Goal: Task Accomplishment & Management: Complete application form

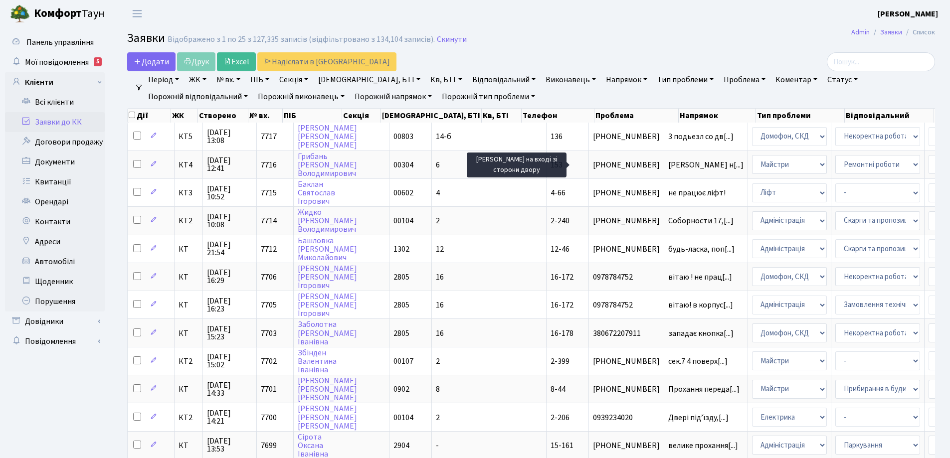
select select "25"
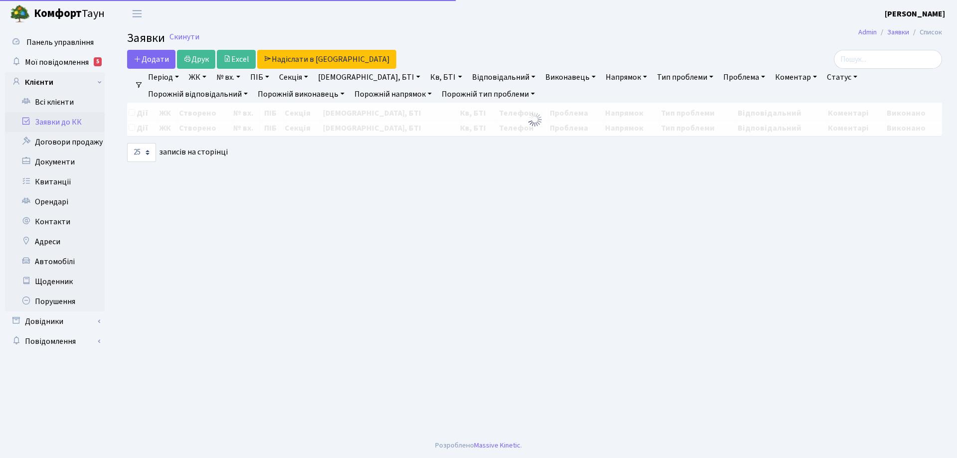
select select "25"
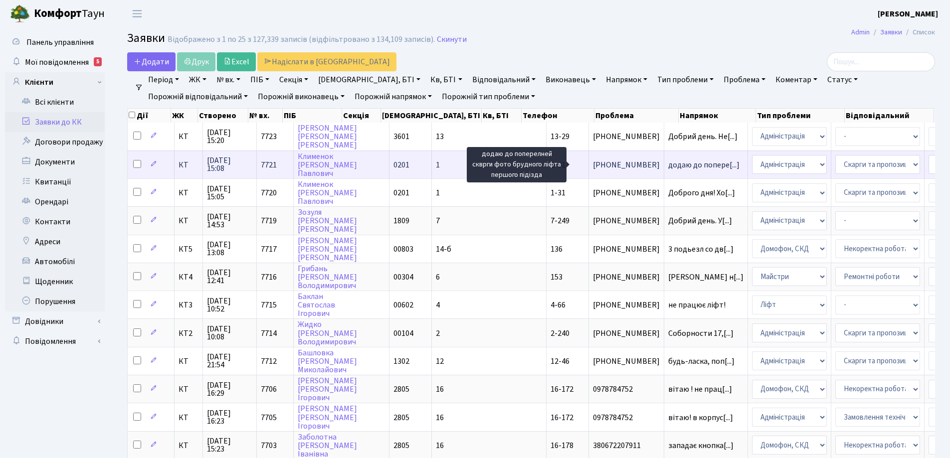
click at [668, 164] on span "додаю до попере[...]" at bounding box center [703, 165] width 71 height 11
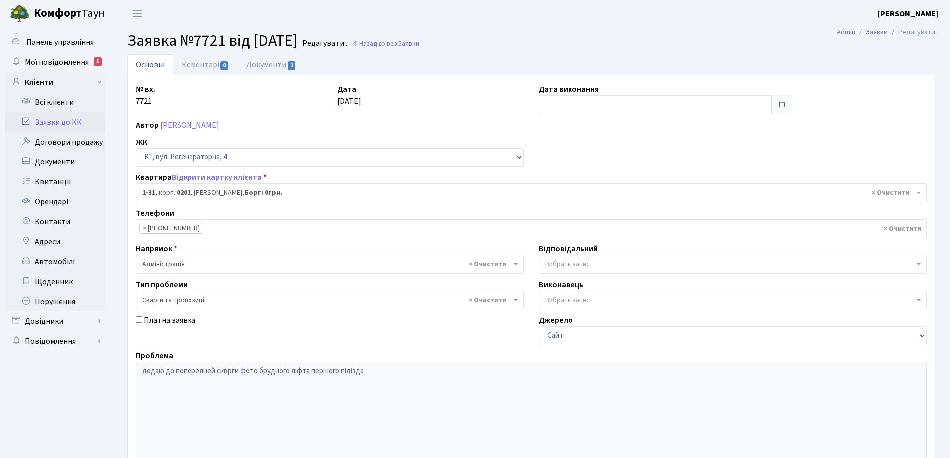
select select "31"
select select "55"
click at [272, 64] on link "Документи 1" at bounding box center [271, 64] width 67 height 20
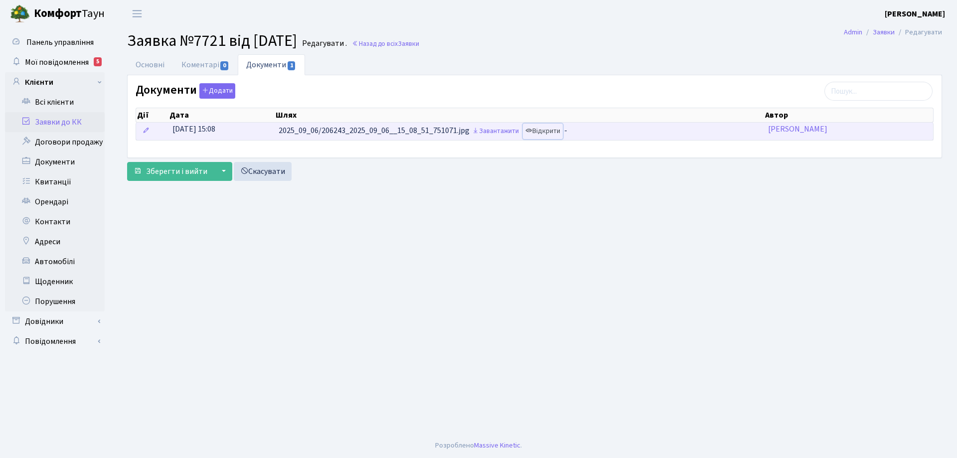
click at [558, 132] on link "Відкрити" at bounding box center [543, 131] width 40 height 15
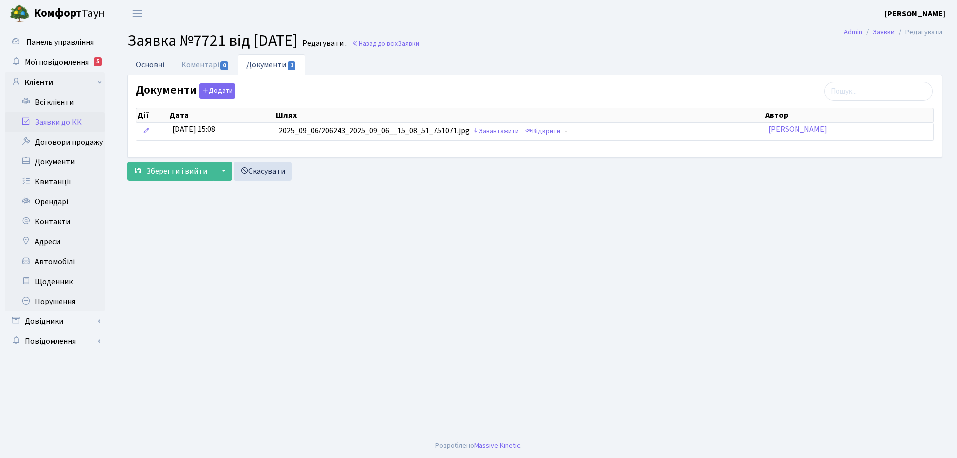
click at [151, 62] on link "Основні" at bounding box center [150, 64] width 46 height 20
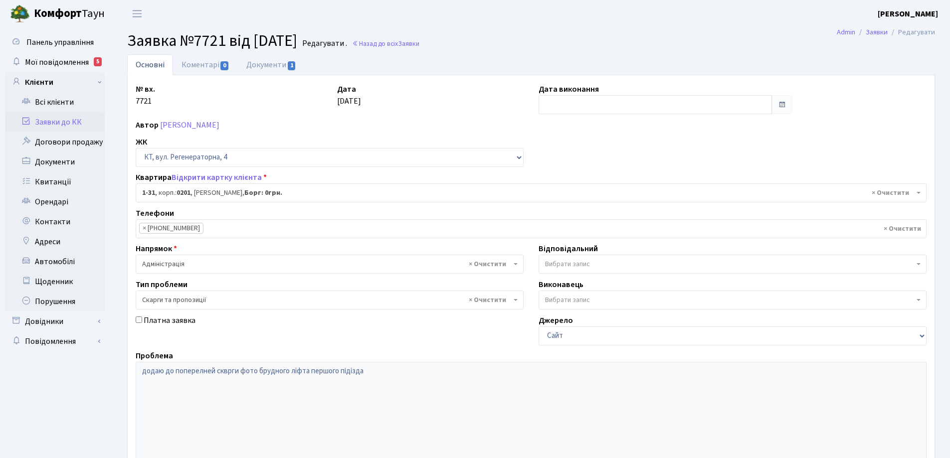
select select "31"
select select "55"
click at [141, 66] on link "Основні" at bounding box center [150, 64] width 46 height 21
click at [141, 65] on link "Основні" at bounding box center [150, 64] width 46 height 21
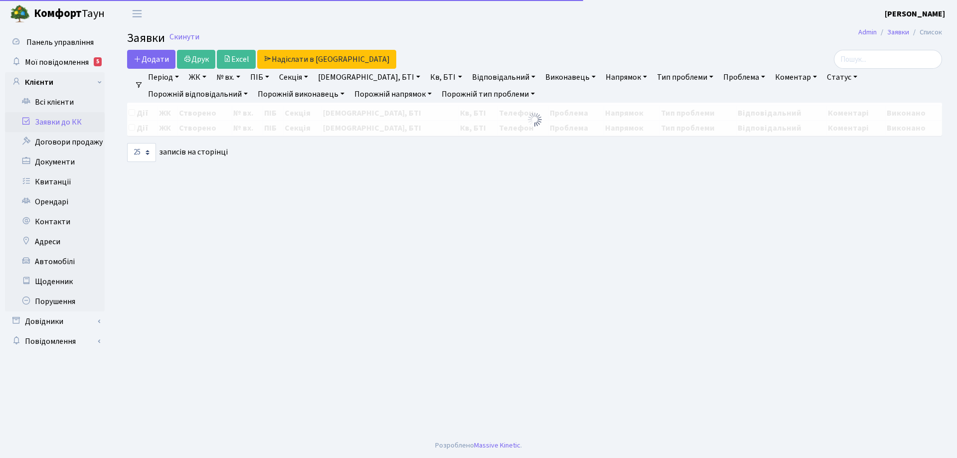
select select "25"
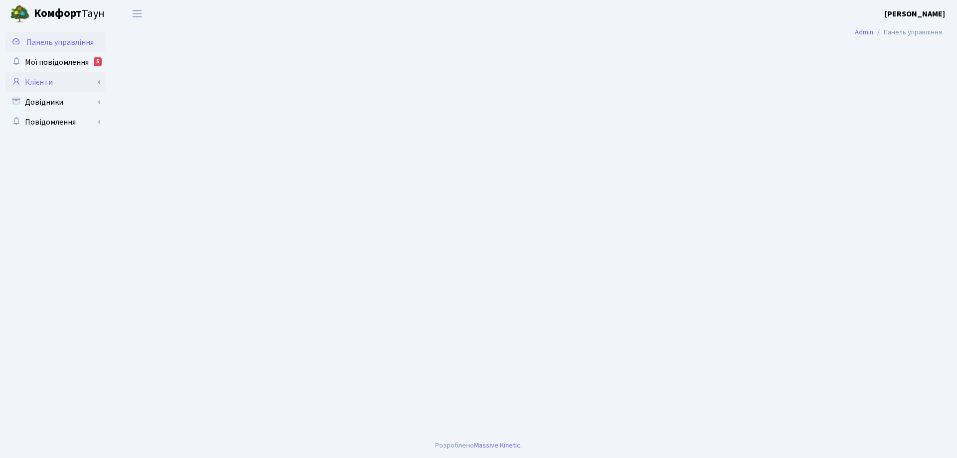
click at [41, 81] on link "Клієнти" at bounding box center [55, 82] width 100 height 20
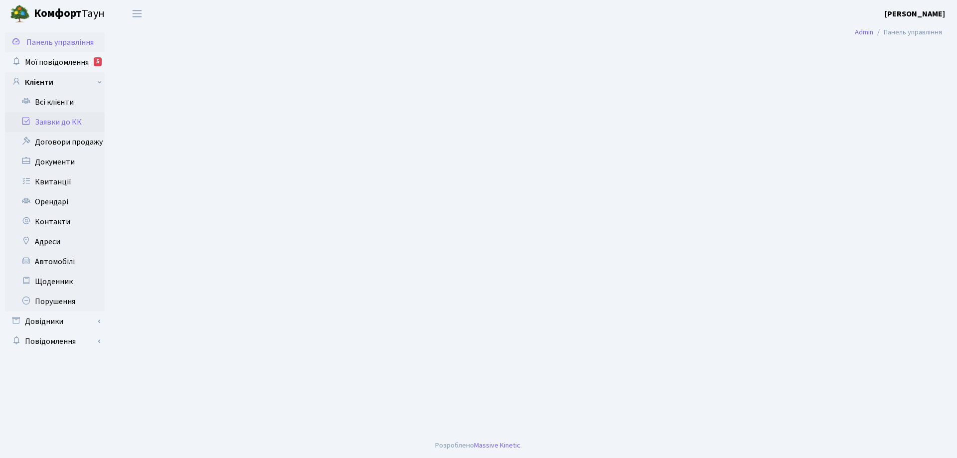
click at [47, 121] on link "Заявки до КК" at bounding box center [55, 122] width 100 height 20
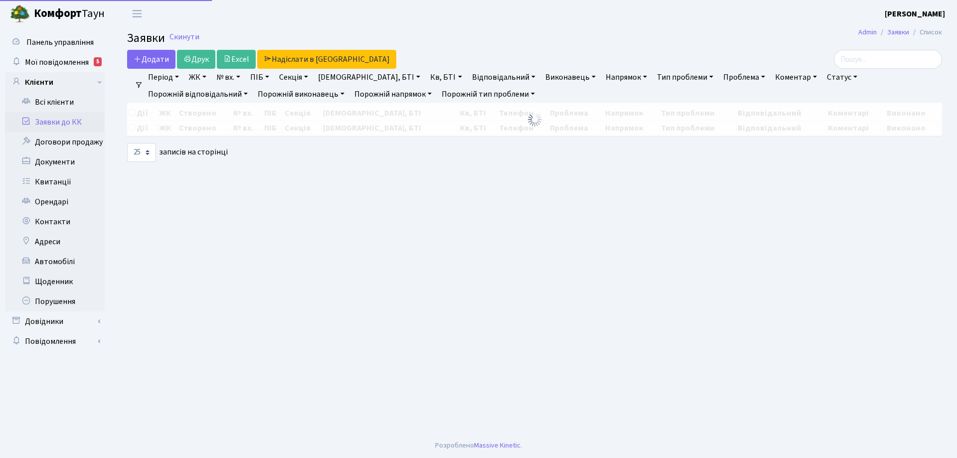
select select "25"
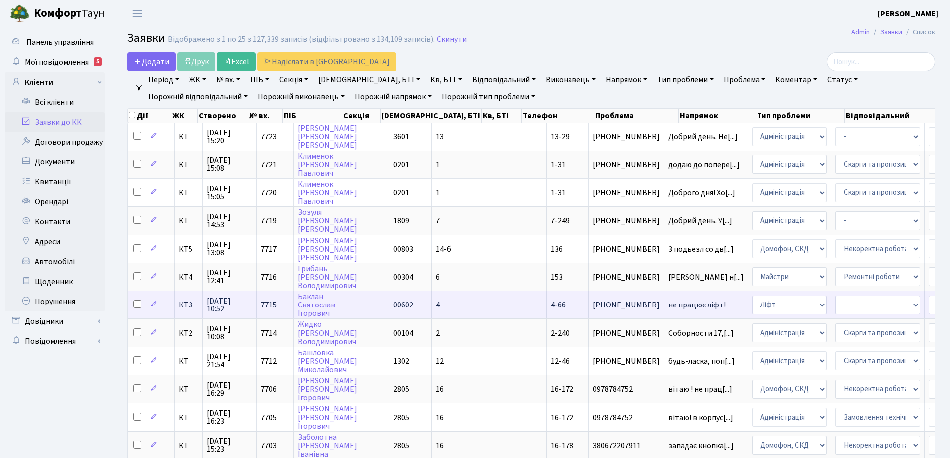
click at [550, 306] on span "4-66" at bounding box center [557, 305] width 15 height 11
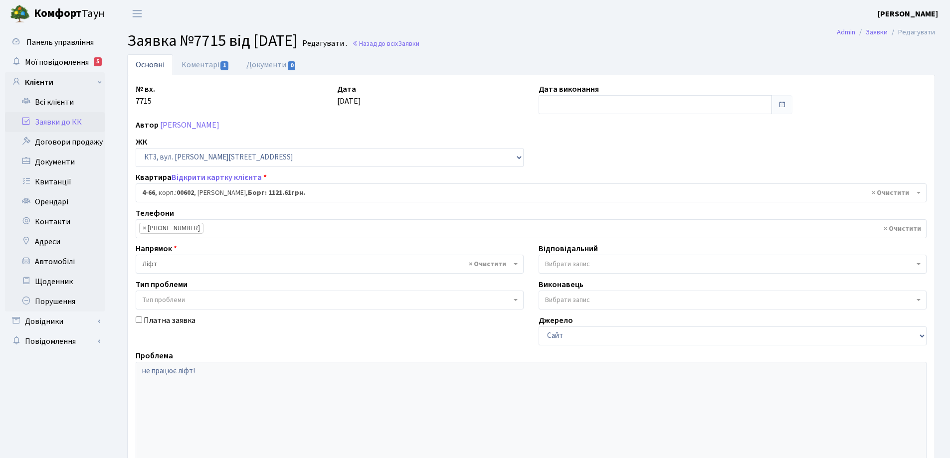
select select "16525"
click at [219, 64] on link "Коментарі 1" at bounding box center [205, 64] width 65 height 20
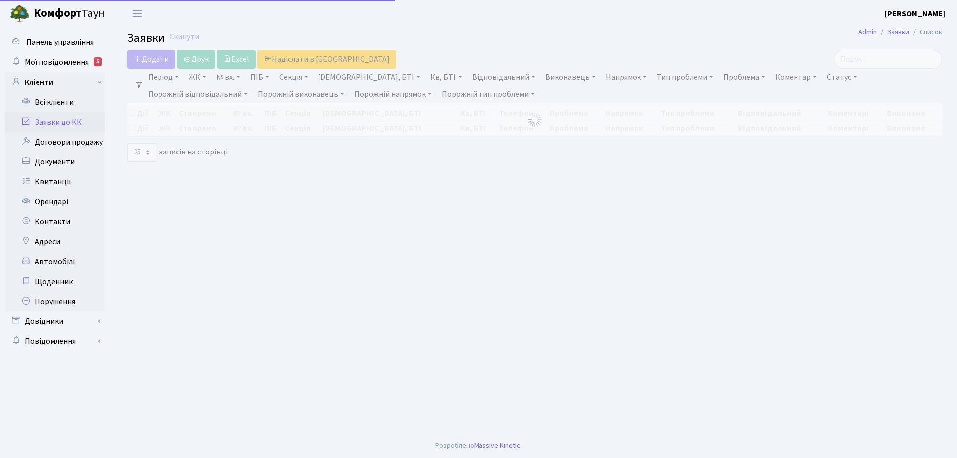
select select "25"
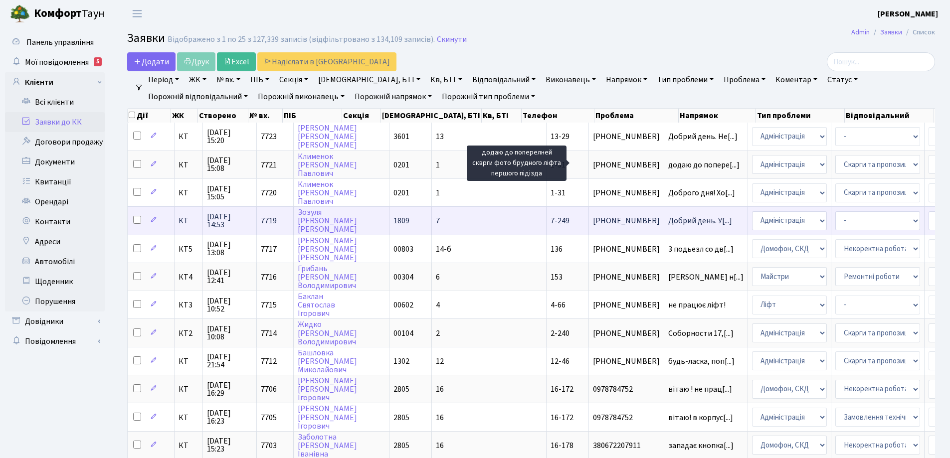
scroll to position [1, 0]
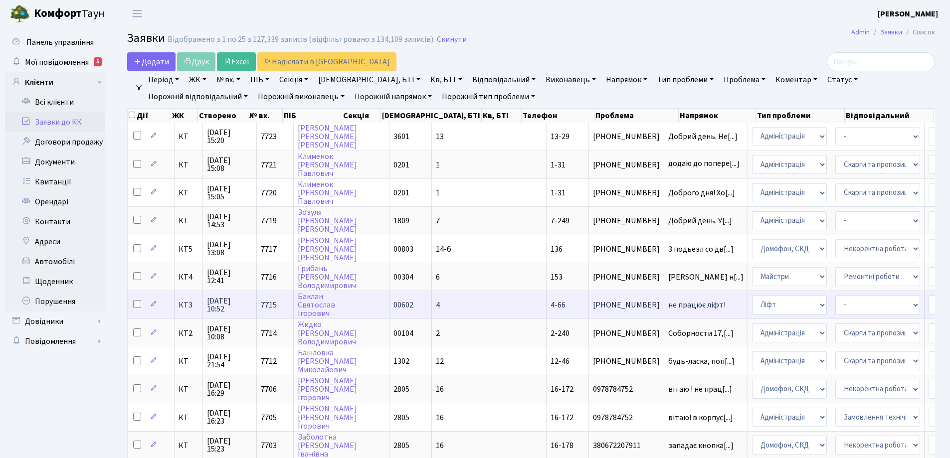
click at [668, 304] on span "не працює ліфт!" at bounding box center [705, 305] width 75 height 8
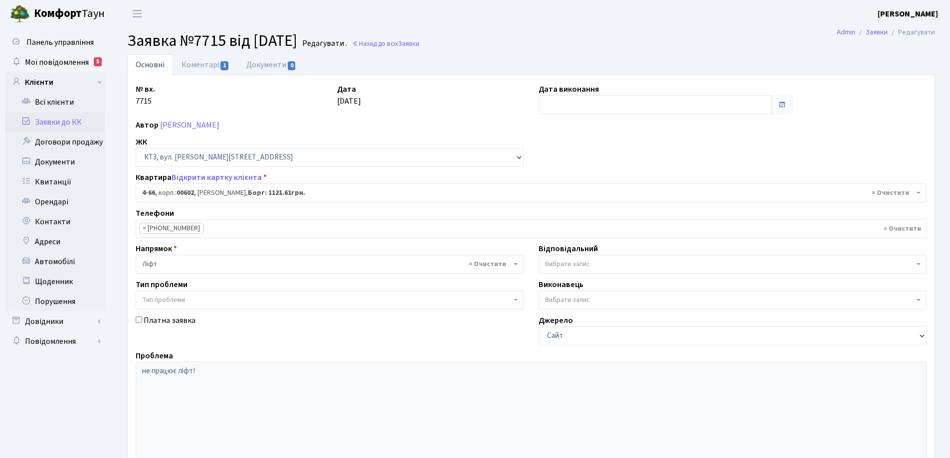
select select "16525"
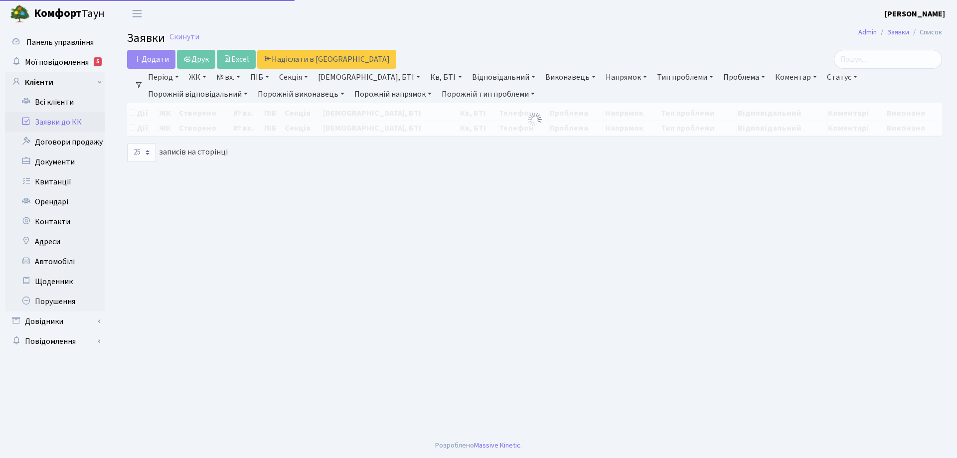
select select "25"
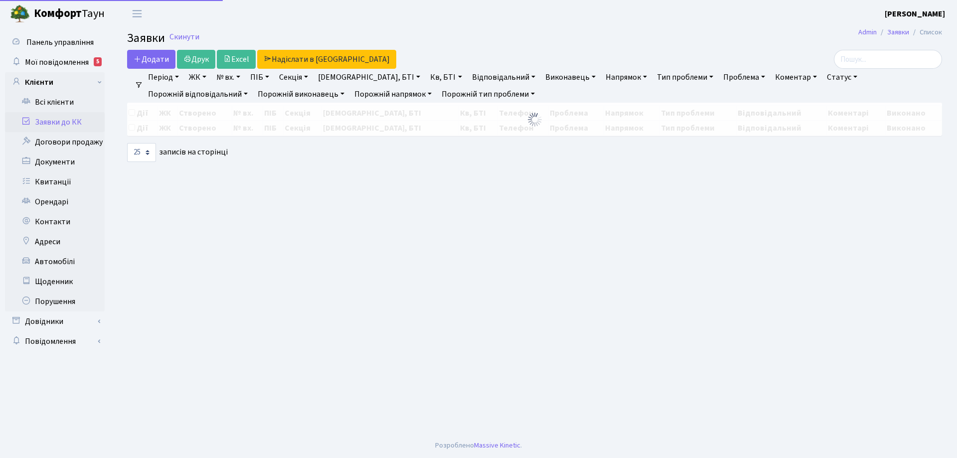
select select "25"
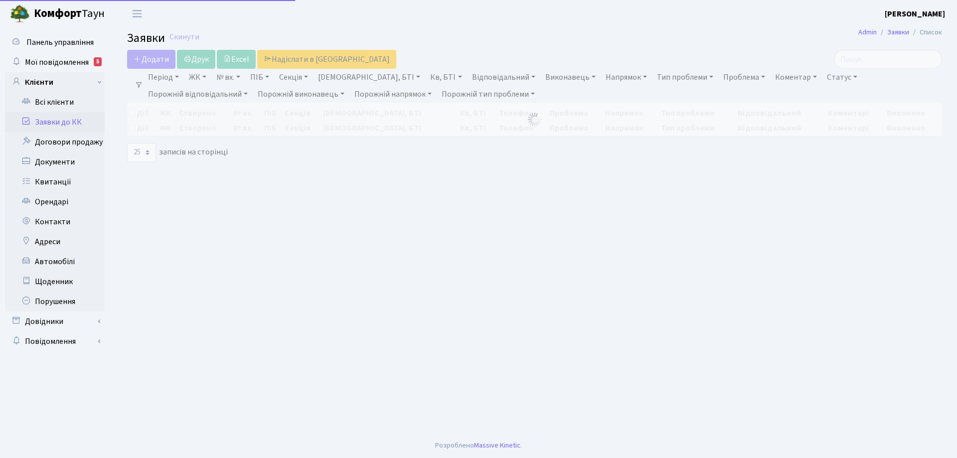
select select "25"
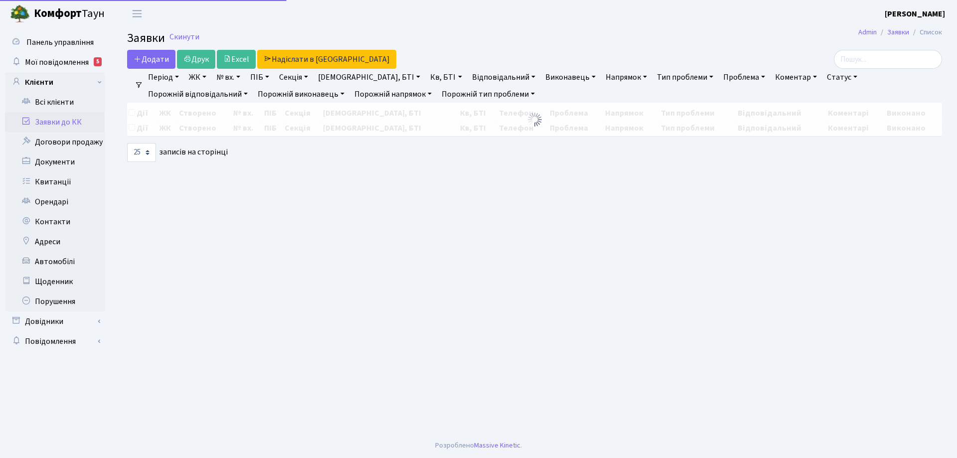
select select "25"
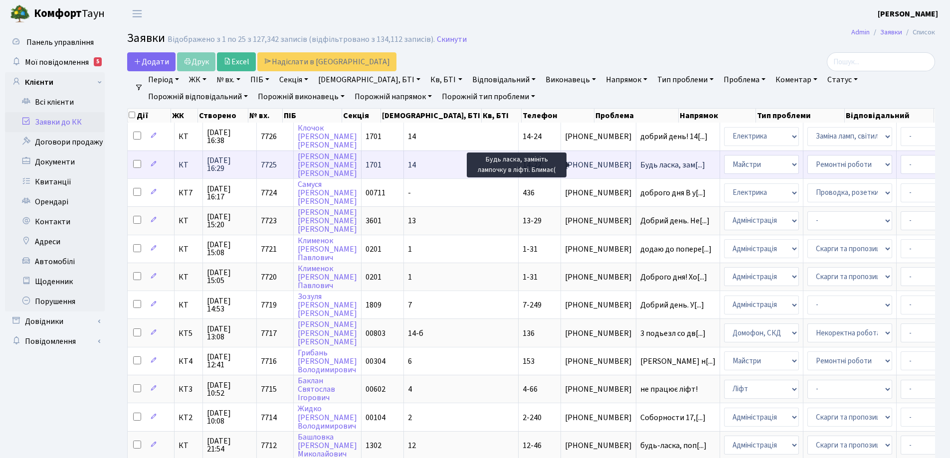
click at [640, 166] on span "Будь ласка, зам[...]" at bounding box center [672, 165] width 65 height 11
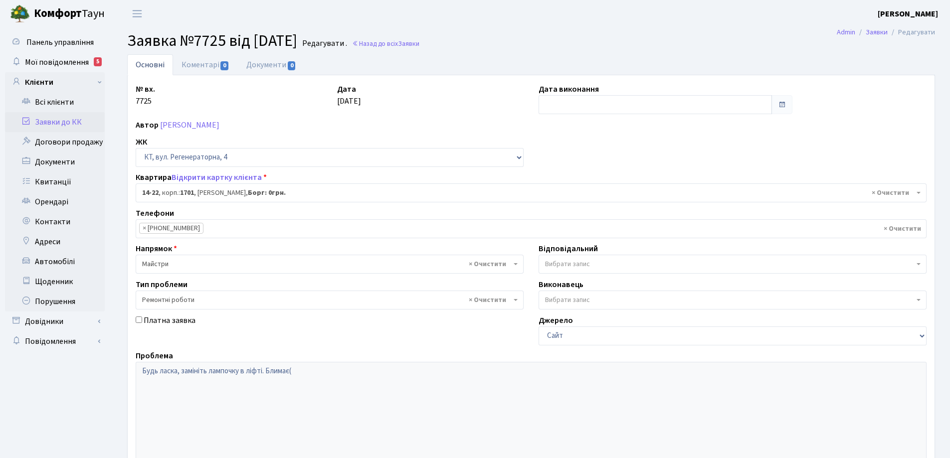
select select "7399"
select select "62"
click at [199, 61] on link "Коментарі 0" at bounding box center [205, 64] width 65 height 20
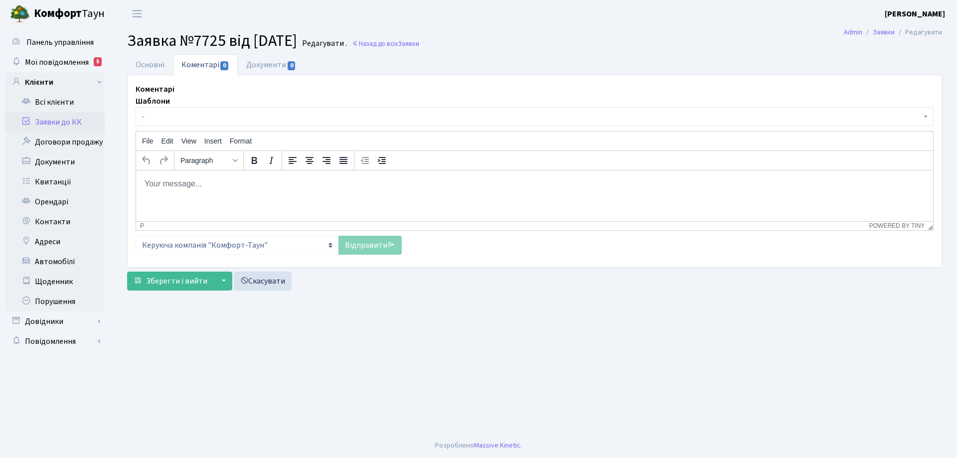
click at [188, 186] on body "Rich Text Area. Press ALT-0 for help." at bounding box center [534, 183] width 781 height 11
click at [357, 245] on link "Відправити" at bounding box center [369, 245] width 63 height 19
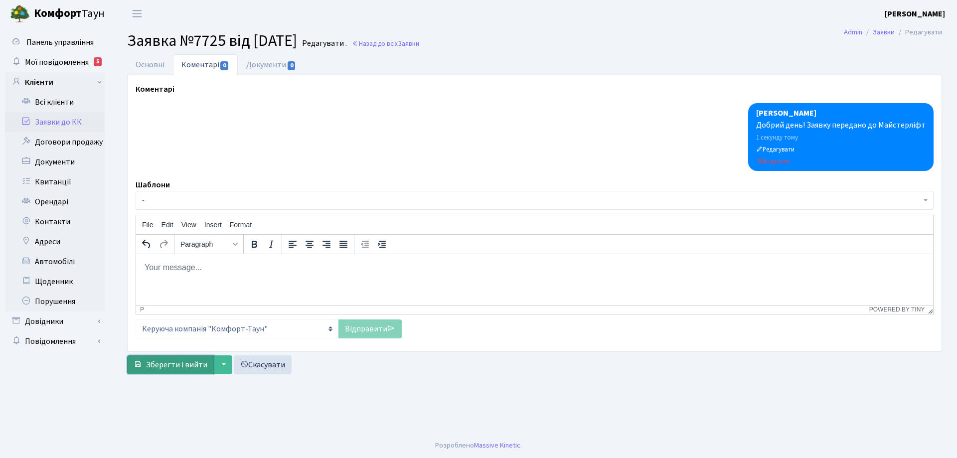
click at [195, 366] on span "Зберегти і вийти" at bounding box center [176, 364] width 61 height 11
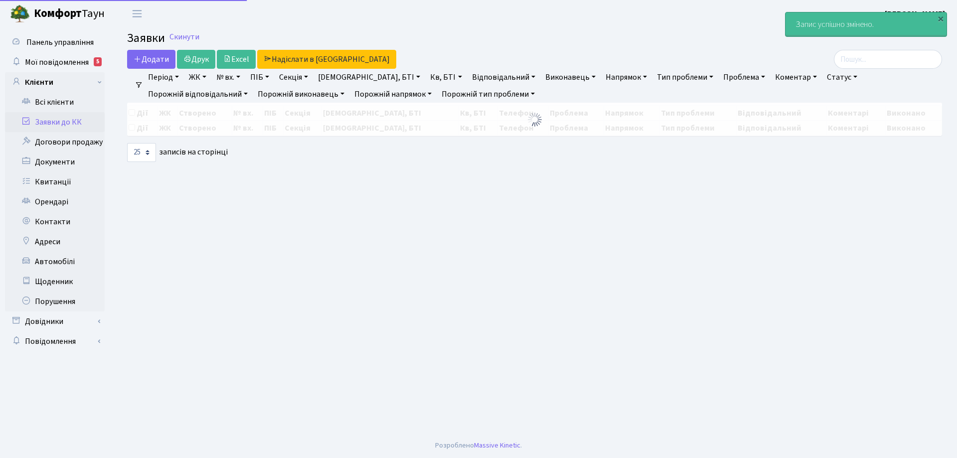
select select "25"
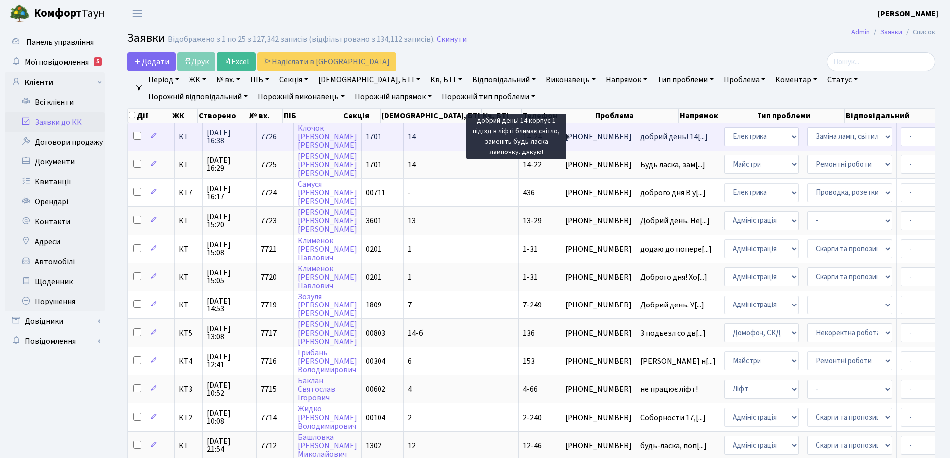
click at [640, 137] on span "добрий день! 14[...]" at bounding box center [673, 136] width 67 height 11
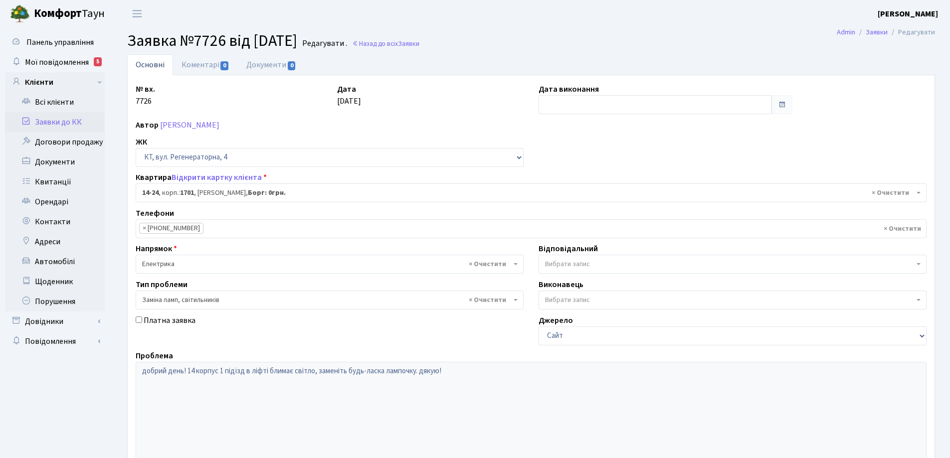
select select "7401"
select select "40"
click at [204, 66] on link "Коментарі 0" at bounding box center [205, 64] width 65 height 20
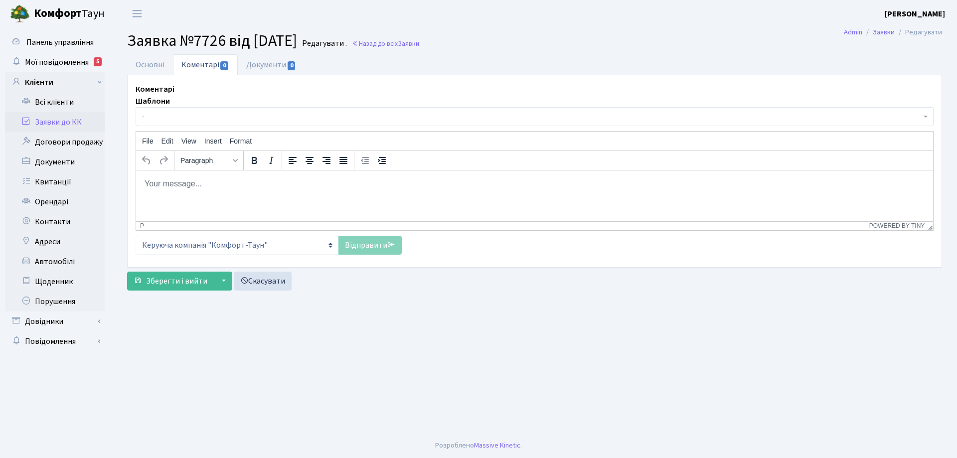
click at [220, 189] on p "Rich Text Area. Press ALT-0 for help." at bounding box center [534, 183] width 781 height 11
click at [356, 244] on link "Відправити" at bounding box center [369, 245] width 63 height 19
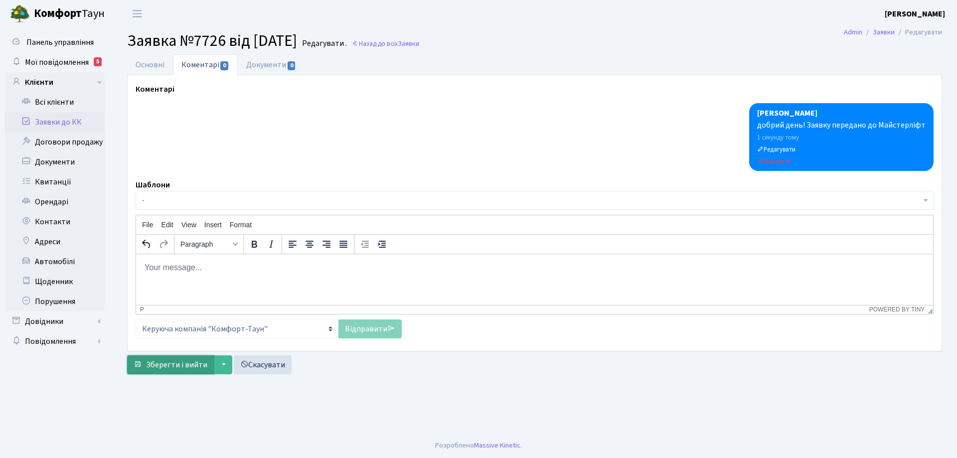
click at [188, 364] on span "Зберегти і вийти" at bounding box center [176, 364] width 61 height 11
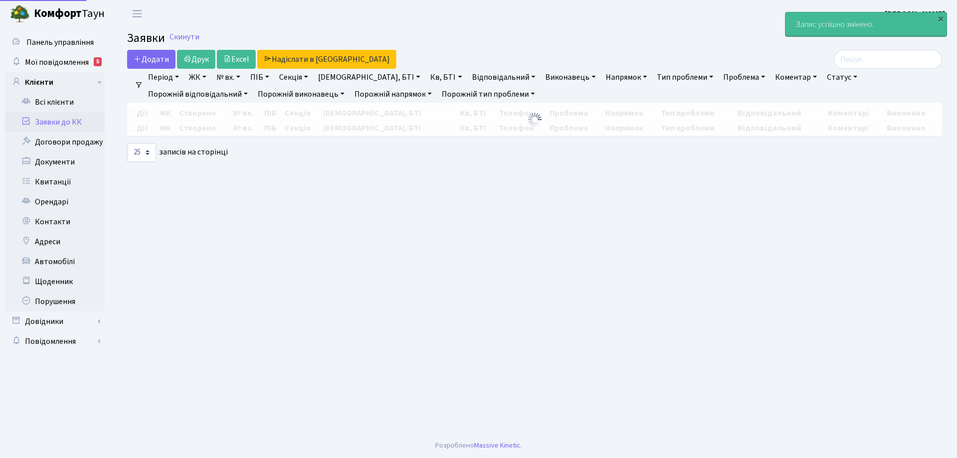
select select "25"
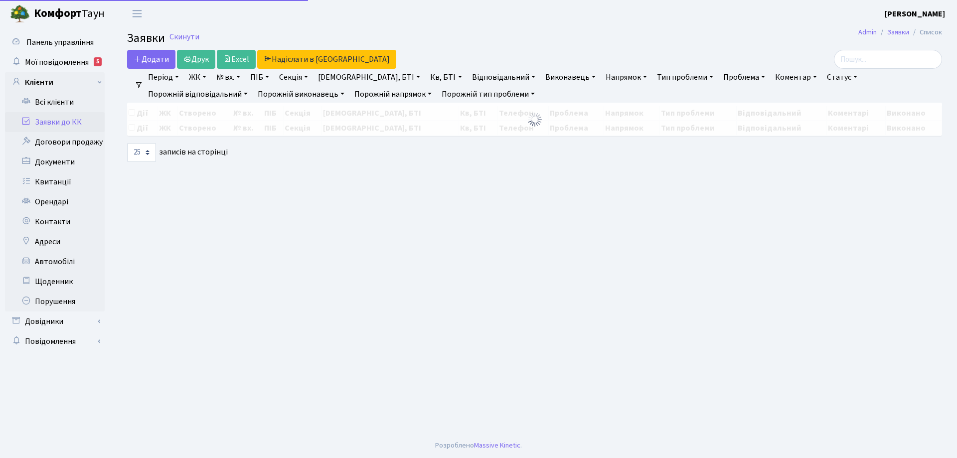
select select "25"
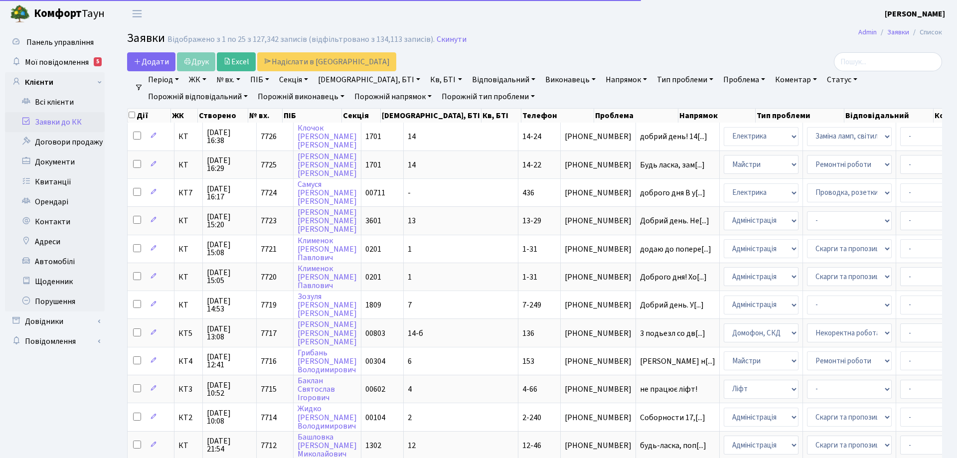
select select "25"
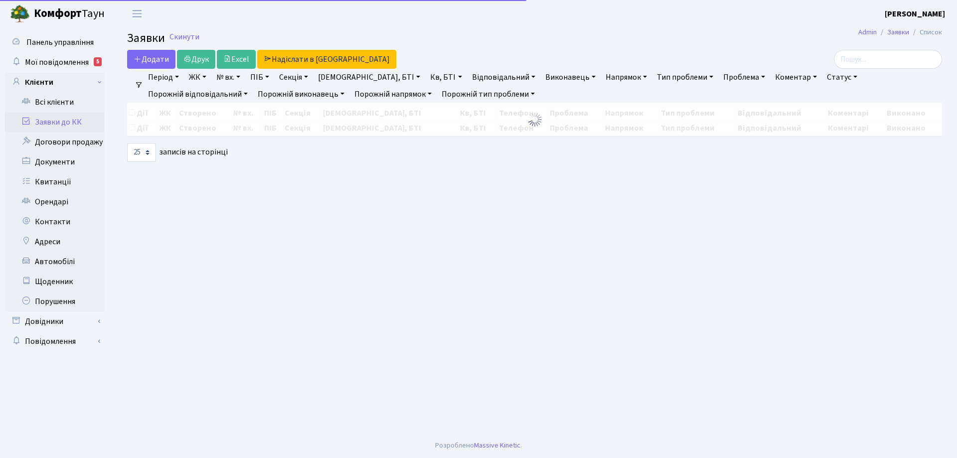
select select "25"
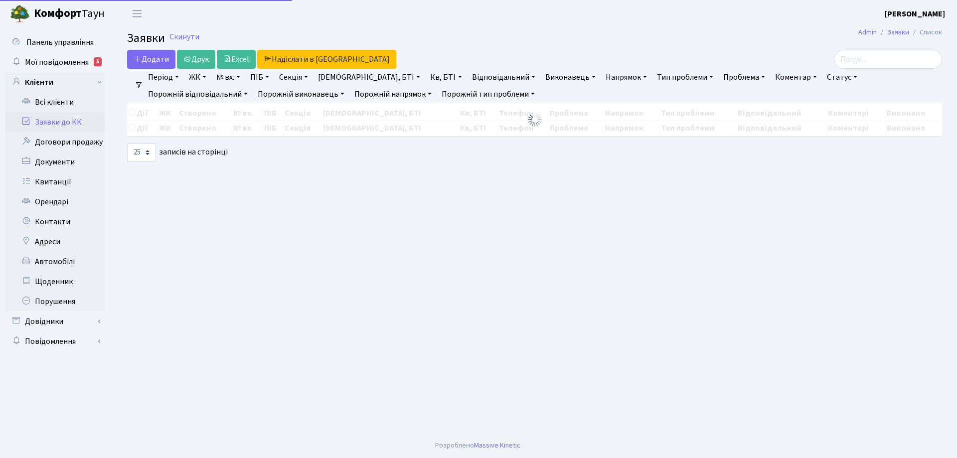
select select "25"
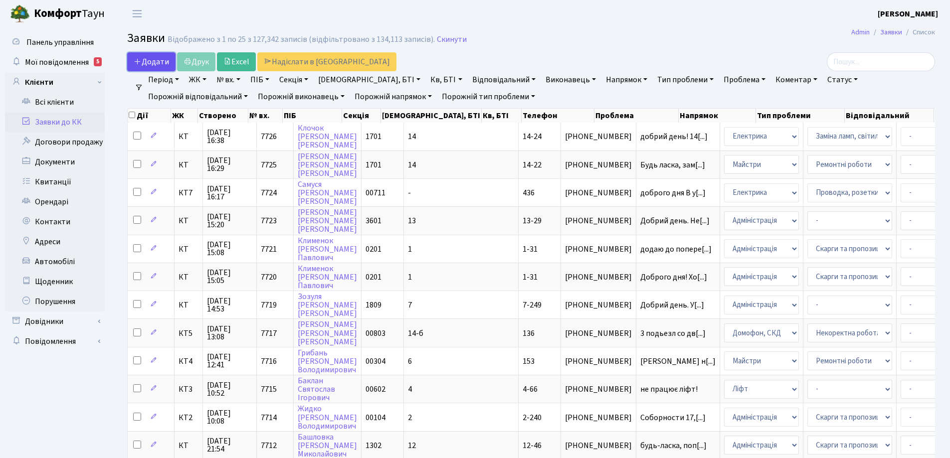
click at [155, 63] on span "Додати" at bounding box center [151, 61] width 35 height 11
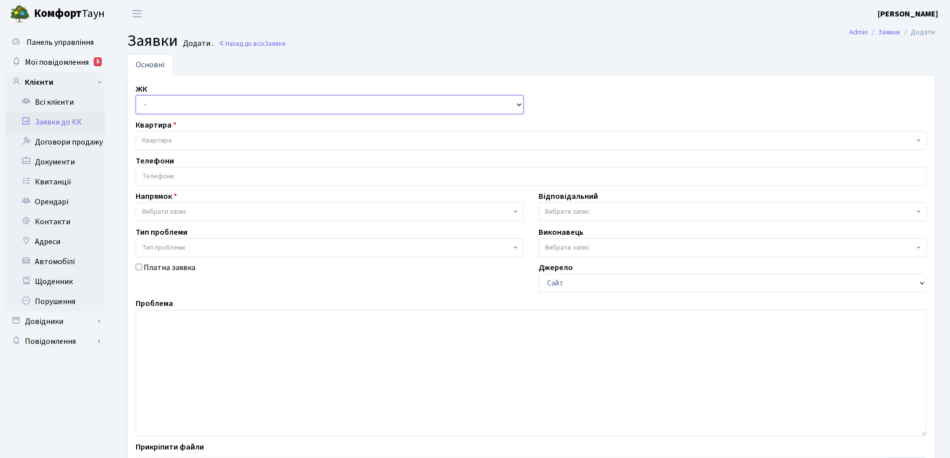
drag, startPoint x: 522, startPoint y: 107, endPoint x: 510, endPoint y: 105, distance: 12.1
click at [520, 106] on select "- КТ, вул. Регенераторна, 4 КТ2, просп. [STREET_ADDRESS] [STREET_ADDRESS] [PERS…" at bounding box center [330, 104] width 388 height 19
select select "271"
click at [136, 95] on select "- КТ, вул. Регенераторна, 4 КТ2, просп. [STREET_ADDRESS] [STREET_ADDRESS] [PERS…" at bounding box center [330, 104] width 388 height 19
select select
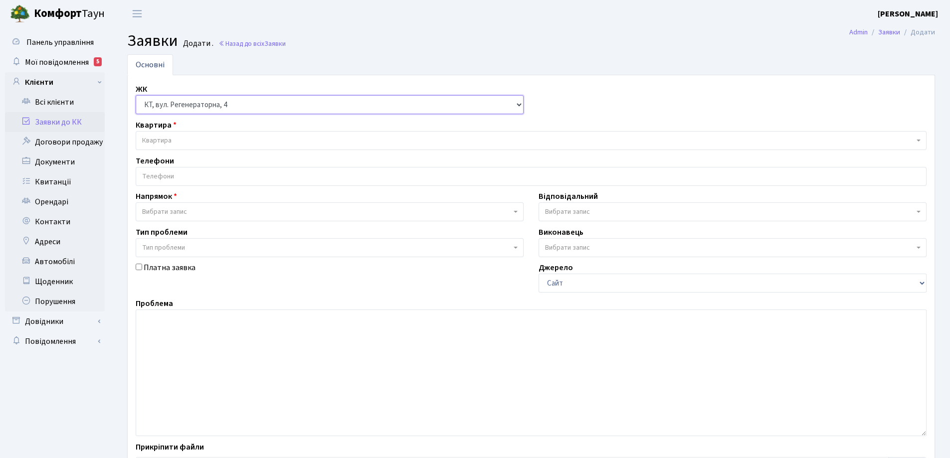
select select
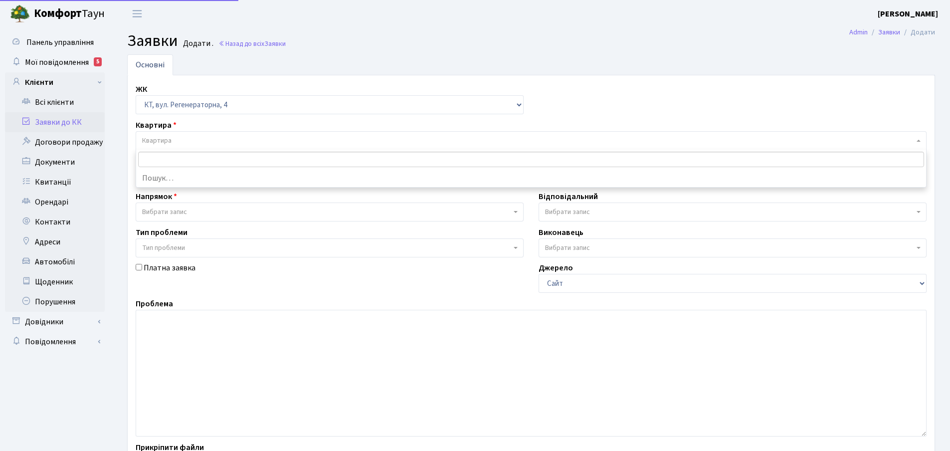
click at [166, 138] on span "Квартира" at bounding box center [156, 141] width 29 height 10
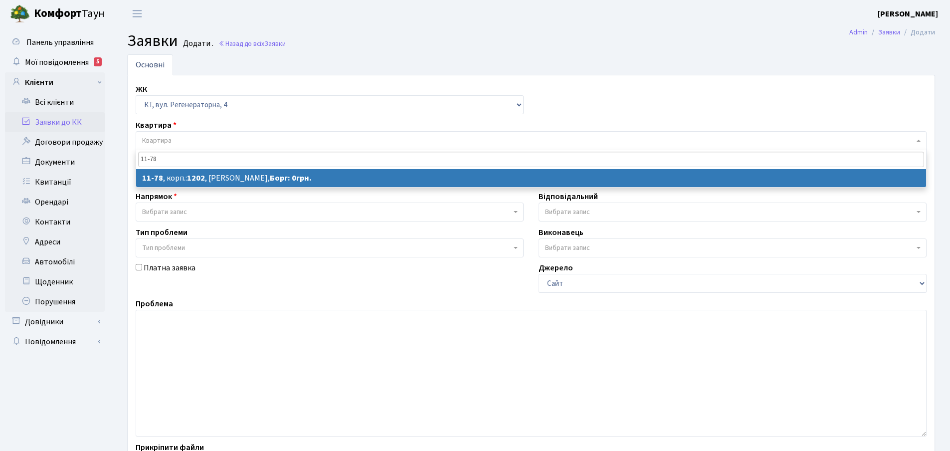
type input "11-78"
select select
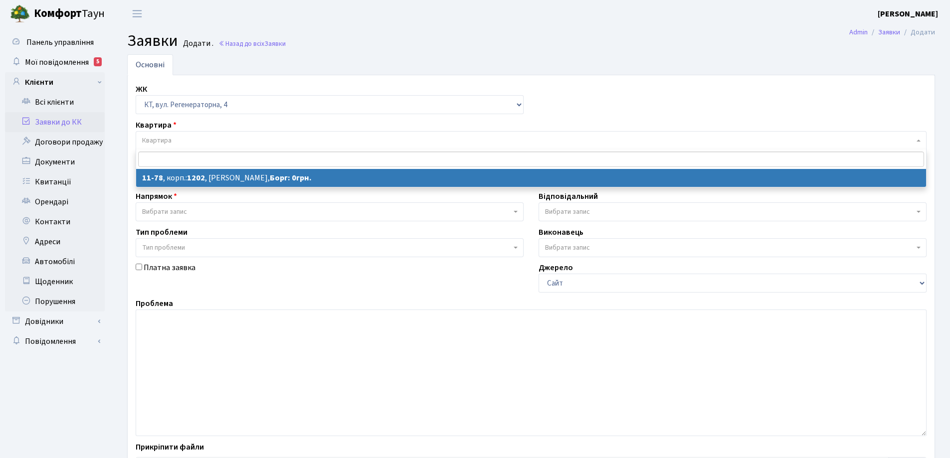
select select "6866"
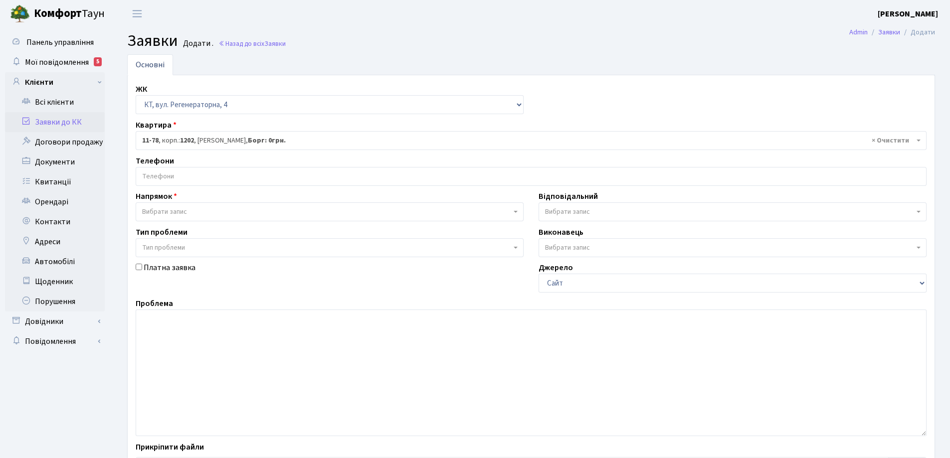
click at [188, 175] on input "search" at bounding box center [531, 176] width 790 height 18
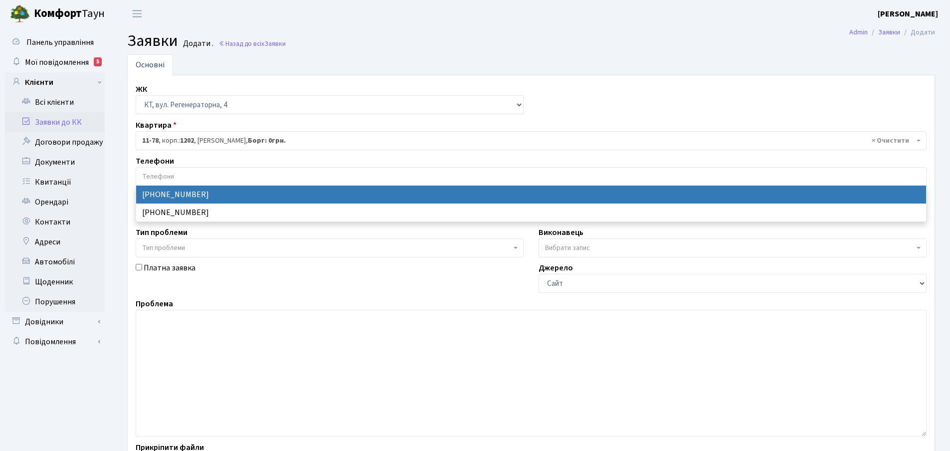
select select "18747"
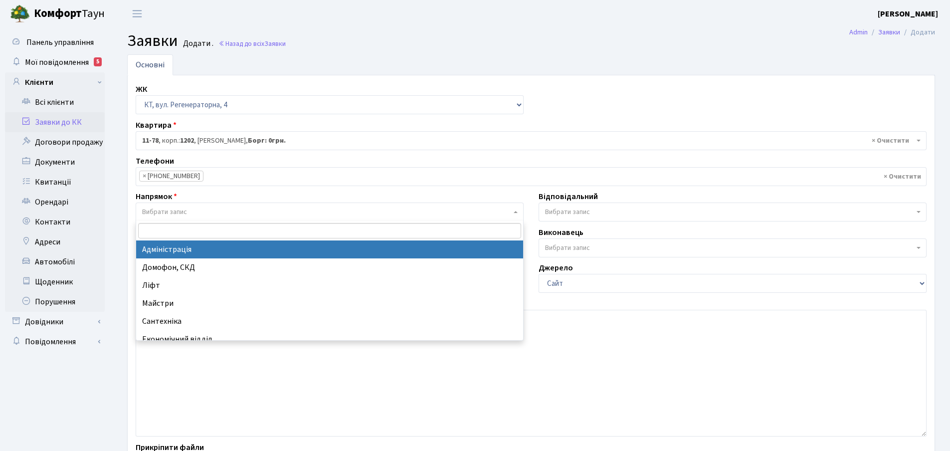
drag, startPoint x: 516, startPoint y: 213, endPoint x: 486, endPoint y: 213, distance: 30.4
click at [515, 213] on b at bounding box center [515, 212] width 4 height 2
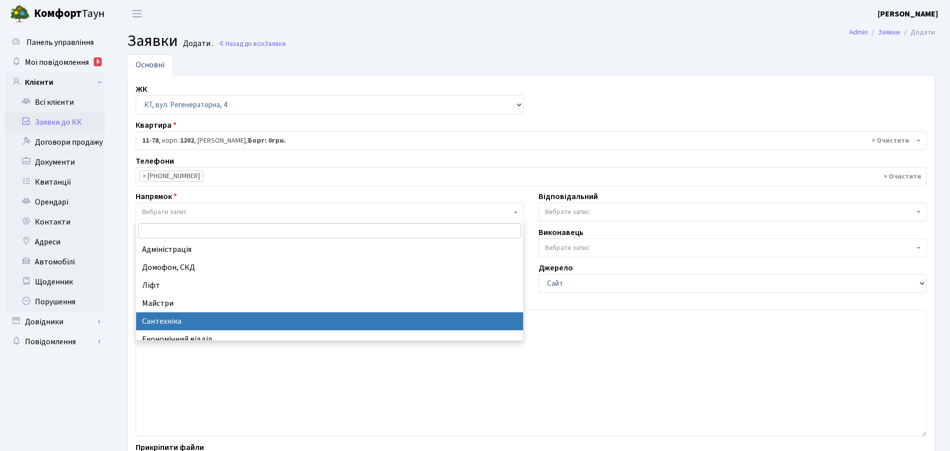
select select "2"
select select
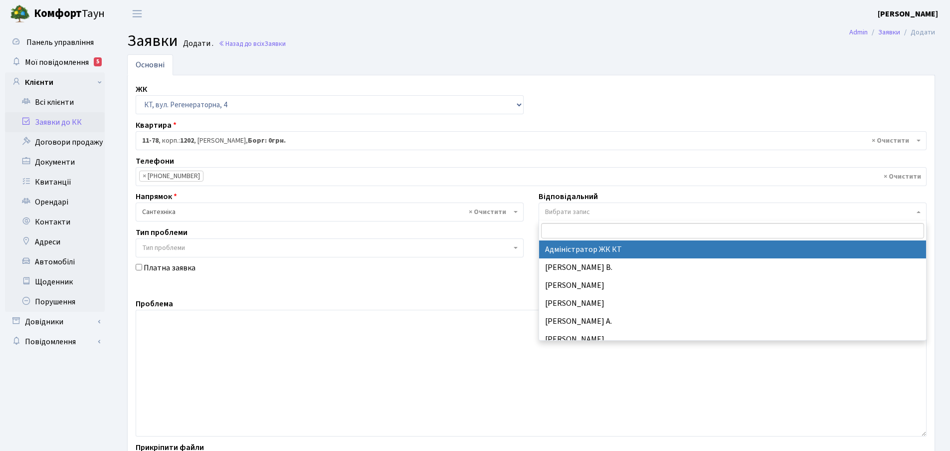
click at [917, 212] on b at bounding box center [918, 212] width 4 height 2
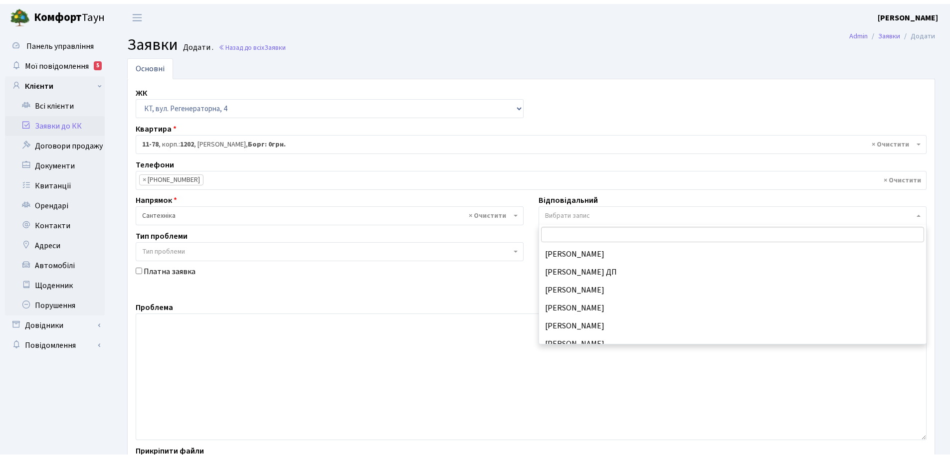
scroll to position [449, 0]
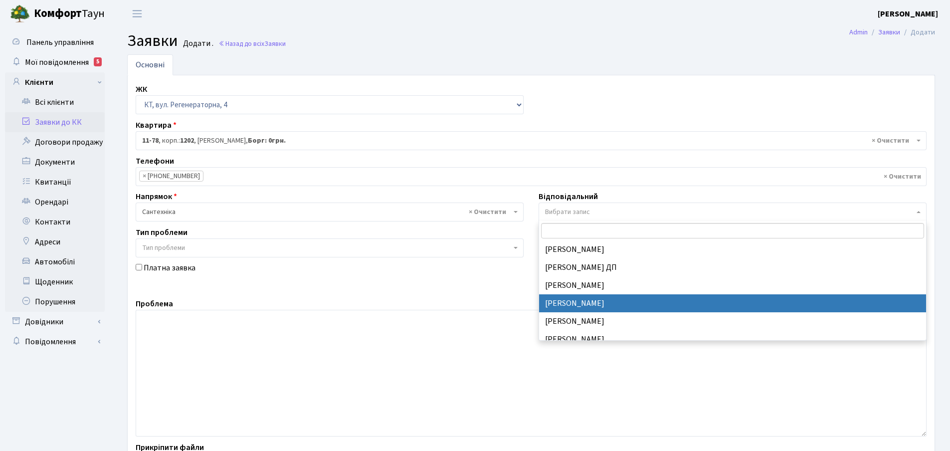
select select "67"
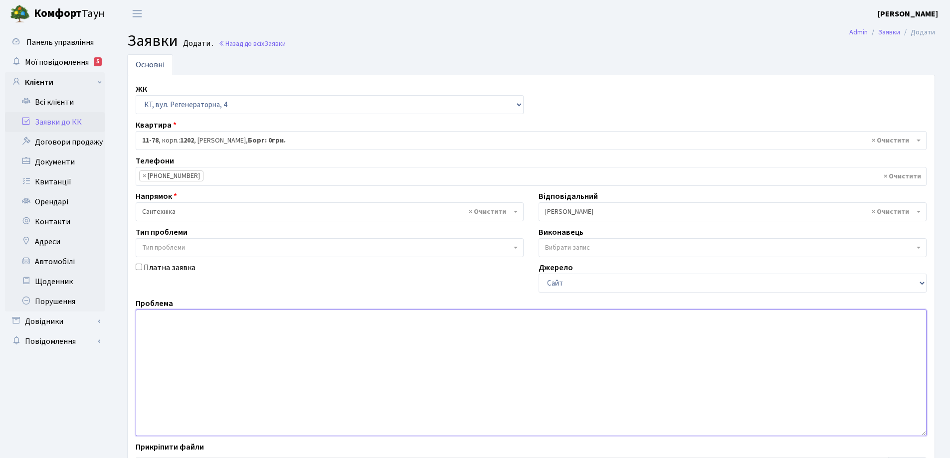
click at [162, 322] on textarea at bounding box center [531, 373] width 791 height 127
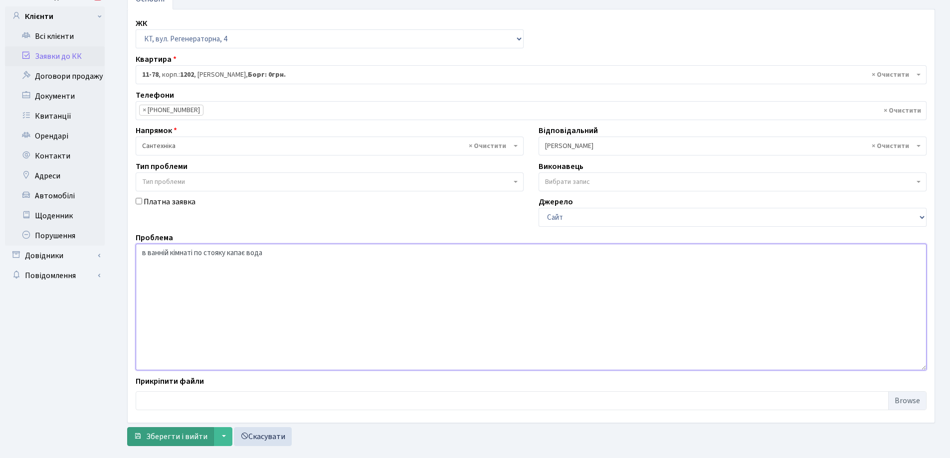
scroll to position [84, 0]
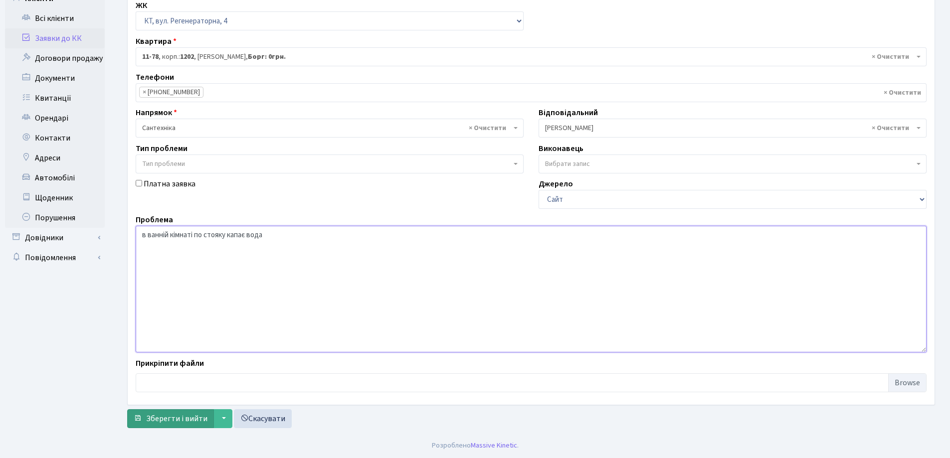
type textarea "в ванній кімнаті по стояку капає вода"
click at [183, 421] on span "Зберегти і вийти" at bounding box center [176, 418] width 61 height 11
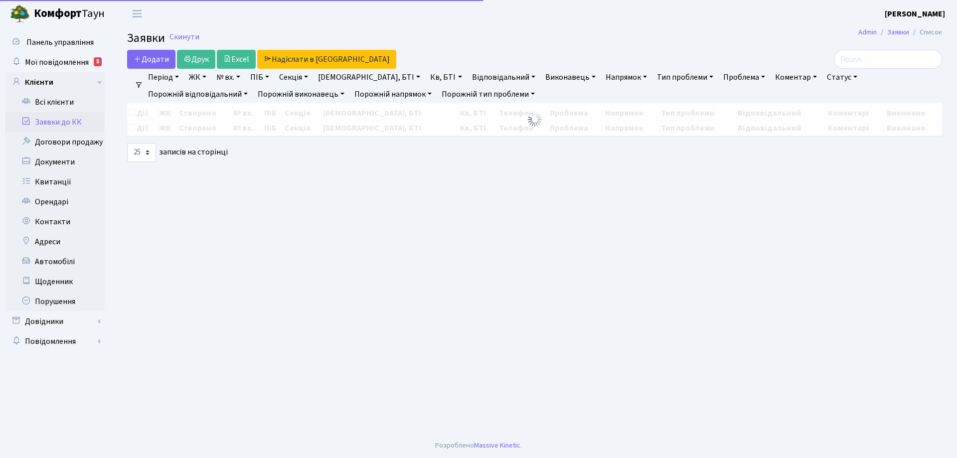
select select "25"
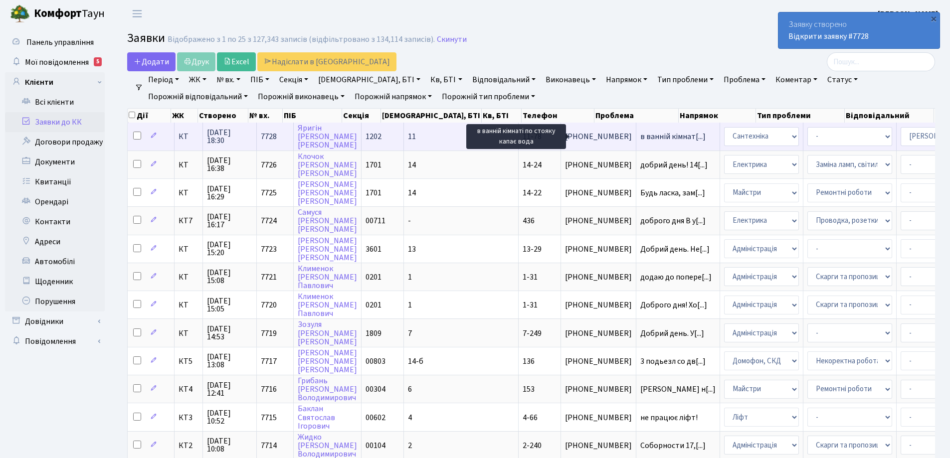
click at [640, 138] on span "в ванній кімнат[...]" at bounding box center [672, 136] width 65 height 11
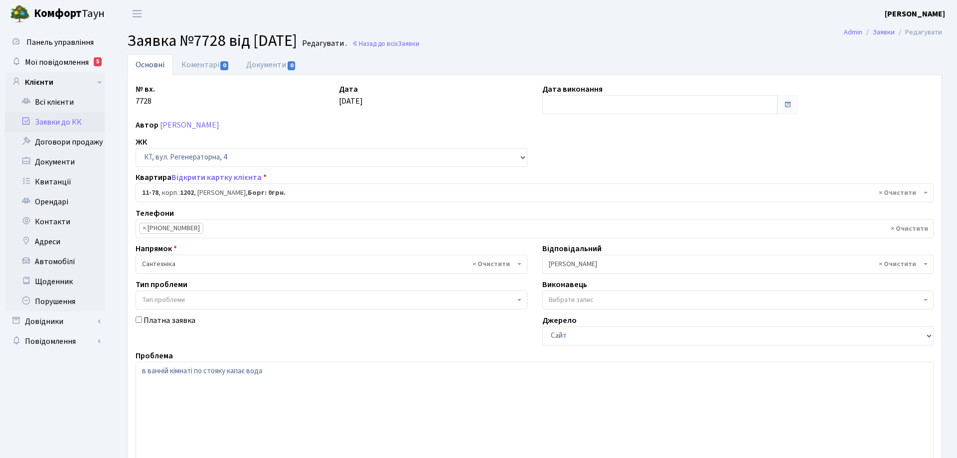
select select "6866"
click at [201, 64] on link "Коментарі 0" at bounding box center [205, 64] width 65 height 20
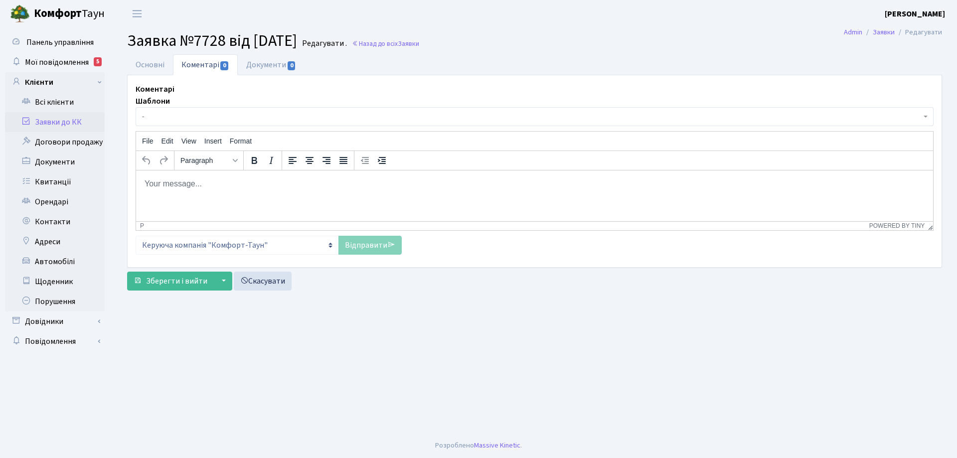
click at [202, 185] on p "Rich Text Area. Press ALT-0 for help." at bounding box center [534, 183] width 781 height 11
click at [174, 183] on p "Заявку и передано черговому сантехніку" at bounding box center [534, 183] width 781 height 11
click at [372, 248] on link "Відправити" at bounding box center [369, 245] width 63 height 19
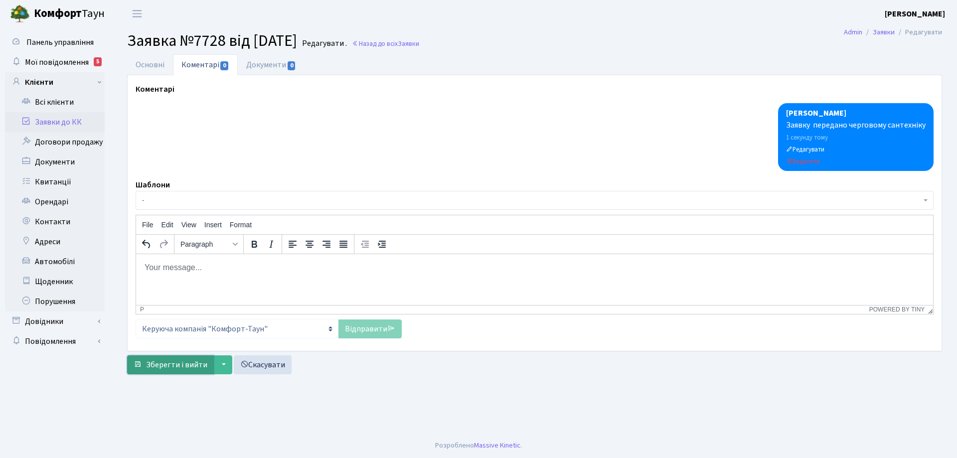
click at [180, 366] on span "Зберегти і вийти" at bounding box center [176, 364] width 61 height 11
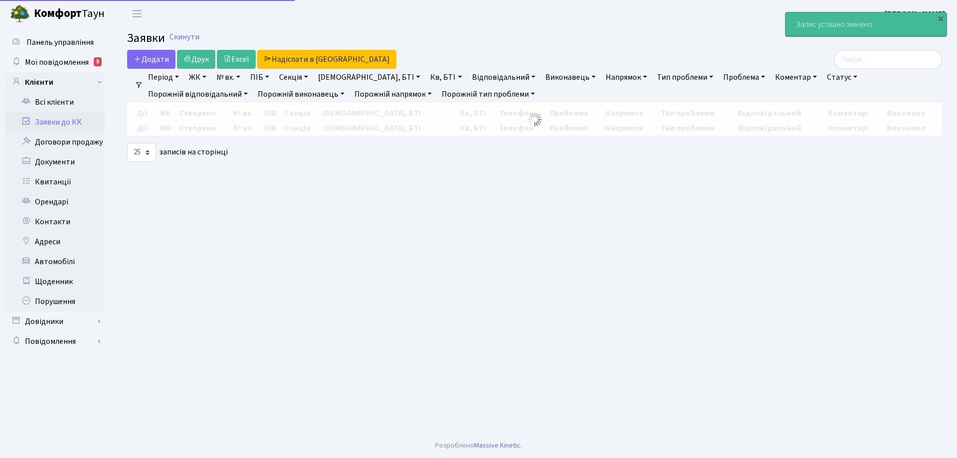
select select "25"
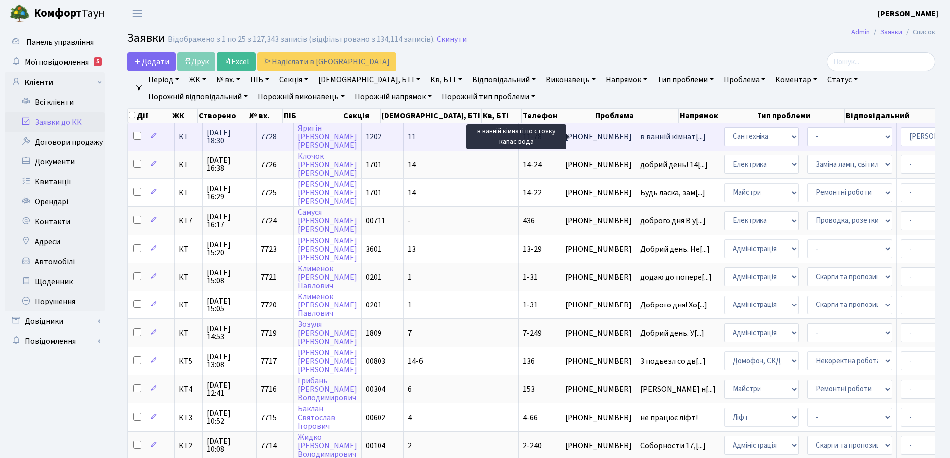
click at [640, 139] on span "в ванній кімнат[...]" at bounding box center [672, 136] width 65 height 11
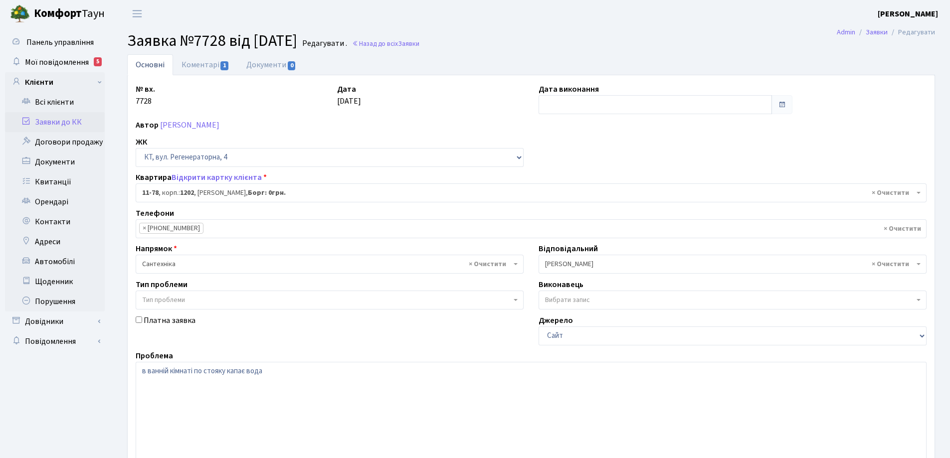
select select "6866"
click at [189, 63] on link "Коментарі 1" at bounding box center [205, 64] width 65 height 20
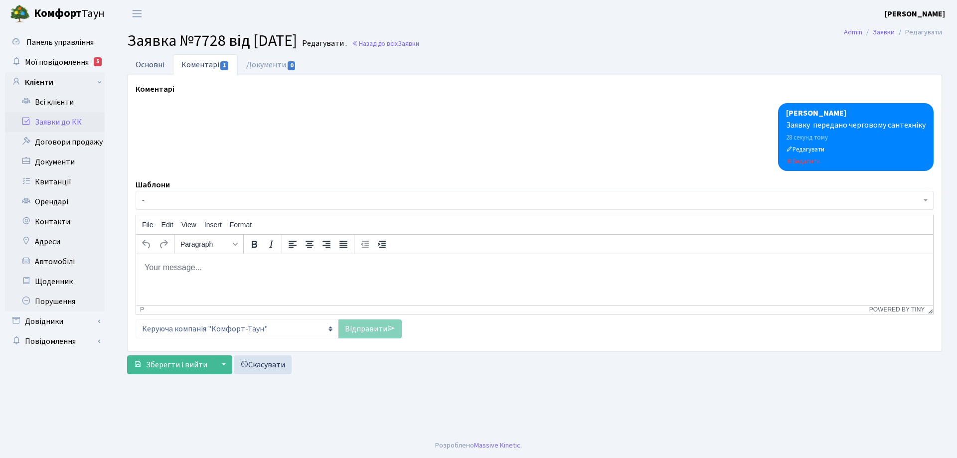
click at [144, 67] on link "Основні" at bounding box center [150, 64] width 46 height 20
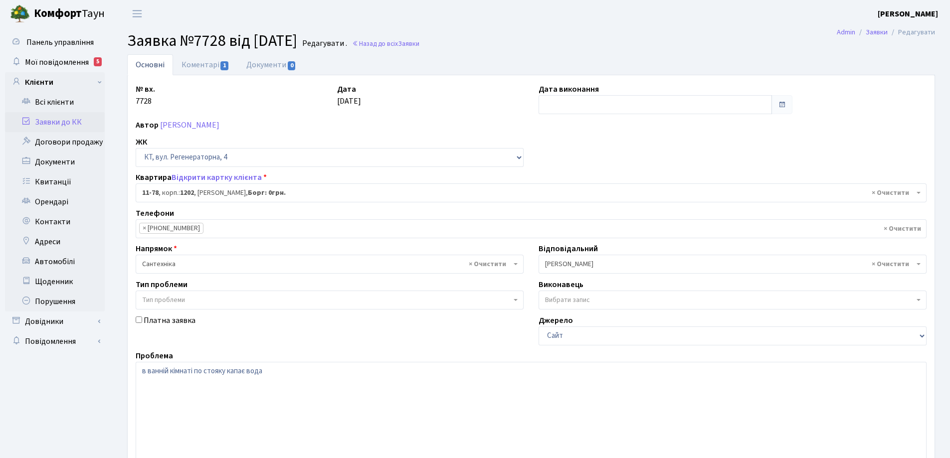
click at [144, 67] on link "Основні" at bounding box center [150, 64] width 46 height 21
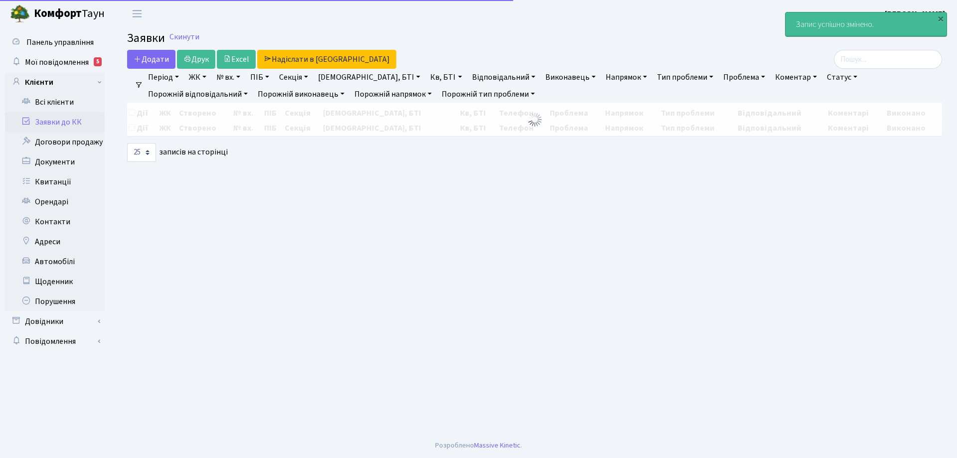
select select "25"
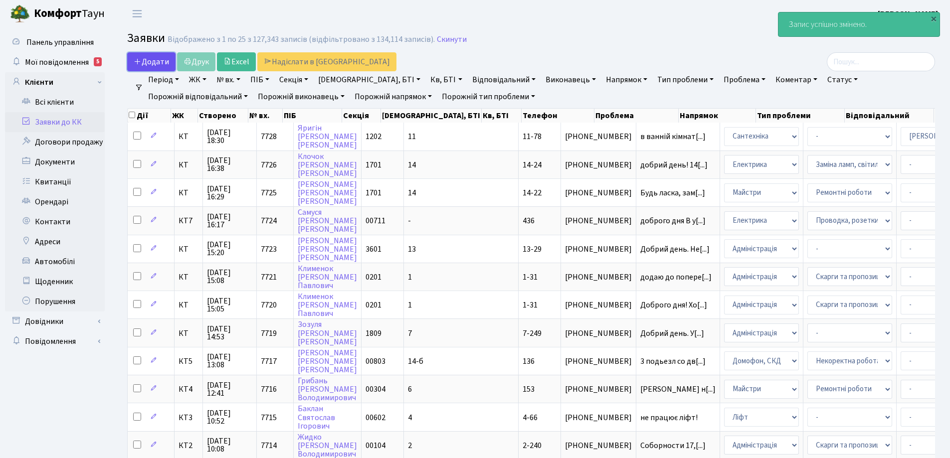
click at [159, 64] on span "Додати" at bounding box center [151, 61] width 35 height 11
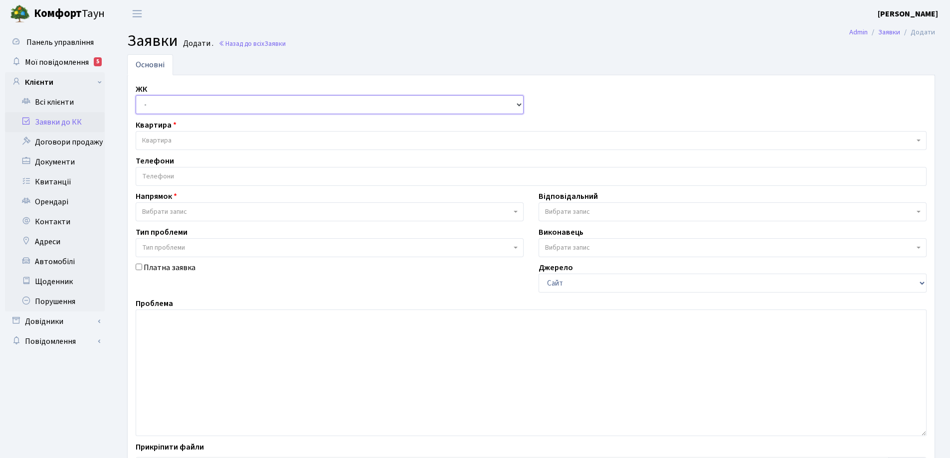
click at [517, 106] on select "- КТ, вул. Регенераторна, 4 КТ2, просп. [STREET_ADDRESS] [STREET_ADDRESS] [PERS…" at bounding box center [330, 104] width 388 height 19
select select "271"
click at [136, 95] on select "- КТ, вул. Регенераторна, 4 КТ2, просп. Соборності, 17 КТ3, вул. Березнева, 16 …" at bounding box center [330, 104] width 388 height 19
select select
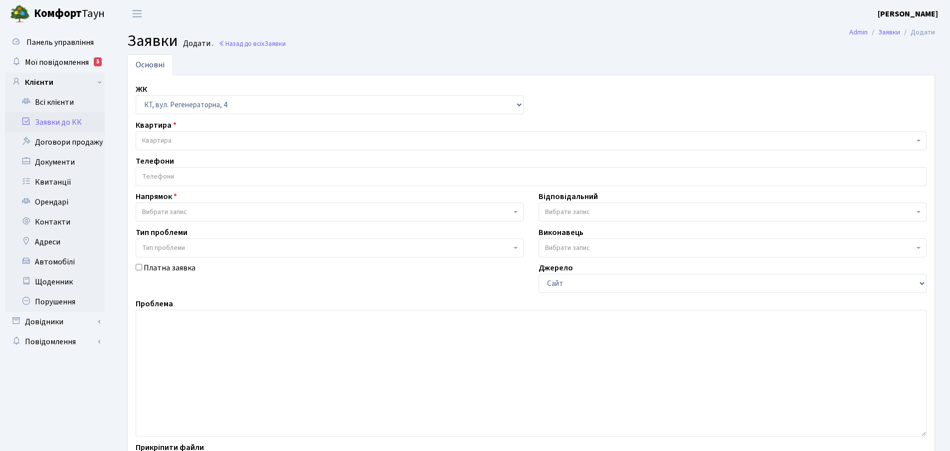
click at [168, 133] on span "Квартира" at bounding box center [531, 140] width 791 height 19
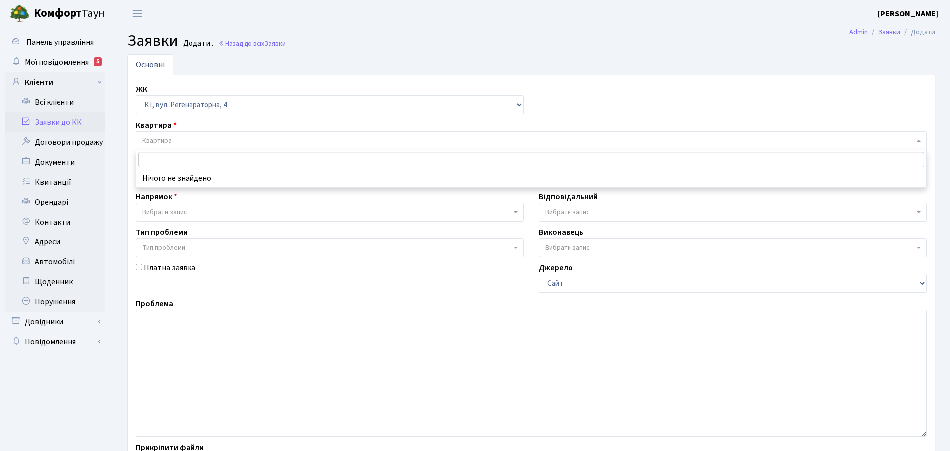
click at [165, 164] on input "search" at bounding box center [531, 159] width 786 height 15
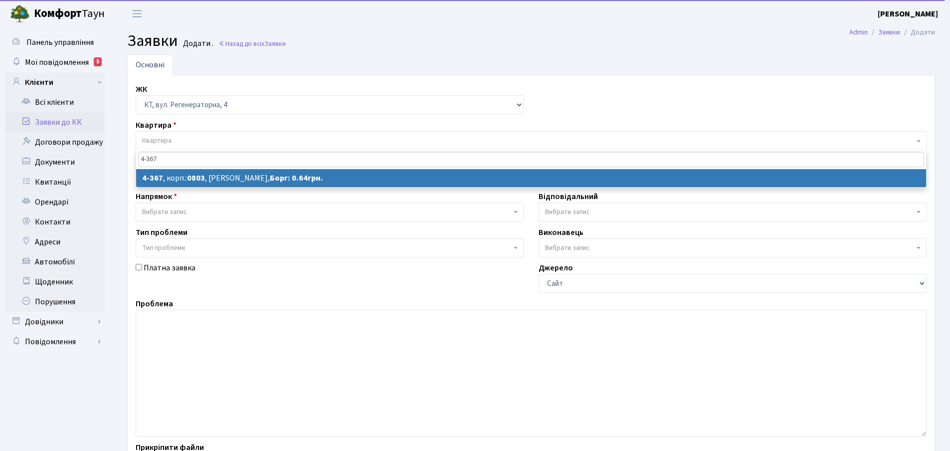
type input "4-367"
select select
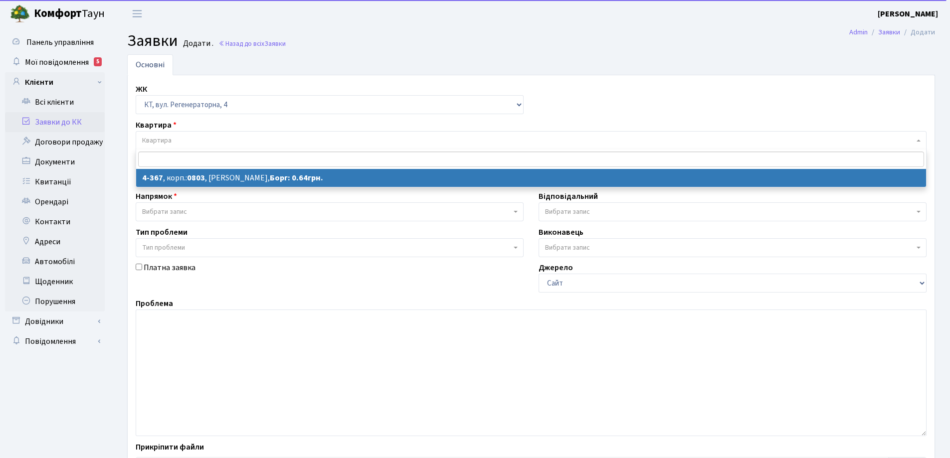
select select "1826"
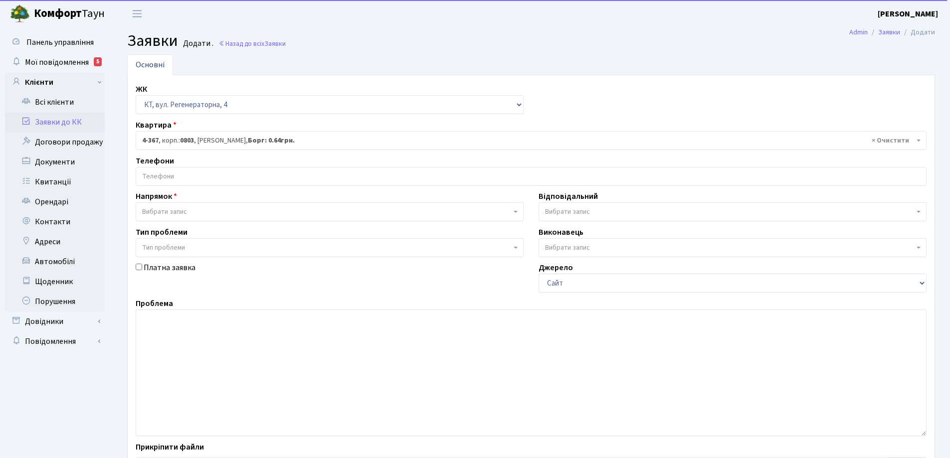
click at [181, 174] on input "search" at bounding box center [531, 176] width 790 height 18
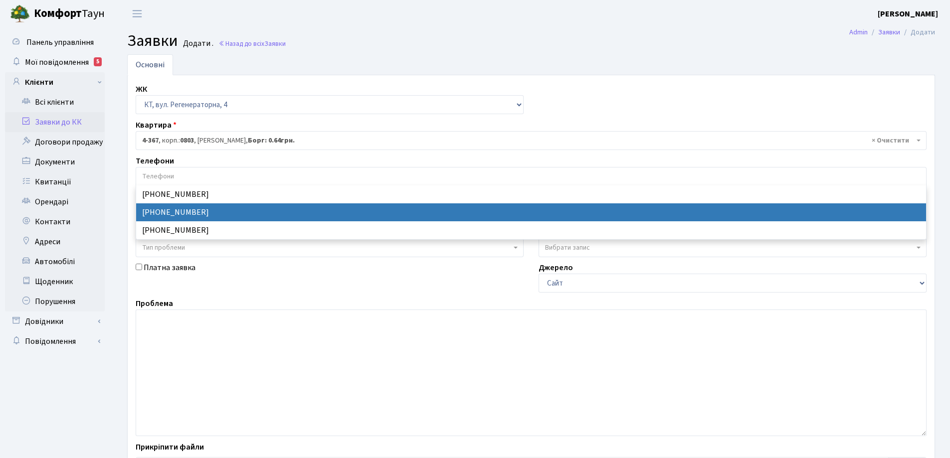
select select "39903"
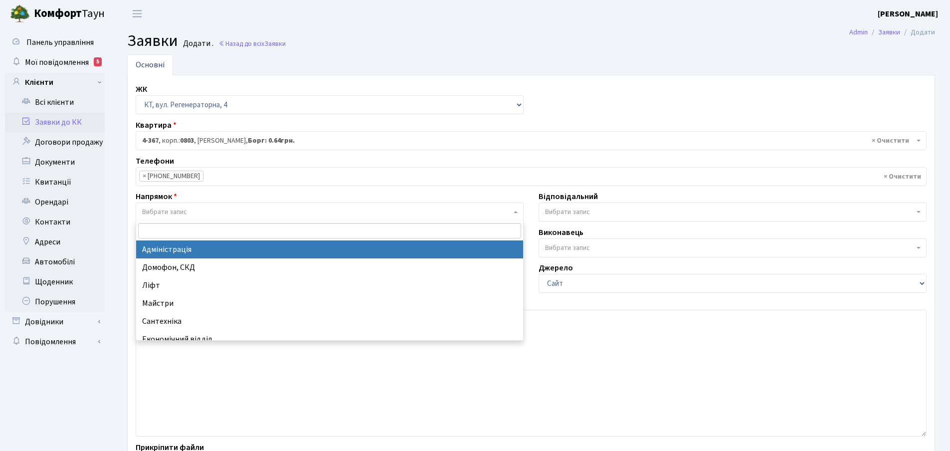
click at [516, 213] on span at bounding box center [516, 211] width 2 height 19
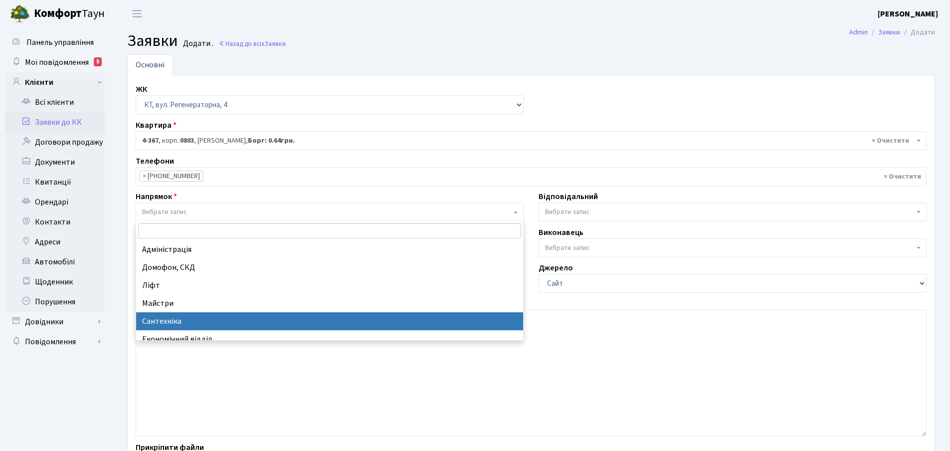
select select "2"
select select
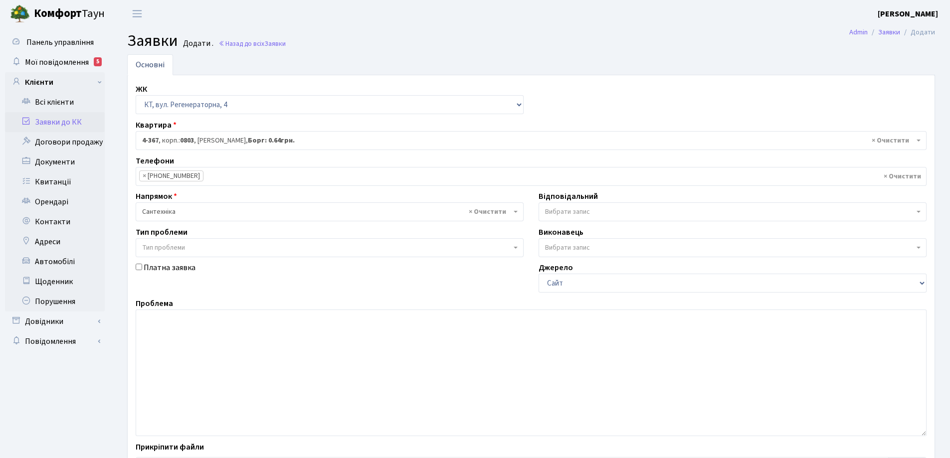
click at [919, 212] on b at bounding box center [918, 212] width 4 height 2
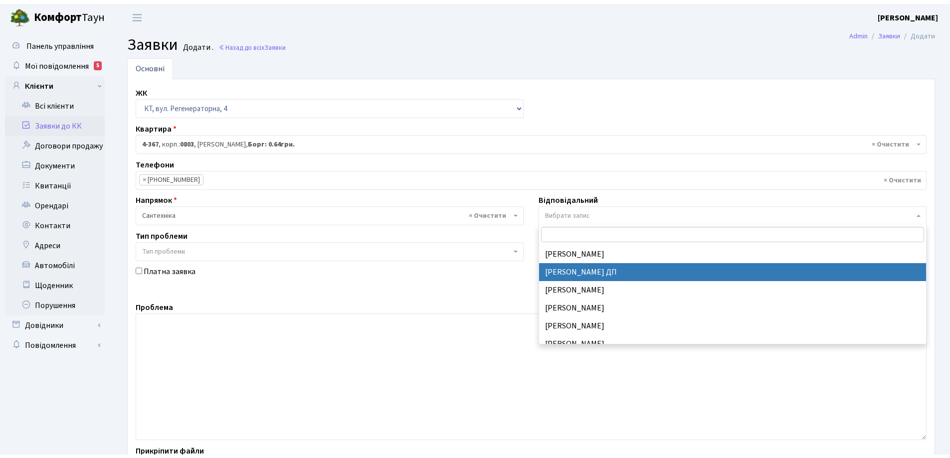
scroll to position [498, 0]
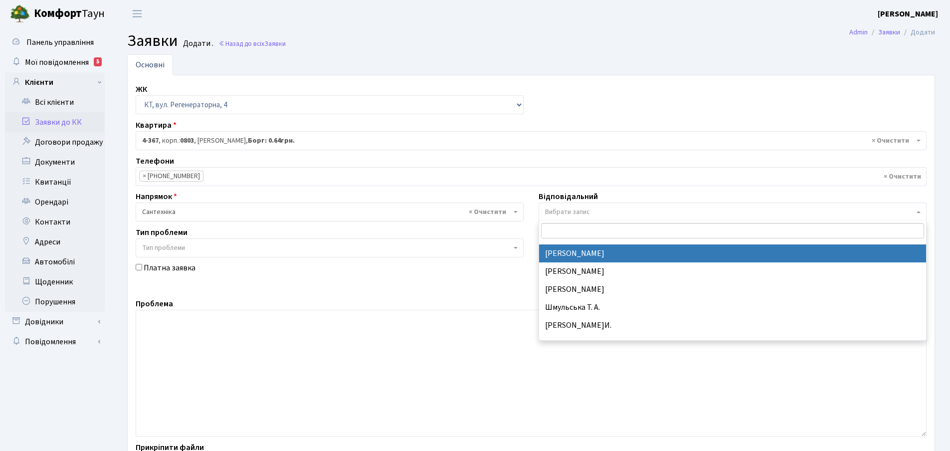
select select "67"
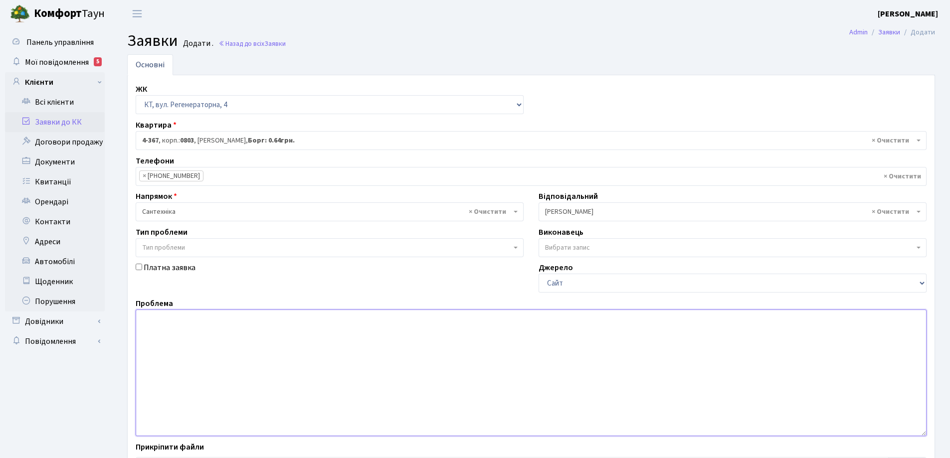
click at [168, 321] on textarea at bounding box center [531, 373] width 791 height 127
click at [295, 318] on textarea "Почав голосно працювати насос у підвалі 05002668774" at bounding box center [531, 373] width 791 height 127
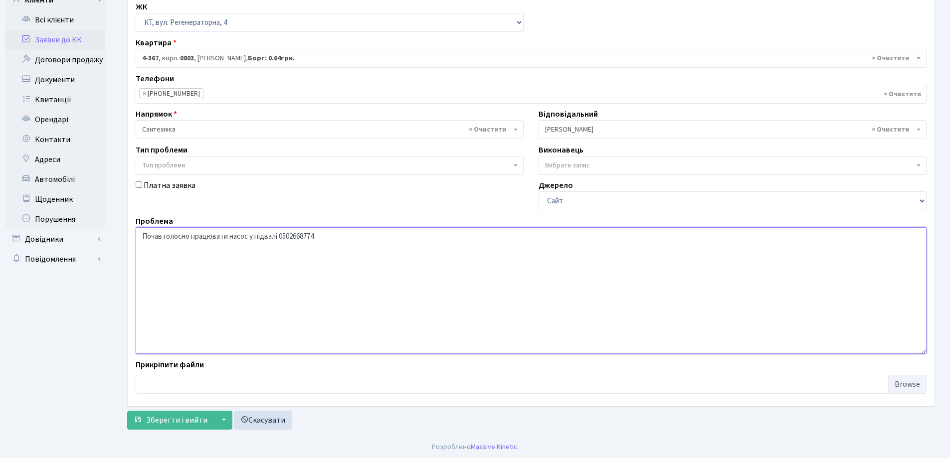
scroll to position [84, 0]
click at [312, 231] on textarea "Почав голосно працювати насос у підвалі 0502668774" at bounding box center [531, 289] width 791 height 127
type textarea "Почав голосно працювати насос у підвалі 0502668714"
click at [171, 418] on span "Зберегти і вийти" at bounding box center [176, 418] width 61 height 11
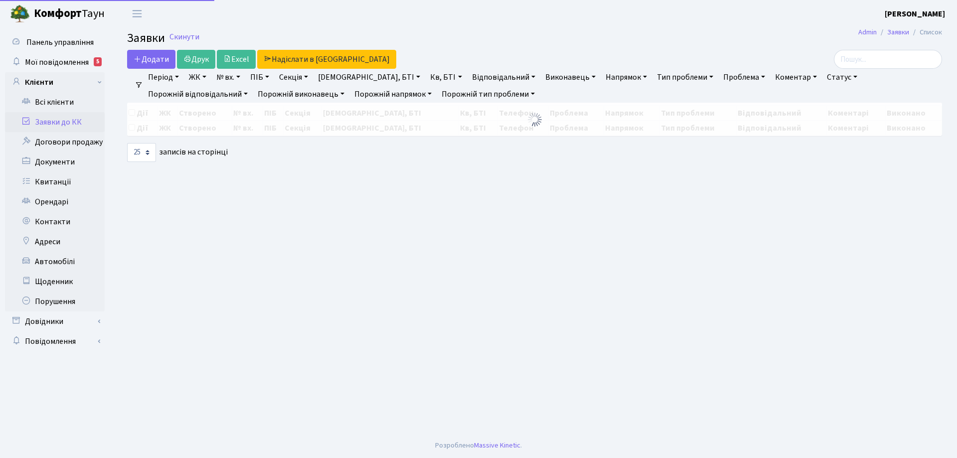
select select "25"
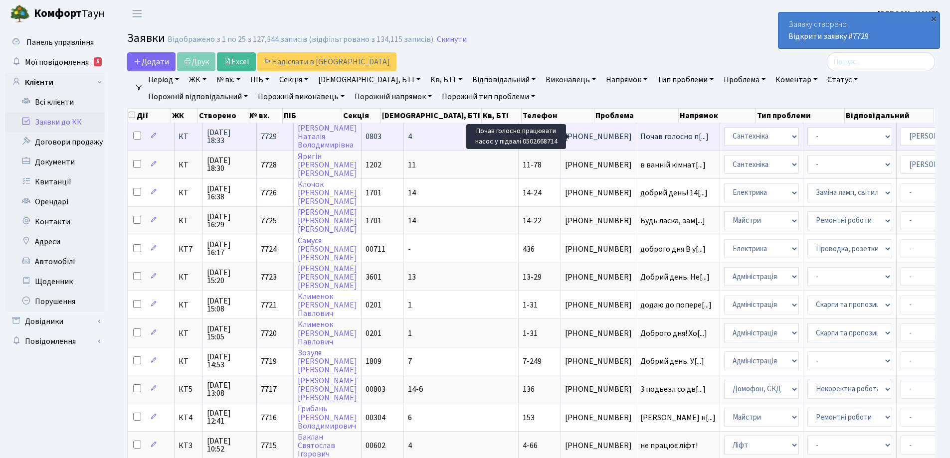
click at [640, 138] on span "Почав голосно п[...]" at bounding box center [674, 136] width 68 height 11
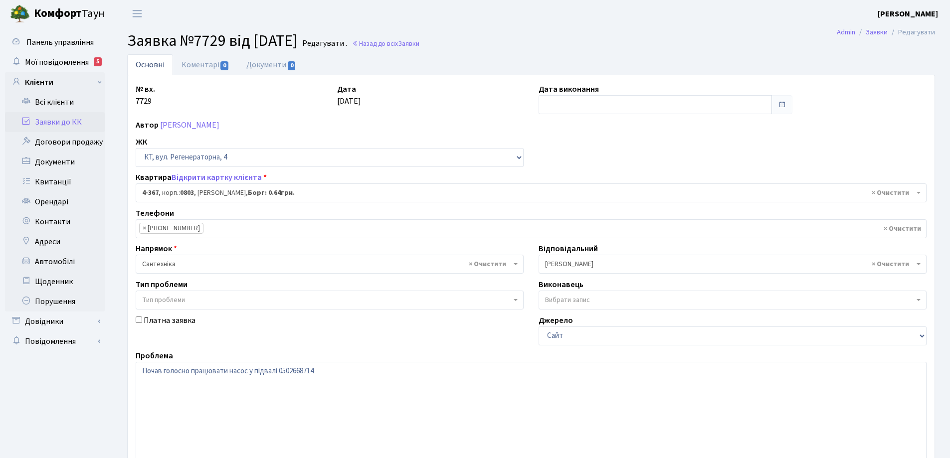
select select "1826"
click at [203, 62] on link "Коментарі 0" at bounding box center [205, 64] width 65 height 20
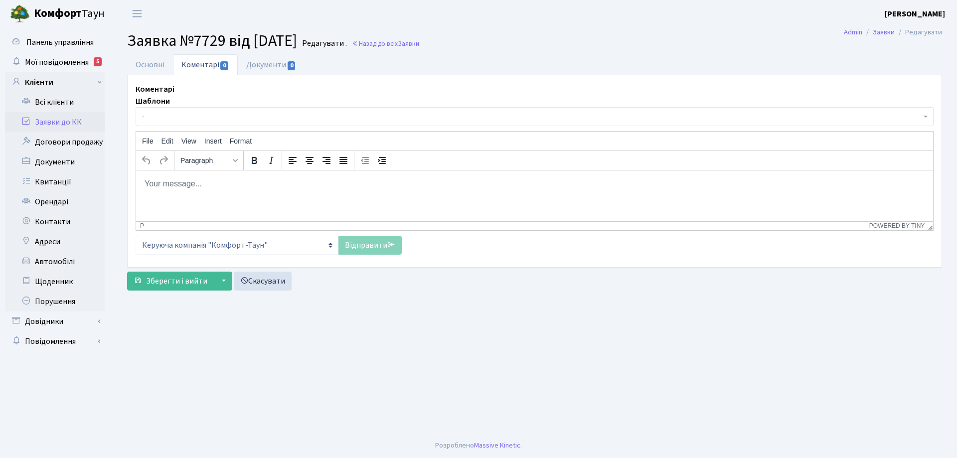
click at [188, 184] on body "Rich Text Area. Press ALT-0 for help." at bounding box center [534, 183] width 781 height 11
click at [365, 248] on link "Відправити" at bounding box center [369, 245] width 63 height 19
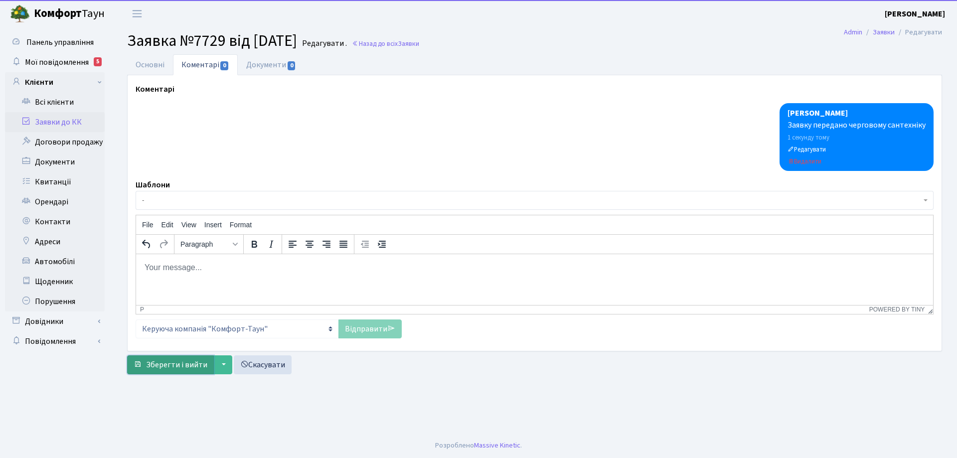
click at [189, 365] on span "Зберегти і вийти" at bounding box center [176, 364] width 61 height 11
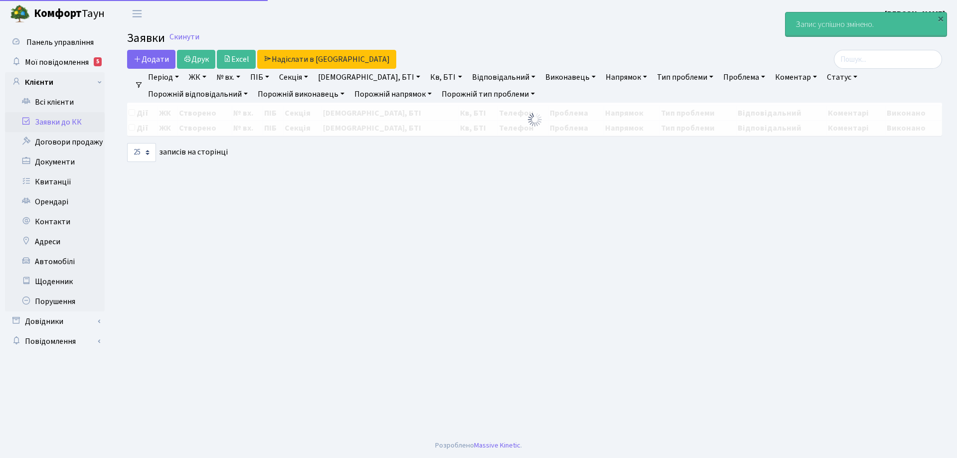
select select "25"
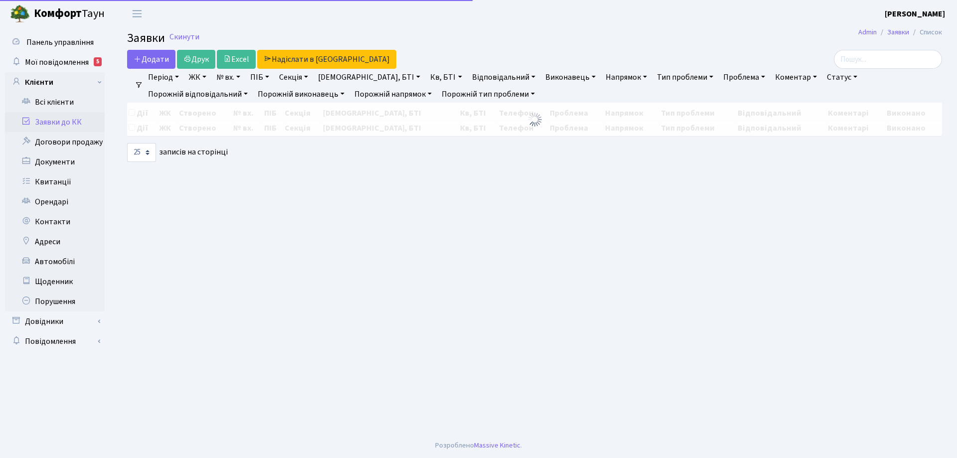
select select "25"
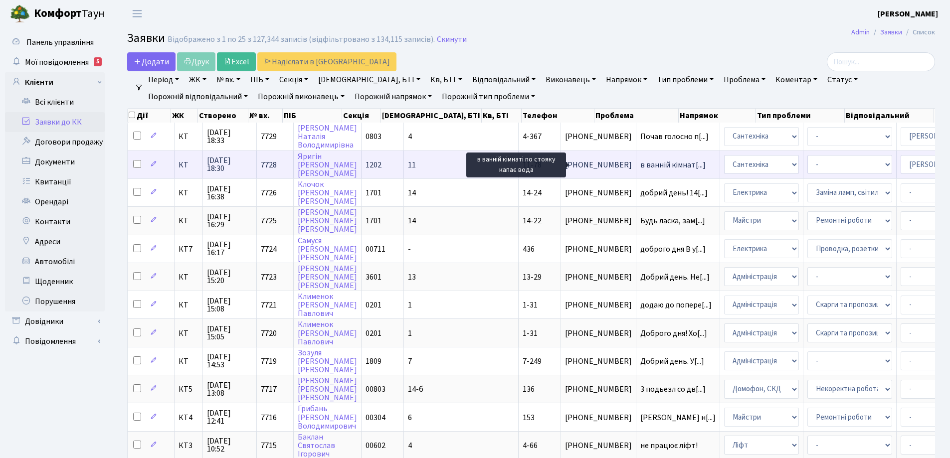
click at [640, 162] on span "в ванній кімнат[...]" at bounding box center [672, 165] width 65 height 11
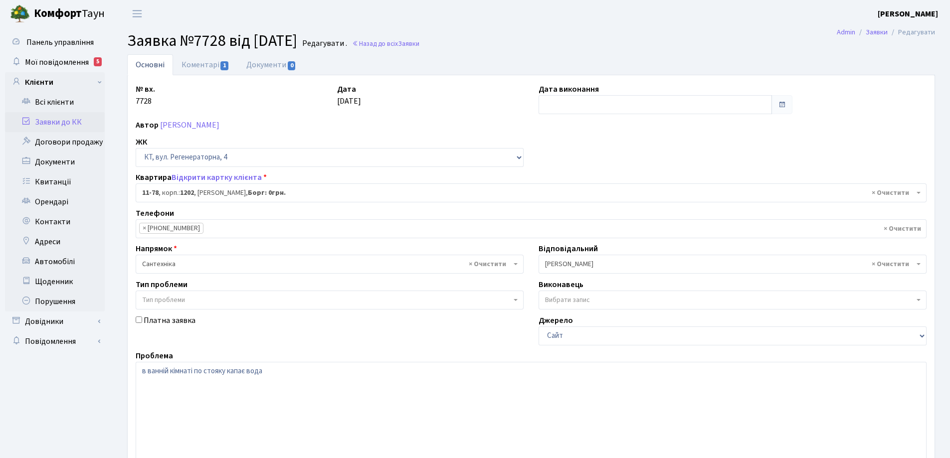
select select "6866"
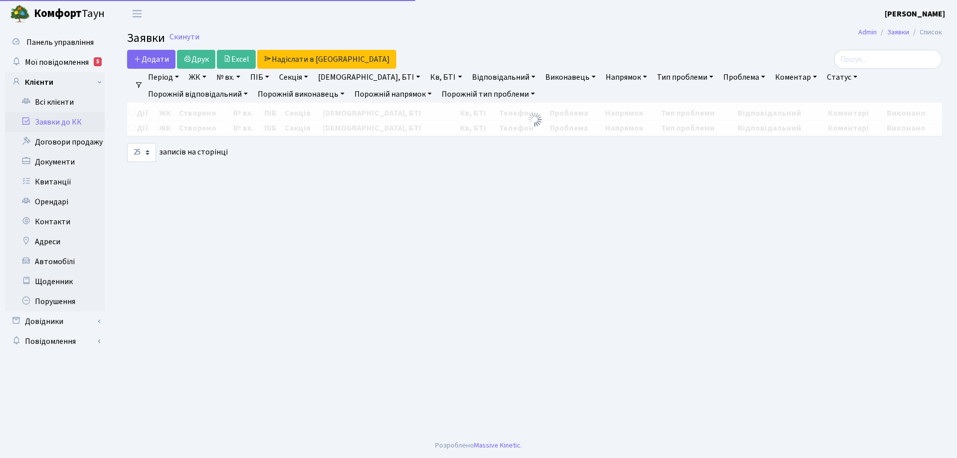
select select "25"
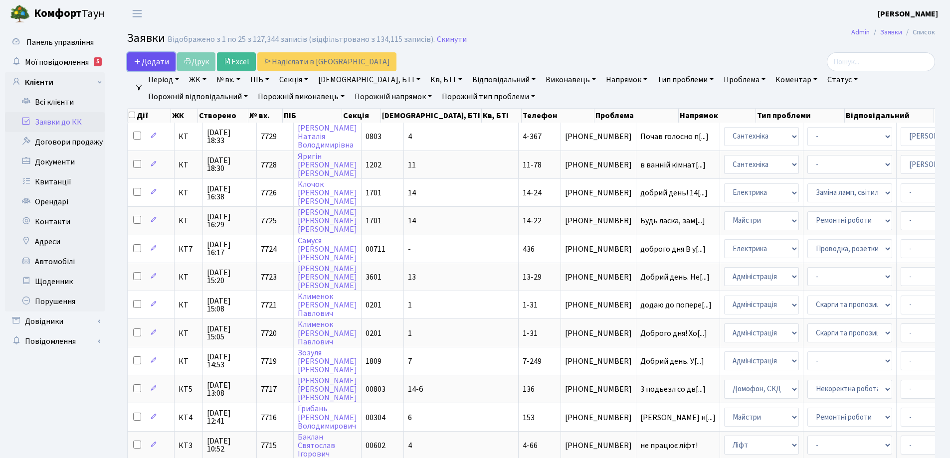
click at [148, 62] on span "Додати" at bounding box center [151, 61] width 35 height 11
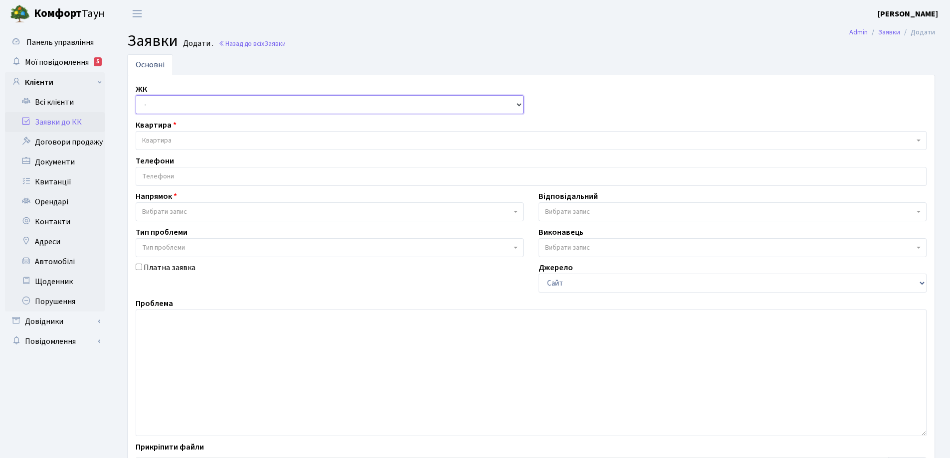
click at [519, 106] on select "- КТ, вул. Регенераторна, 4 КТ2, просп. Соборності, 17 КТ3, вул. Березнева, 16 …" at bounding box center [330, 104] width 388 height 19
select select "295"
click at [136, 95] on select "- КТ, вул. Регенераторна, 4 КТ2, просп. Соборності, 17 КТ3, вул. Березнева, 16 …" at bounding box center [330, 104] width 388 height 19
select select
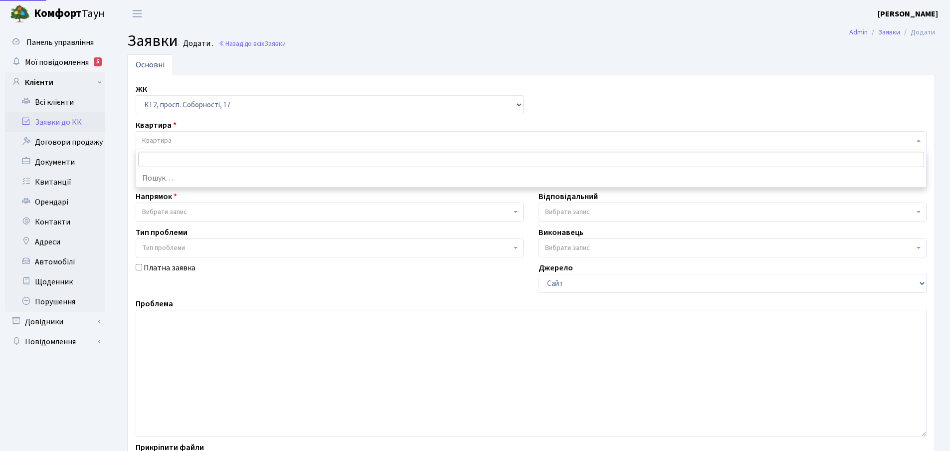
click at [176, 138] on span "Квартира" at bounding box center [528, 141] width 772 height 10
type input "1"
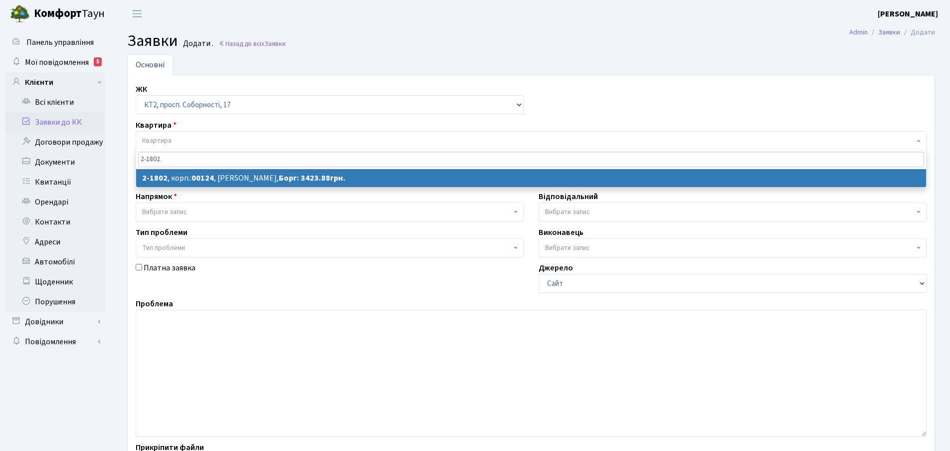
type input "2-1802"
select select
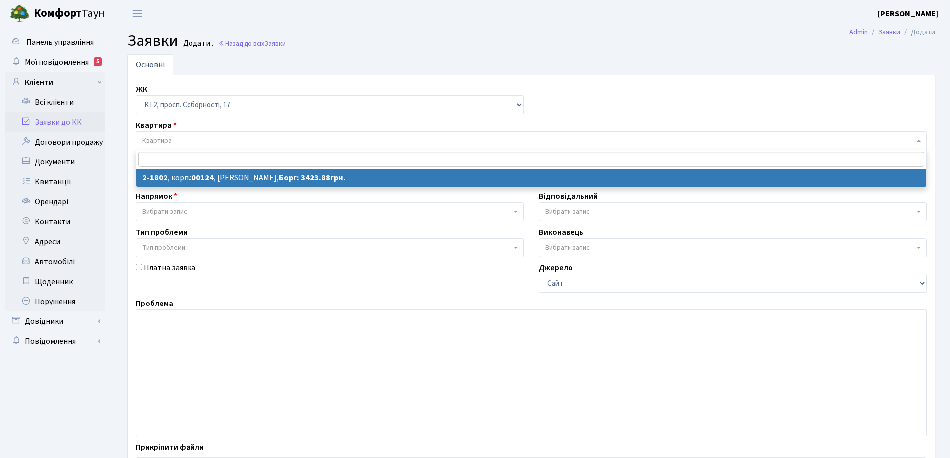
select select "13420"
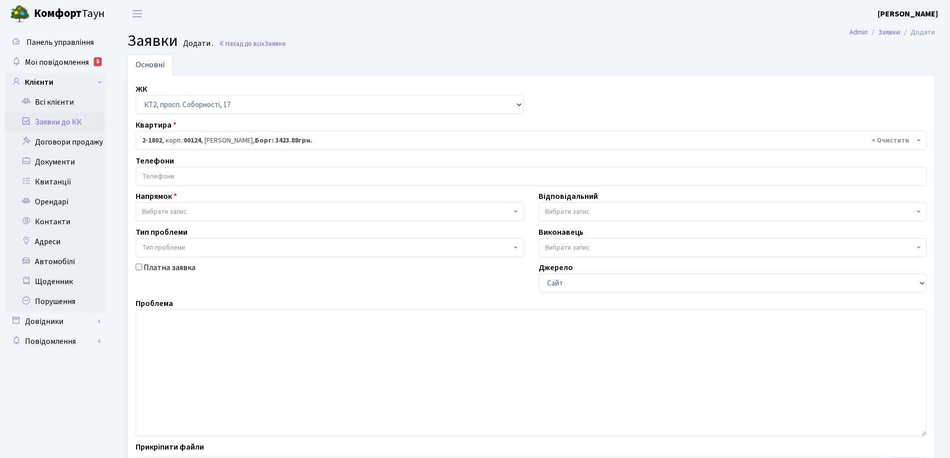
click at [160, 174] on input "search" at bounding box center [531, 176] width 790 height 18
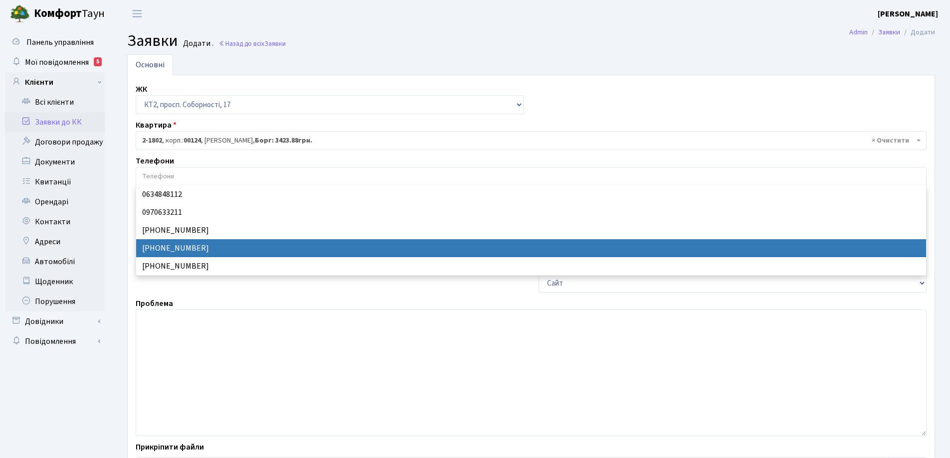
select select "30311"
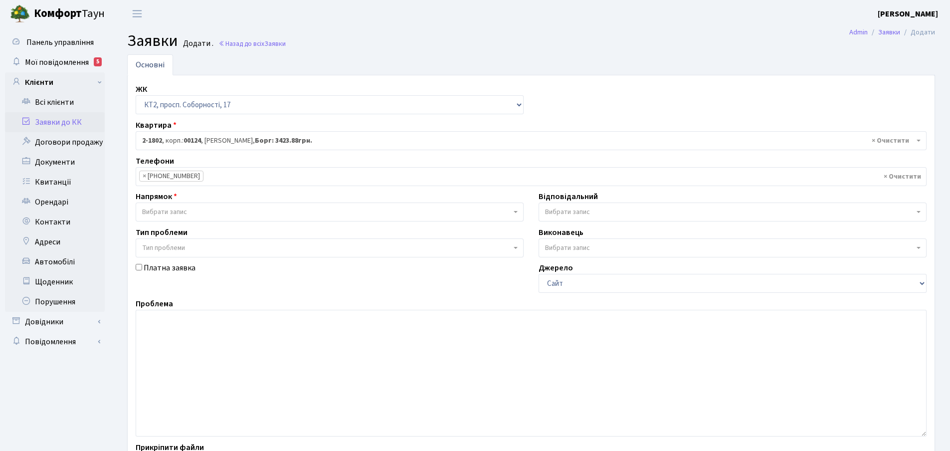
click at [514, 213] on b at bounding box center [515, 212] width 4 height 2
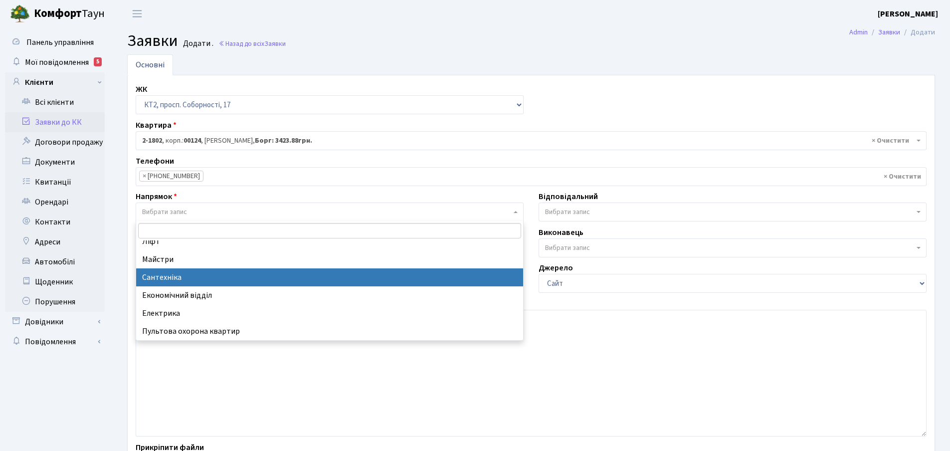
scroll to position [100, 0]
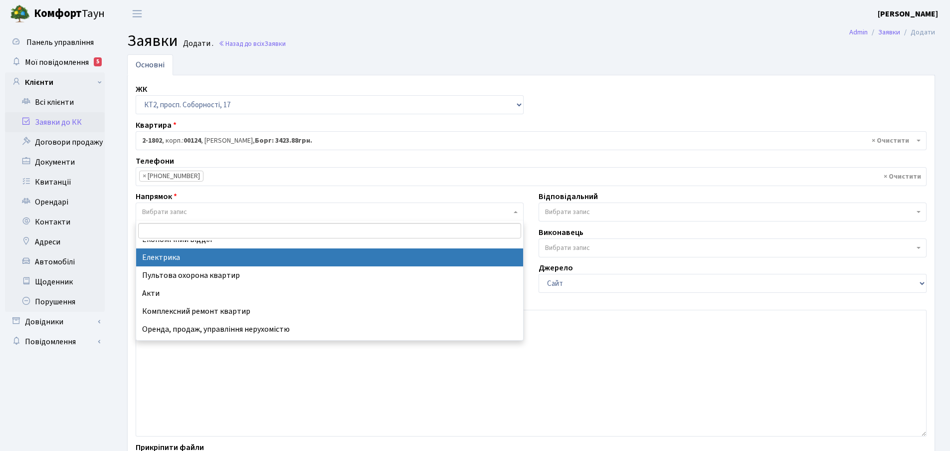
select select "3"
select select
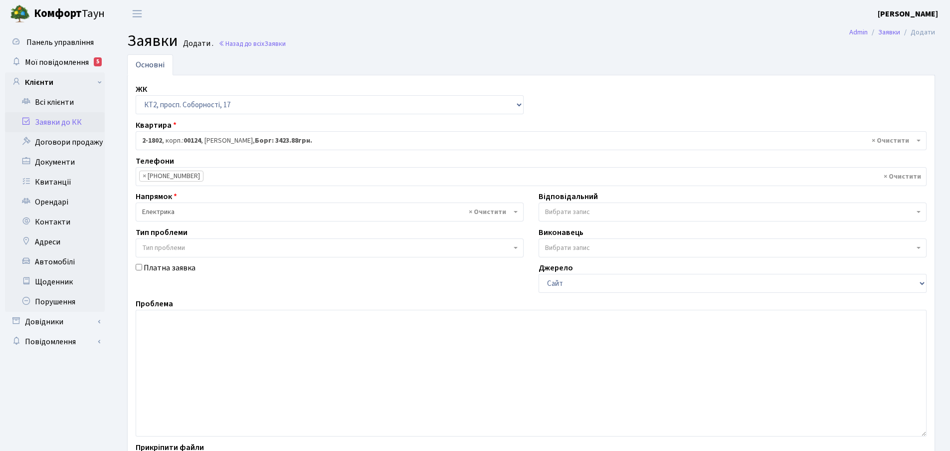
click at [917, 213] on b at bounding box center [918, 212] width 4 height 2
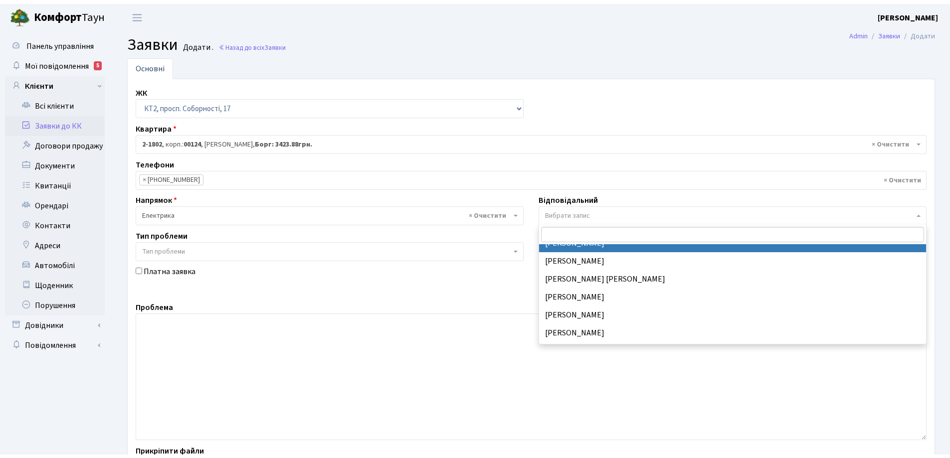
scroll to position [150, 0]
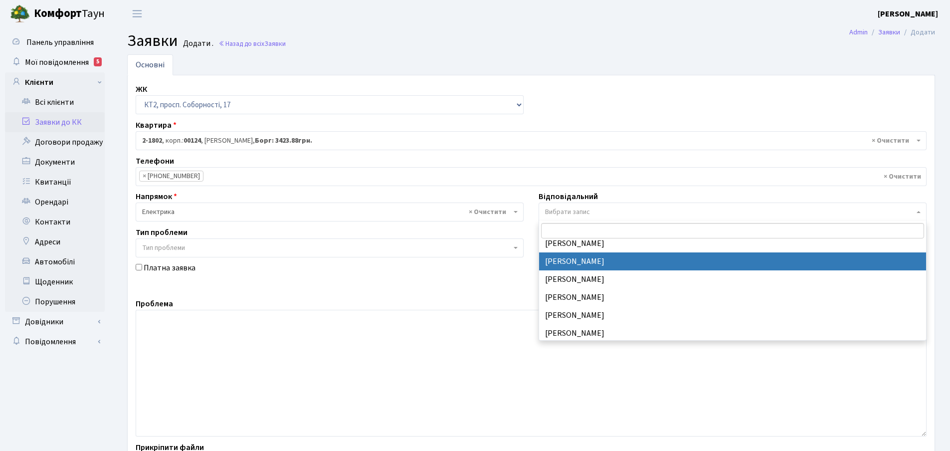
select select "22"
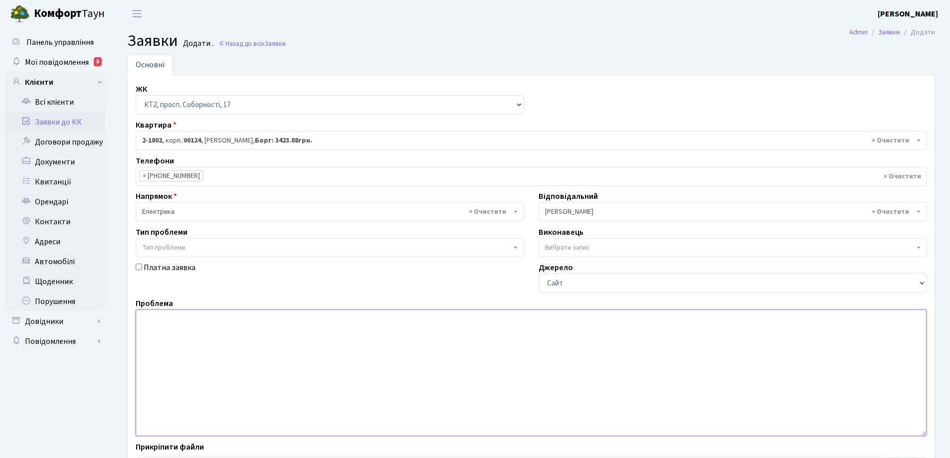
click at [160, 322] on textarea at bounding box center [531, 373] width 791 height 127
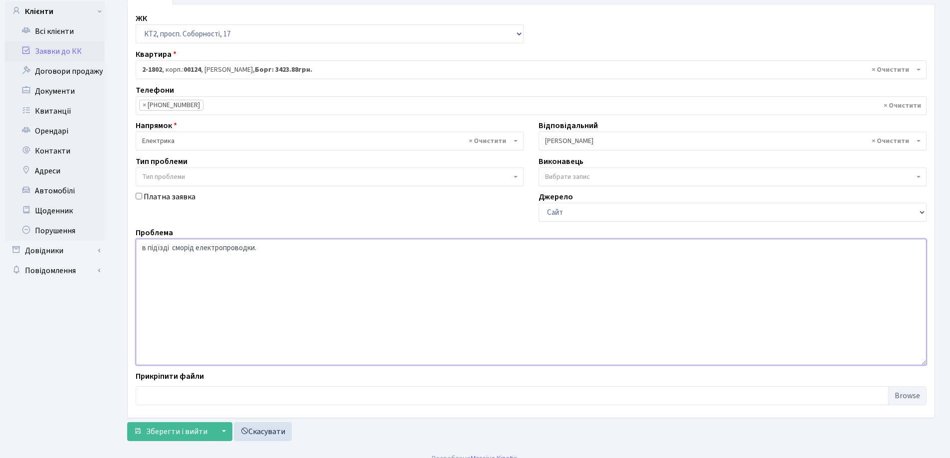
scroll to position [84, 0]
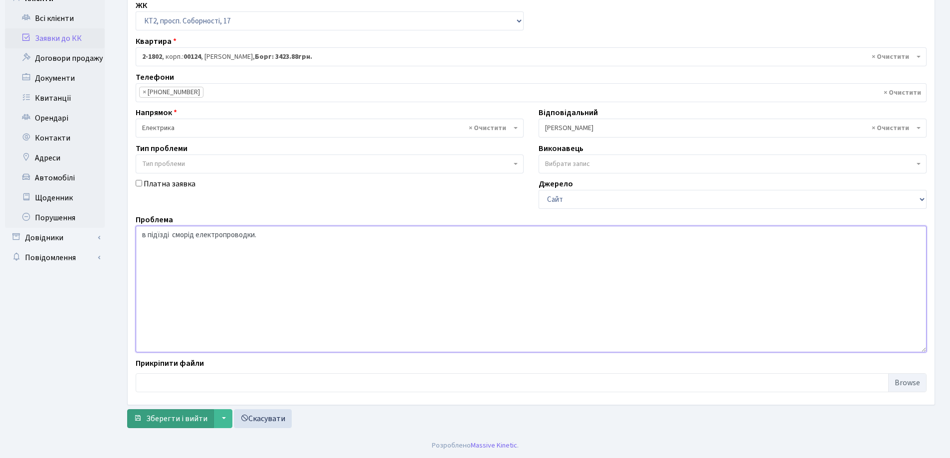
type textarea "в підїзді сморід електропроводки."
click at [193, 423] on span "Зберегти і вийти" at bounding box center [176, 418] width 61 height 11
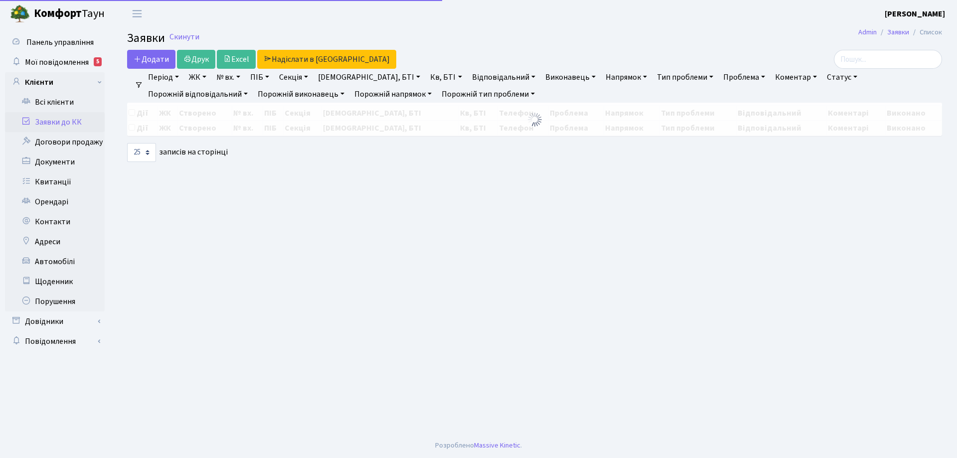
select select "25"
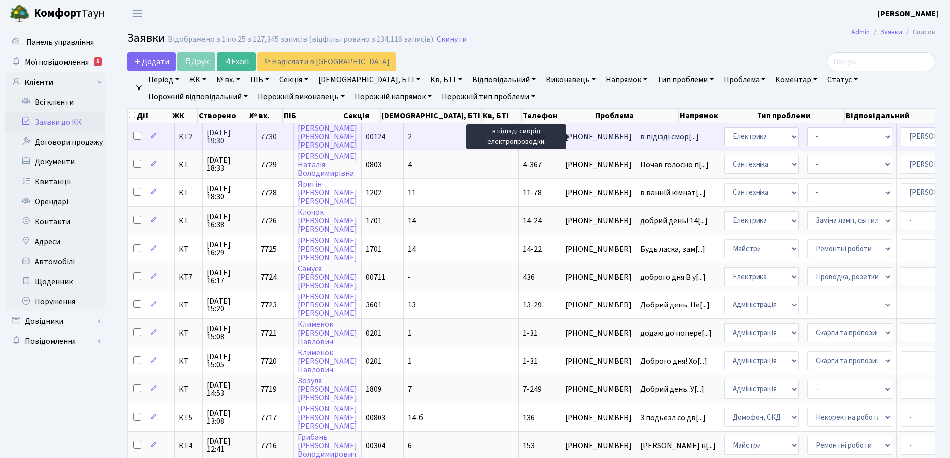
click at [640, 139] on span "в підїзді смор[...]" at bounding box center [669, 136] width 58 height 11
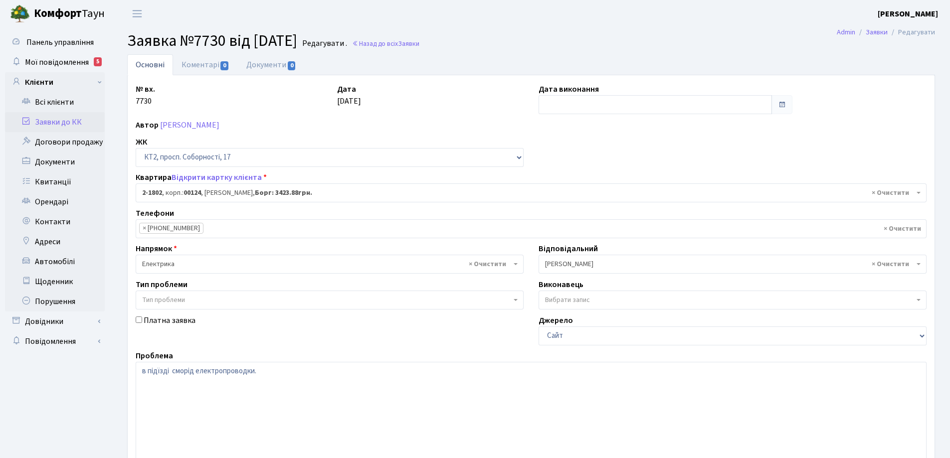
select select "13420"
click at [205, 66] on link "Коментарі 0" at bounding box center [205, 64] width 65 height 20
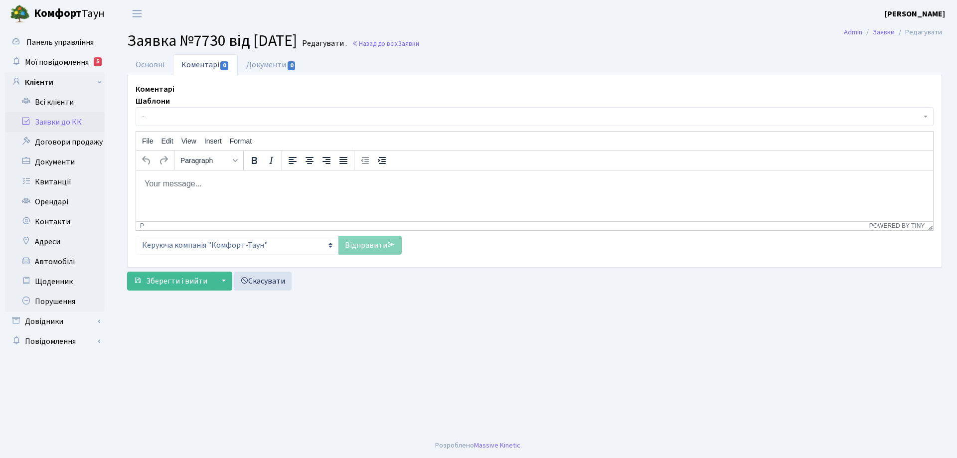
drag, startPoint x: 174, startPoint y: 184, endPoint x: 180, endPoint y: 182, distance: 6.8
click at [178, 183] on body "Rich Text Area. Press ALT-0 for help." at bounding box center [534, 183] width 781 height 11
click at [370, 247] on link "Відправити" at bounding box center [369, 245] width 63 height 19
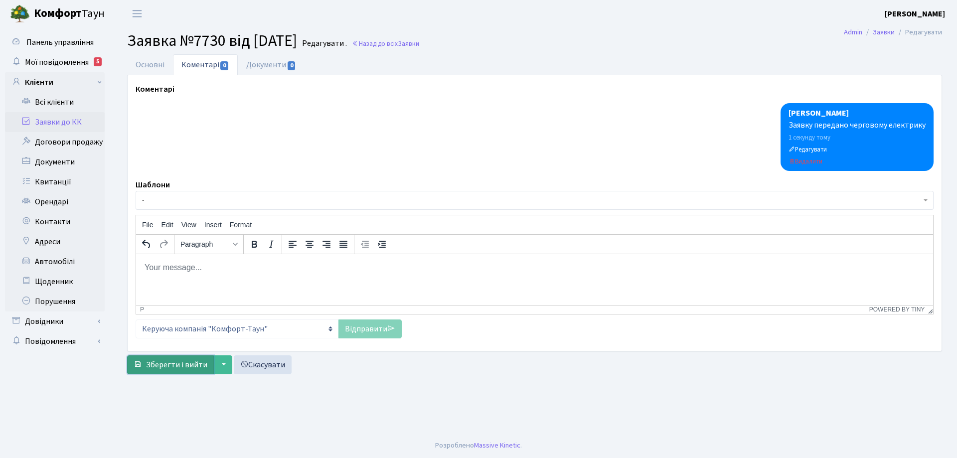
click at [186, 367] on span "Зберегти і вийти" at bounding box center [176, 364] width 61 height 11
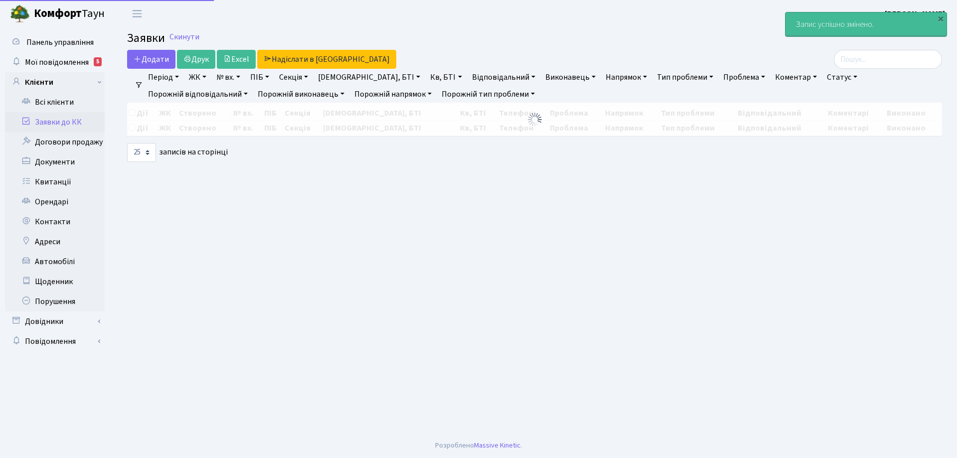
select select "25"
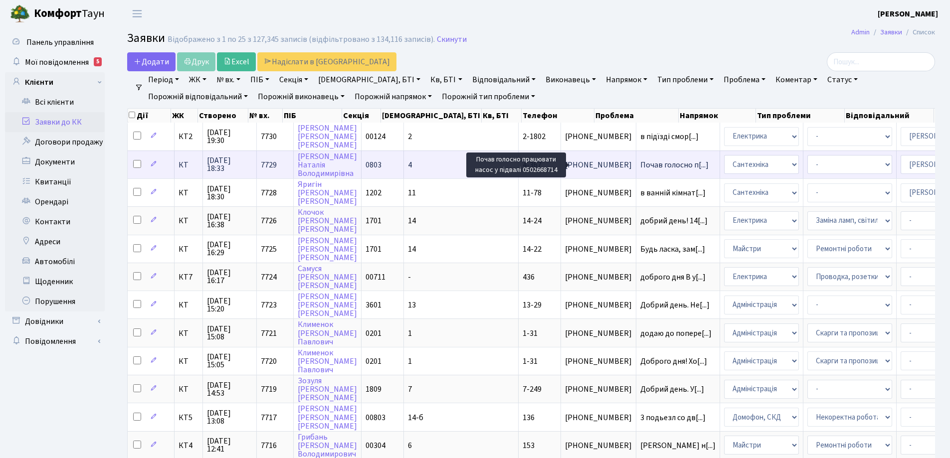
click at [640, 166] on span "Почав голосно п[...]" at bounding box center [674, 165] width 68 height 11
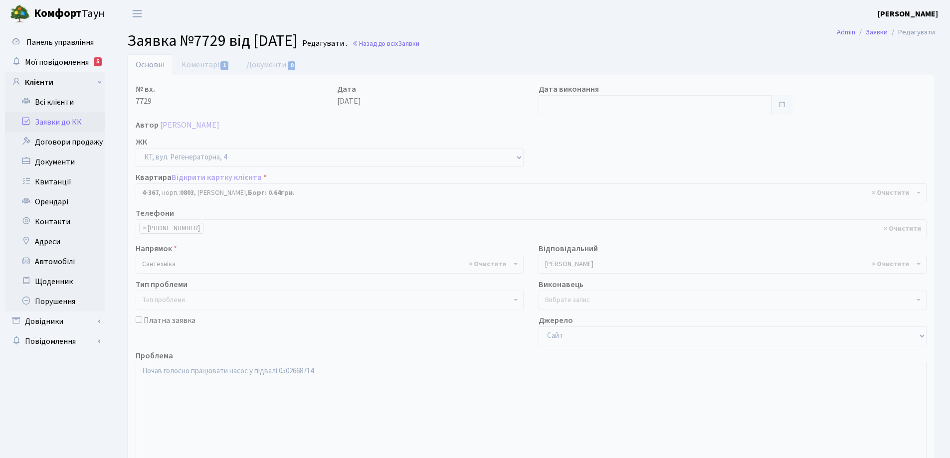
select select "1826"
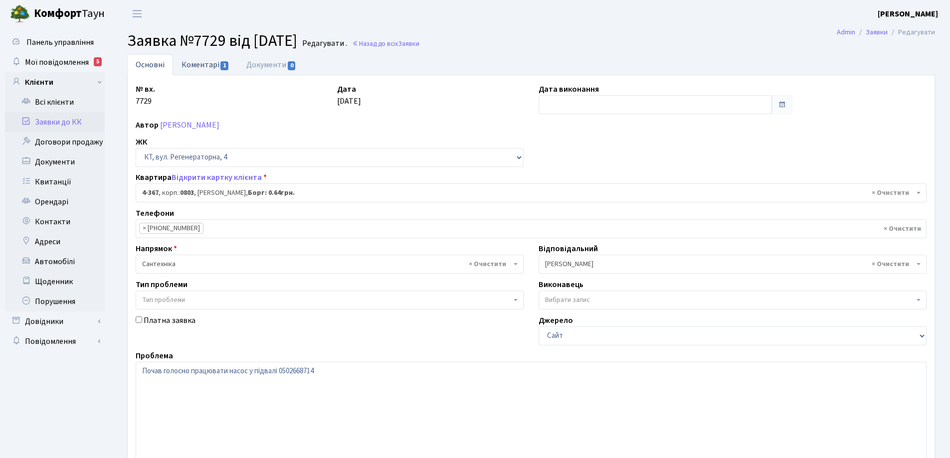
click at [193, 66] on link "Коментарі 1" at bounding box center [205, 64] width 65 height 20
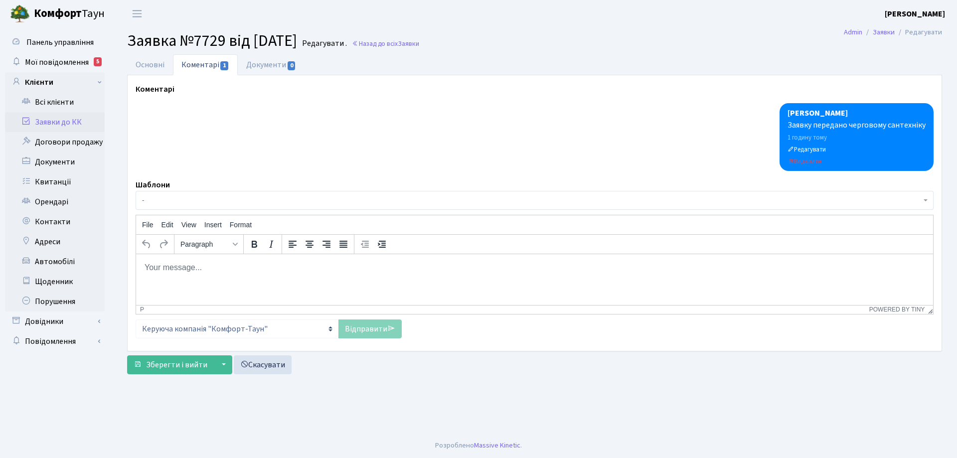
click at [191, 269] on body "Rich Text Area. Press ALT-0 for help." at bounding box center [534, 267] width 781 height 11
click at [229, 268] on p "Перевірено черговим антехніком ," at bounding box center [534, 267] width 781 height 11
click at [287, 265] on p "Перевірено черговим сантехніком ," at bounding box center [534, 267] width 781 height 11
click at [374, 329] on link "Відправити" at bounding box center [369, 329] width 63 height 19
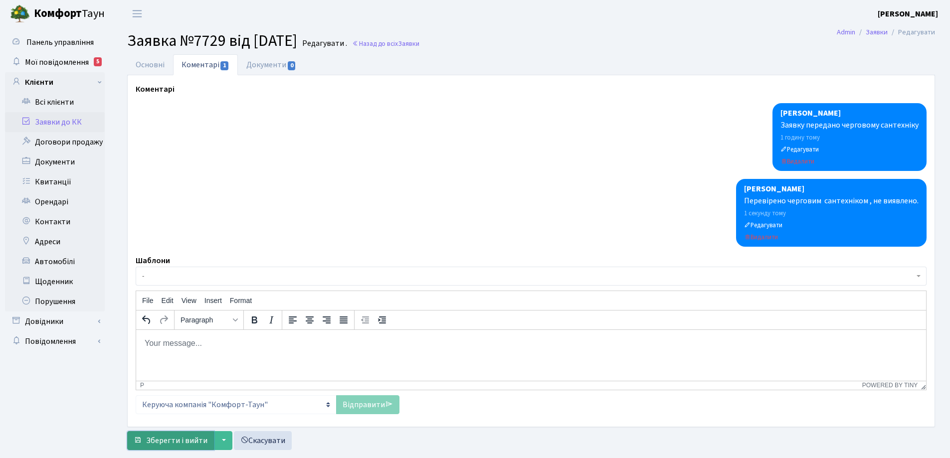
click at [193, 437] on span "Зберегти і вийти" at bounding box center [176, 440] width 61 height 11
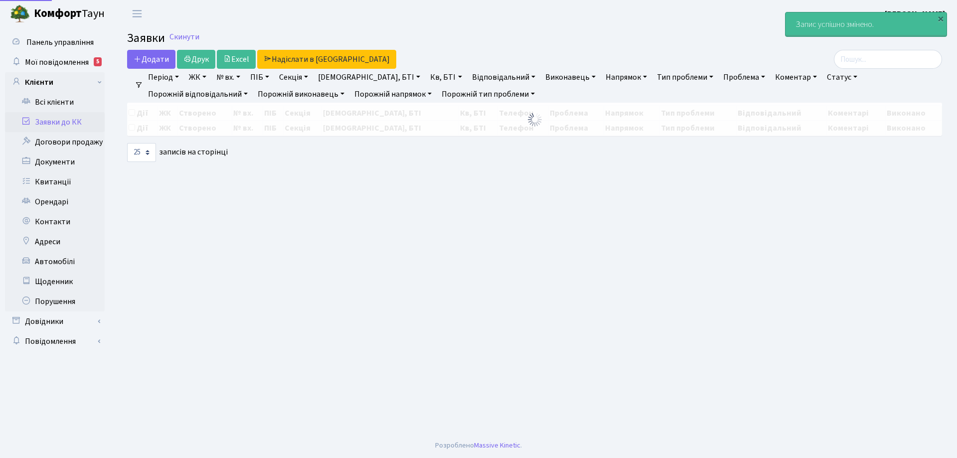
select select "25"
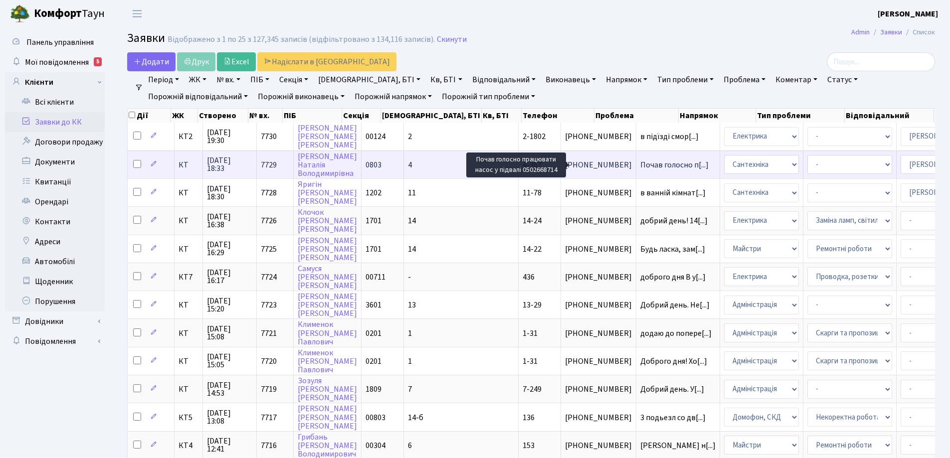
click at [640, 167] on span "Почав голосно п[...]" at bounding box center [674, 165] width 68 height 11
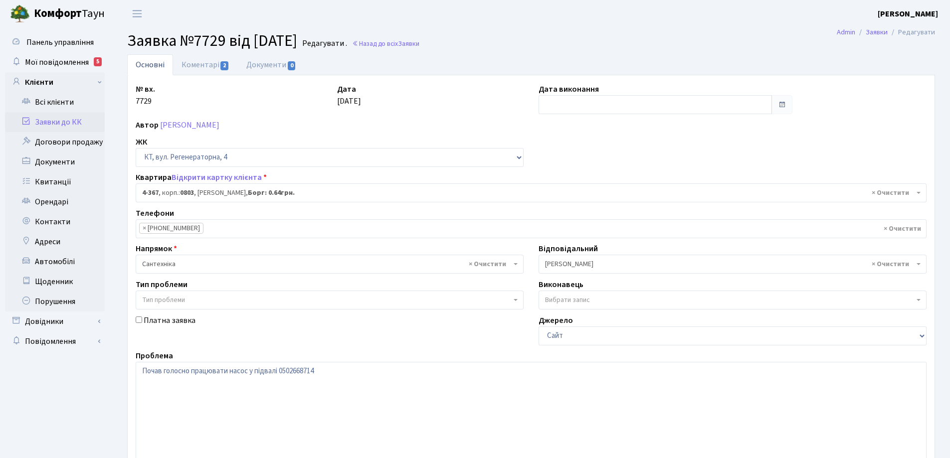
select select "1826"
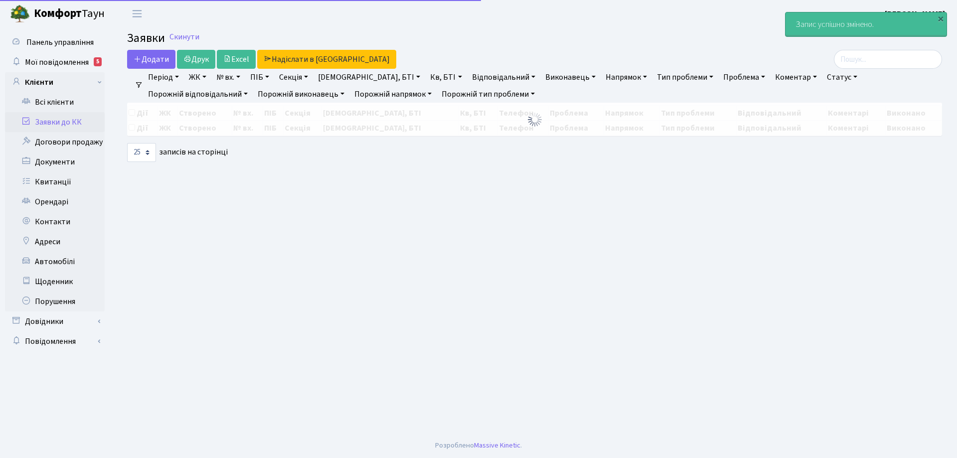
select select "25"
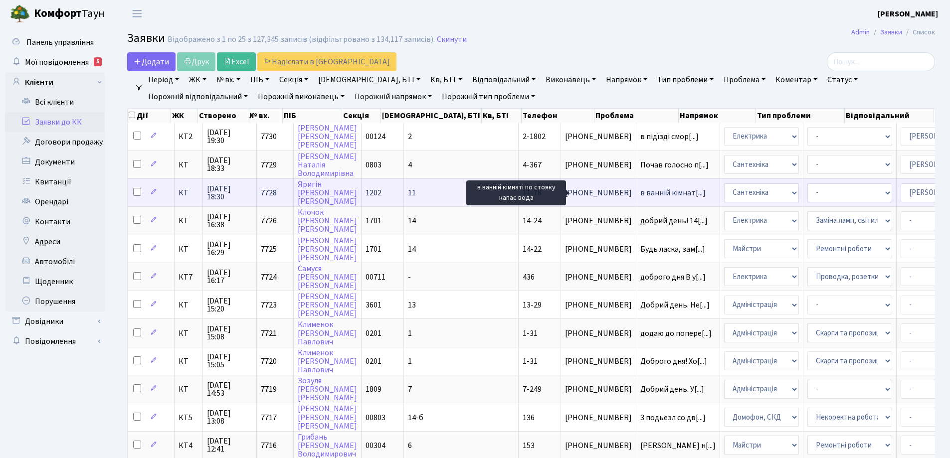
click at [640, 195] on span "в ванній кімнат[...]" at bounding box center [672, 192] width 65 height 11
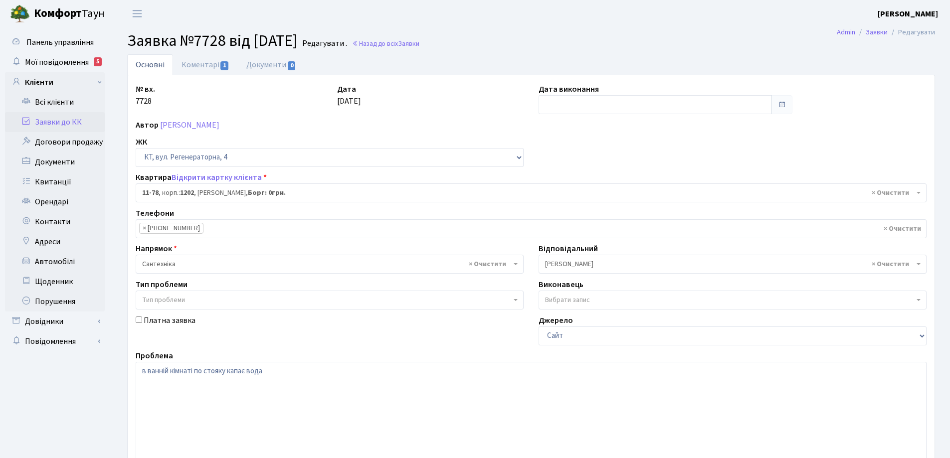
select select "6866"
click at [208, 64] on link "Коментарі 1" at bounding box center [205, 64] width 65 height 20
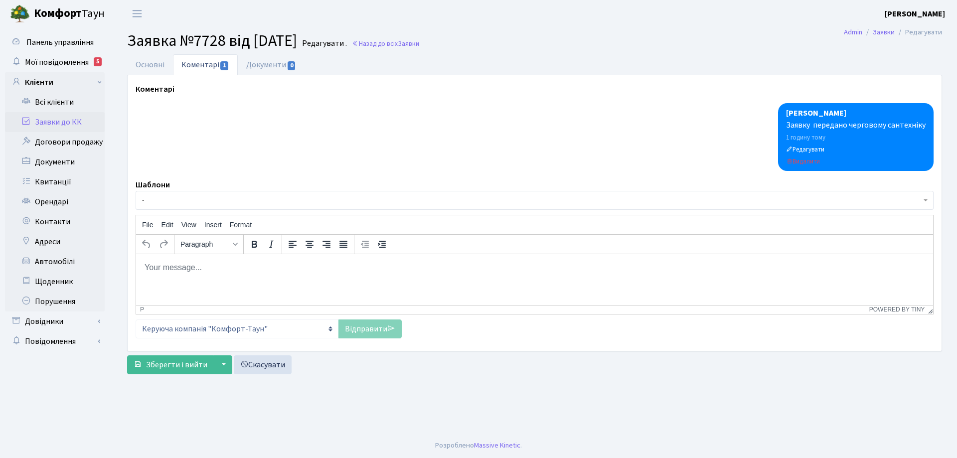
click at [202, 269] on p "Rich Text Area. Press ALT-0 for help." at bounding box center [534, 267] width 781 height 11
click at [271, 267] on p "Перекрито ГВП по стояку № 1." at bounding box center [534, 267] width 781 height 11
click at [363, 330] on link "Відправити" at bounding box center [369, 329] width 63 height 19
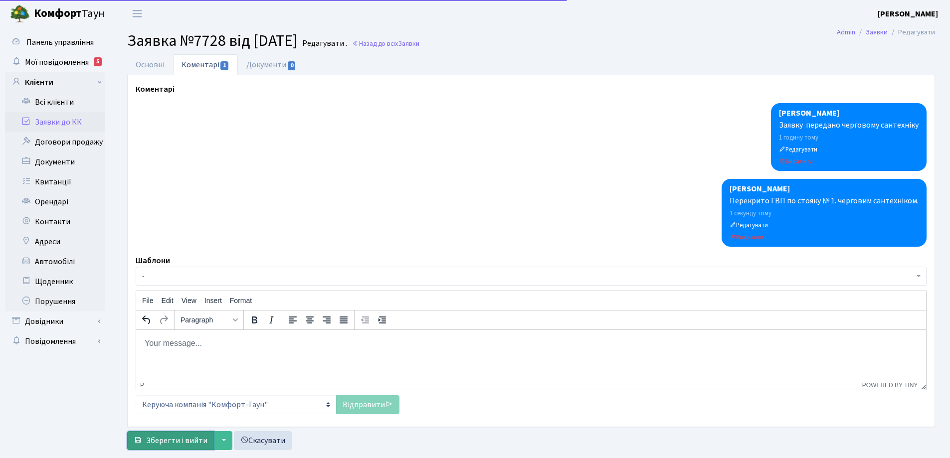
click at [183, 444] on span "Зберегти і вийти" at bounding box center [176, 440] width 61 height 11
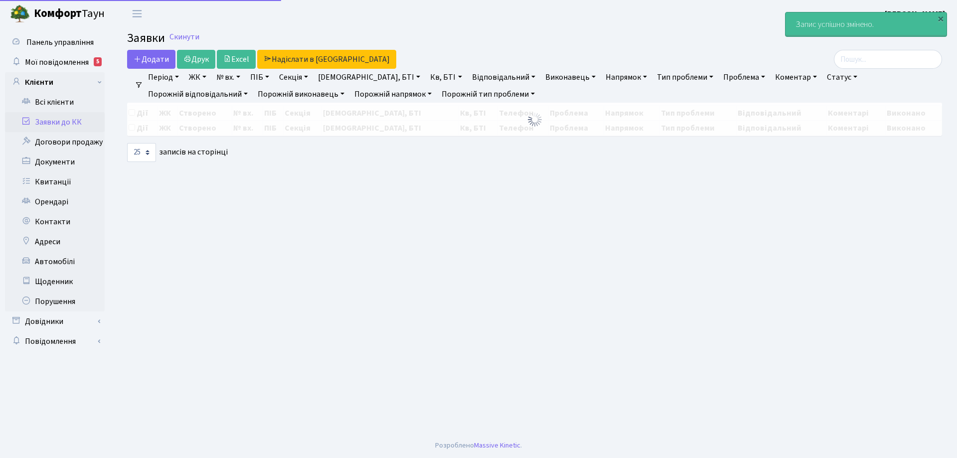
select select "25"
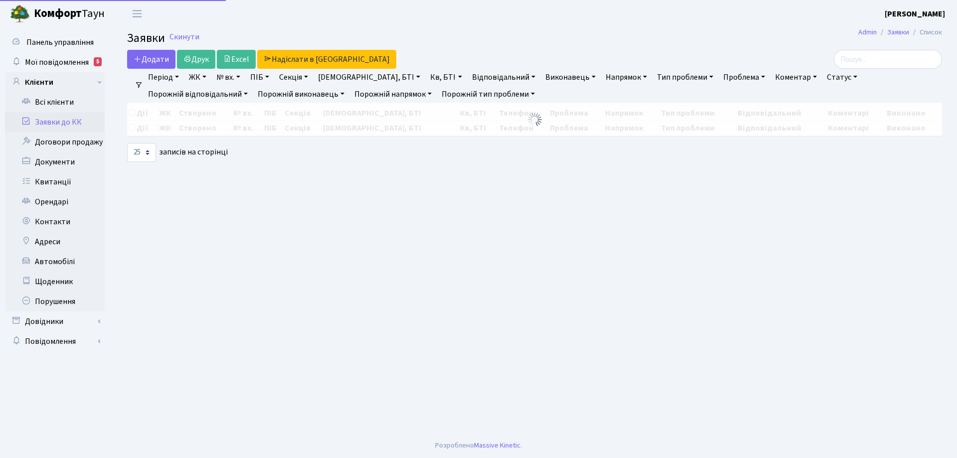
select select "25"
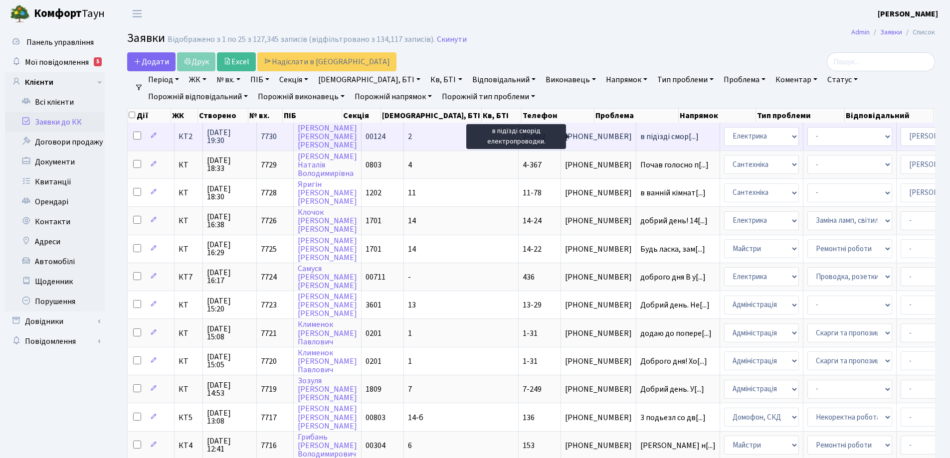
click at [640, 136] on span "в підїзді смор[...]" at bounding box center [669, 136] width 58 height 11
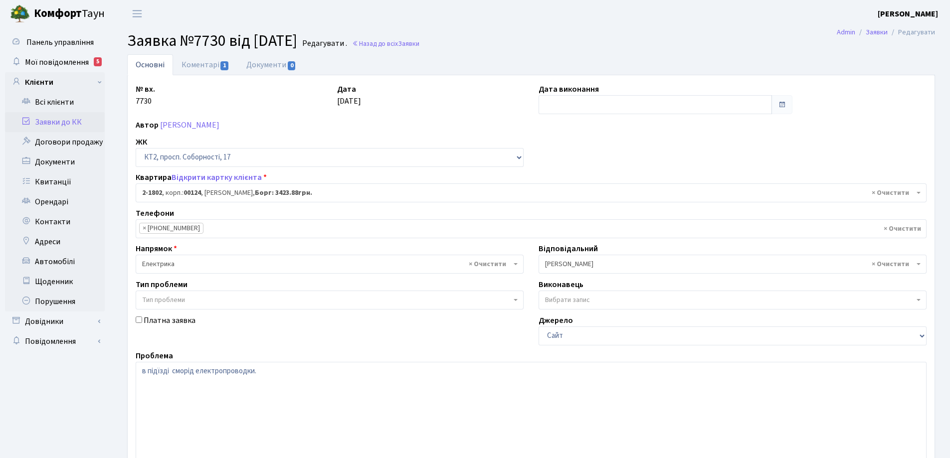
select select "13420"
click at [211, 65] on link "Коментарі 1" at bounding box center [205, 64] width 65 height 20
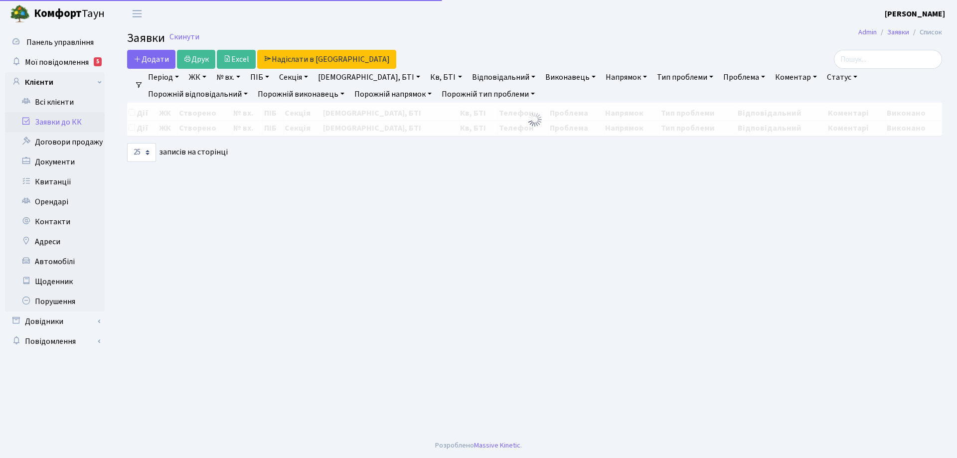
select select "25"
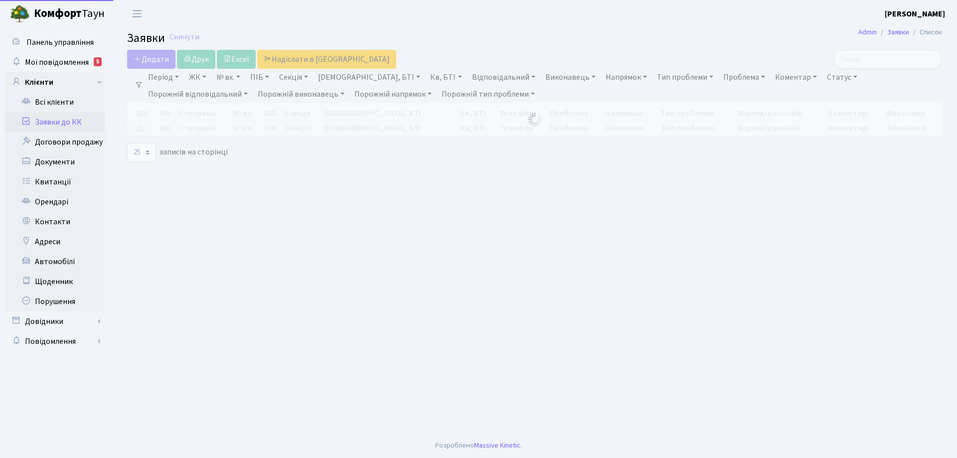
select select "25"
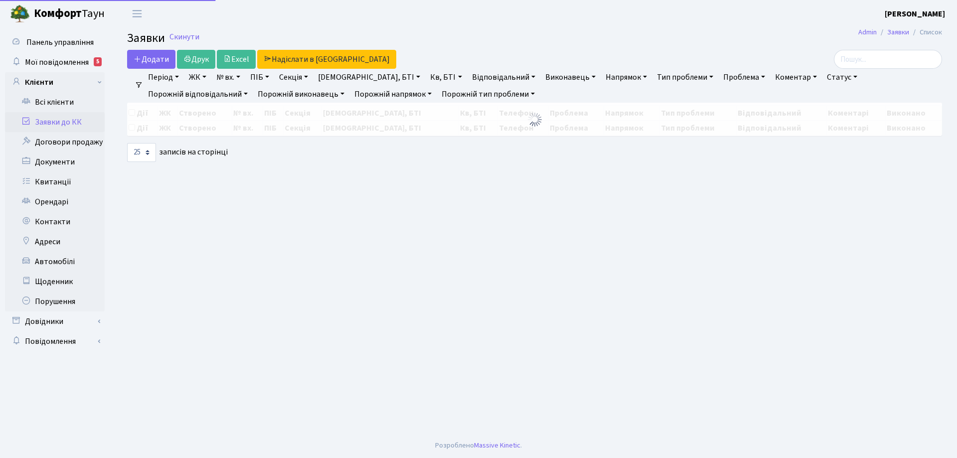
select select "25"
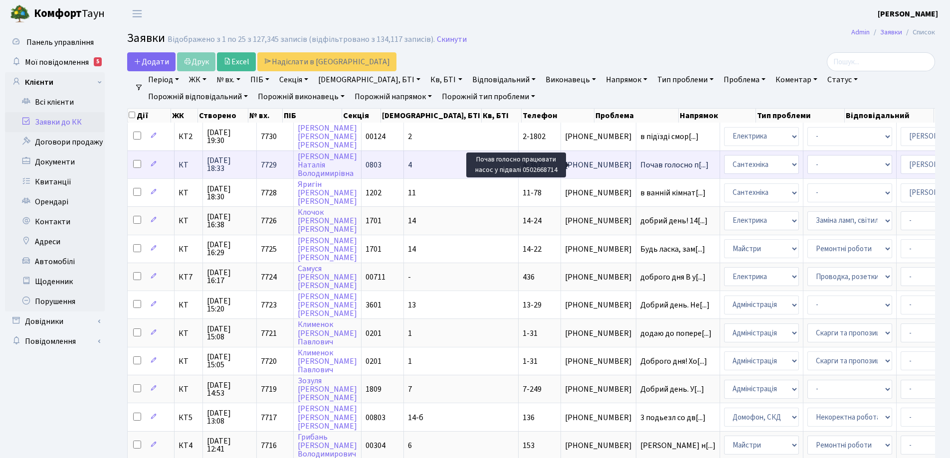
click at [640, 164] on span "Почав голосно п[...]" at bounding box center [674, 165] width 68 height 11
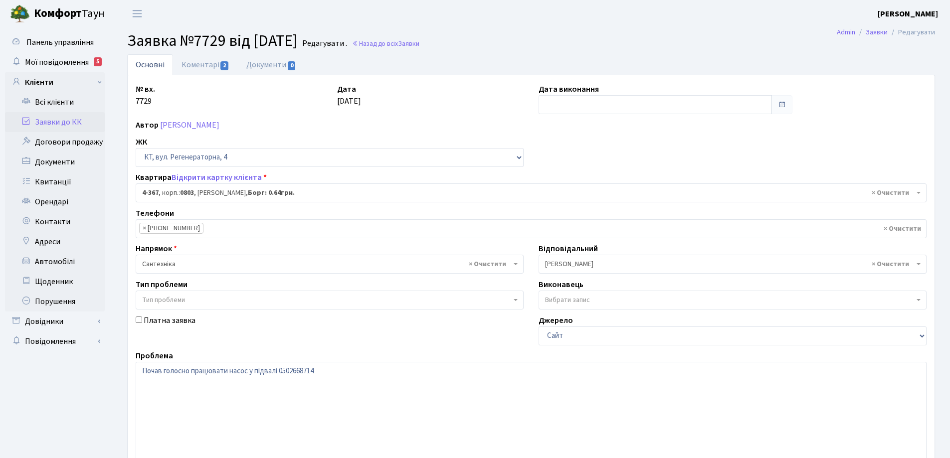
select select "1826"
click at [203, 64] on link "Коментарі 2" at bounding box center [205, 64] width 65 height 20
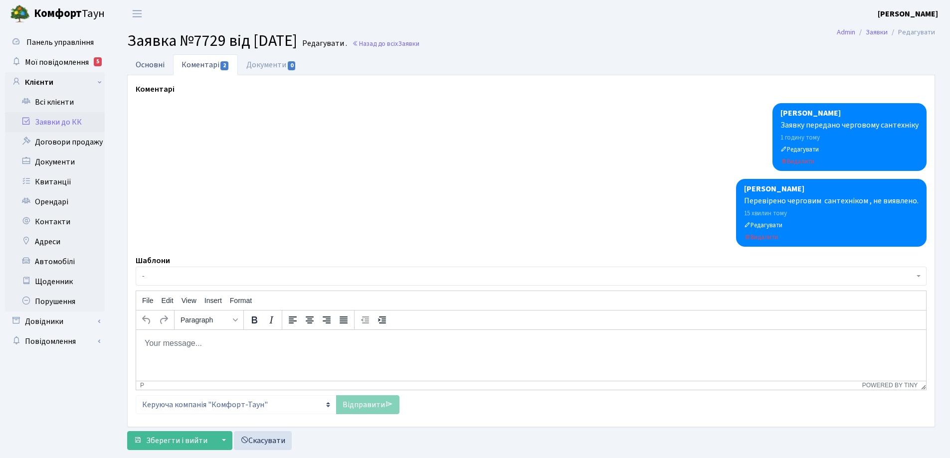
click at [159, 64] on link "Основні" at bounding box center [150, 64] width 46 height 20
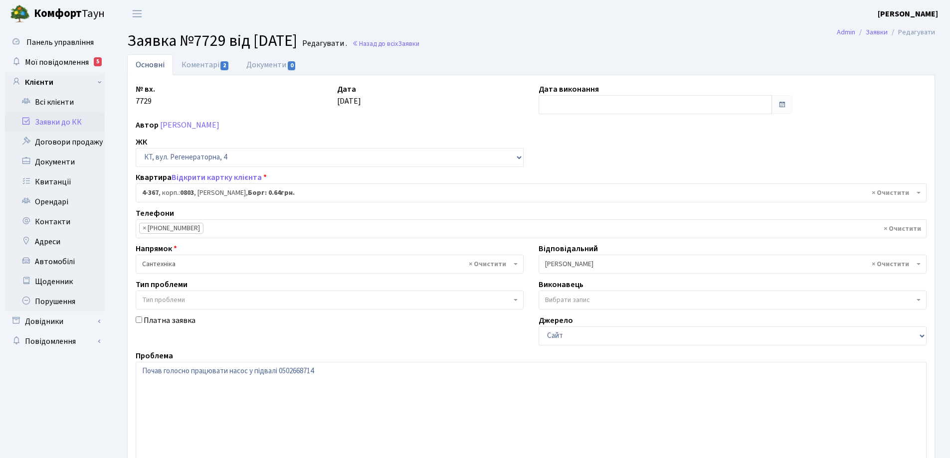
click at [159, 64] on link "Основні" at bounding box center [150, 64] width 46 height 21
click at [189, 66] on link "Коментарі 2" at bounding box center [205, 64] width 65 height 20
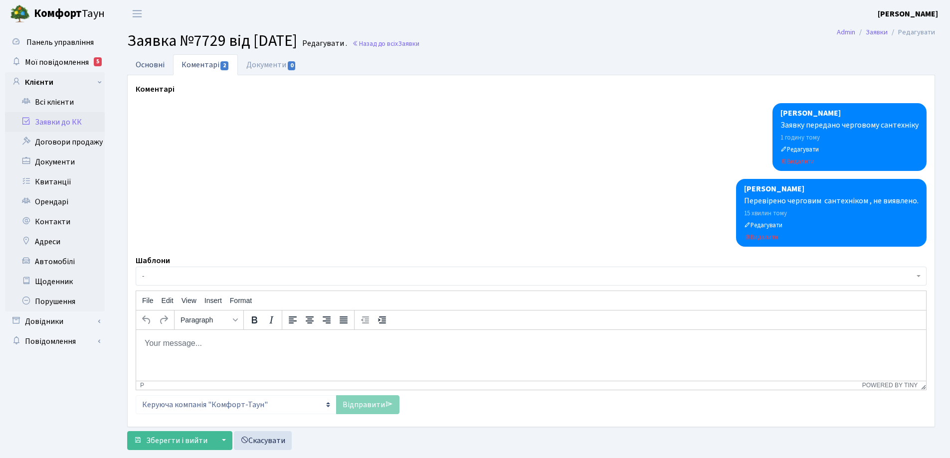
click at [150, 65] on link "Основні" at bounding box center [150, 64] width 46 height 20
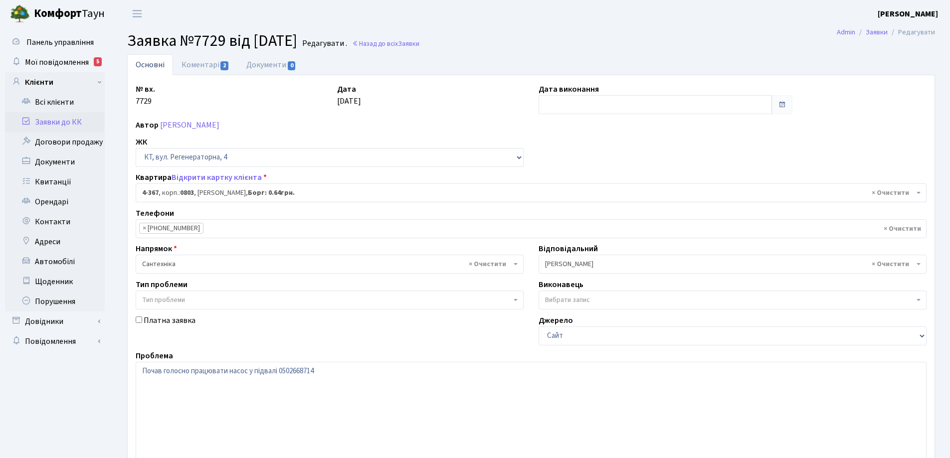
click at [147, 65] on link "Основні" at bounding box center [150, 64] width 46 height 21
click at [152, 65] on link "Основні" at bounding box center [150, 64] width 46 height 21
click at [202, 65] on link "Коментарі 2" at bounding box center [205, 64] width 65 height 20
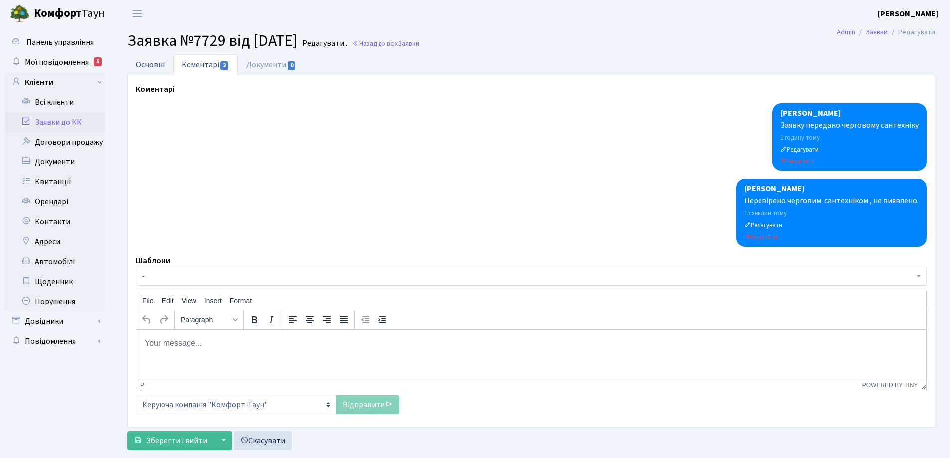
click at [152, 65] on link "Основні" at bounding box center [150, 64] width 46 height 20
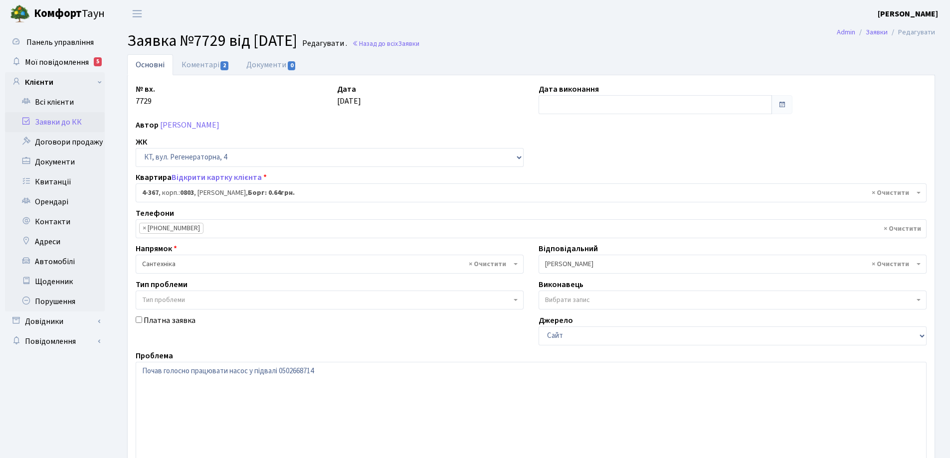
click at [151, 65] on link "Основні" at bounding box center [150, 64] width 46 height 21
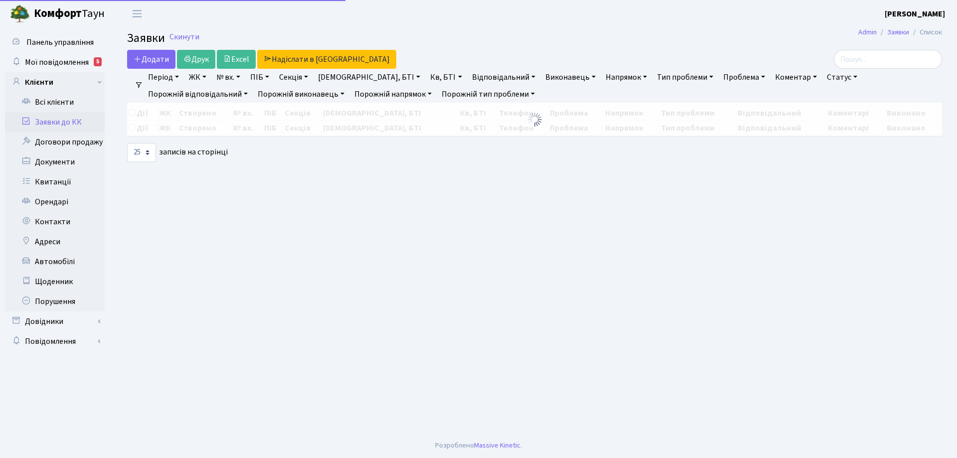
select select "25"
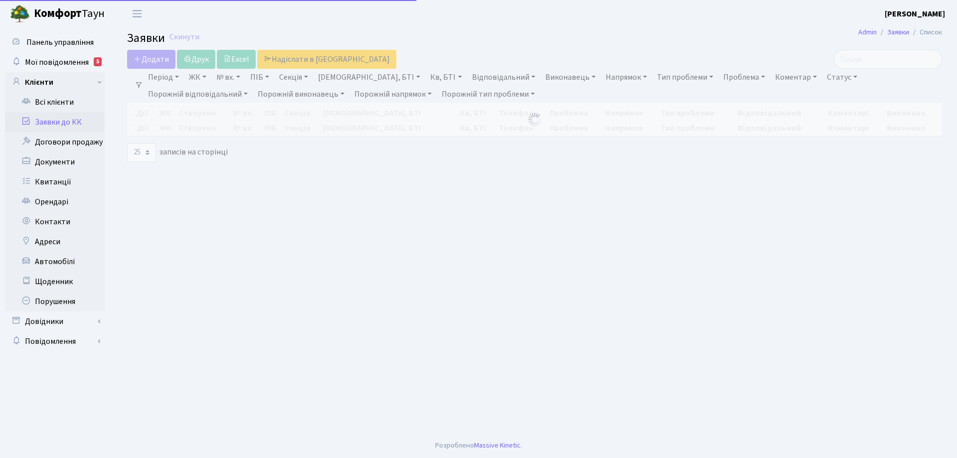
select select "25"
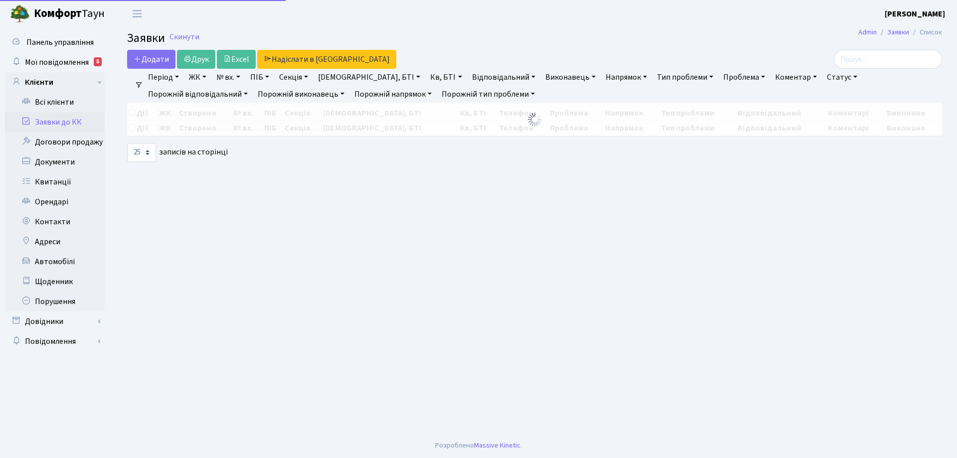
select select "25"
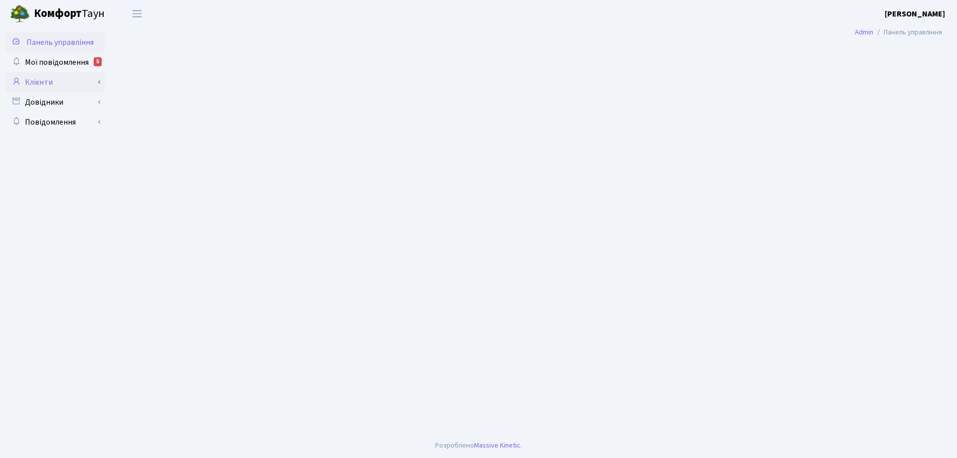
click at [48, 82] on link "Клієнти" at bounding box center [55, 82] width 100 height 20
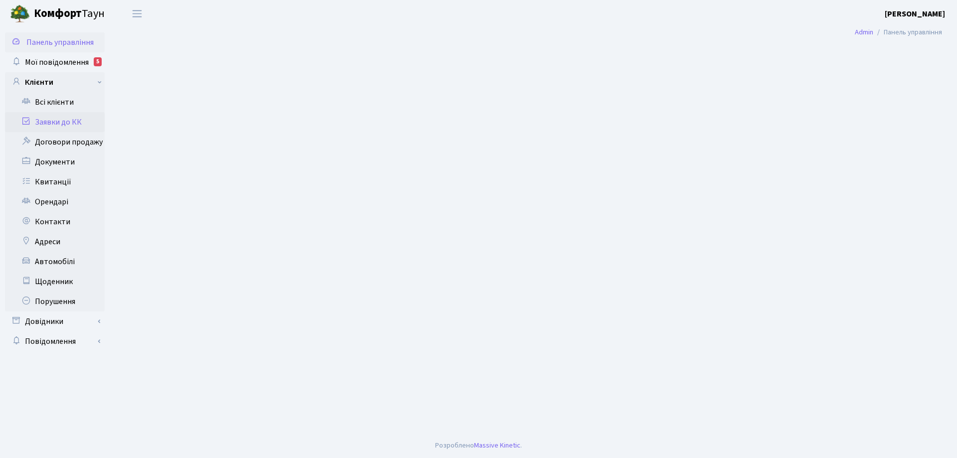
click at [46, 121] on link "Заявки до КК" at bounding box center [55, 122] width 100 height 20
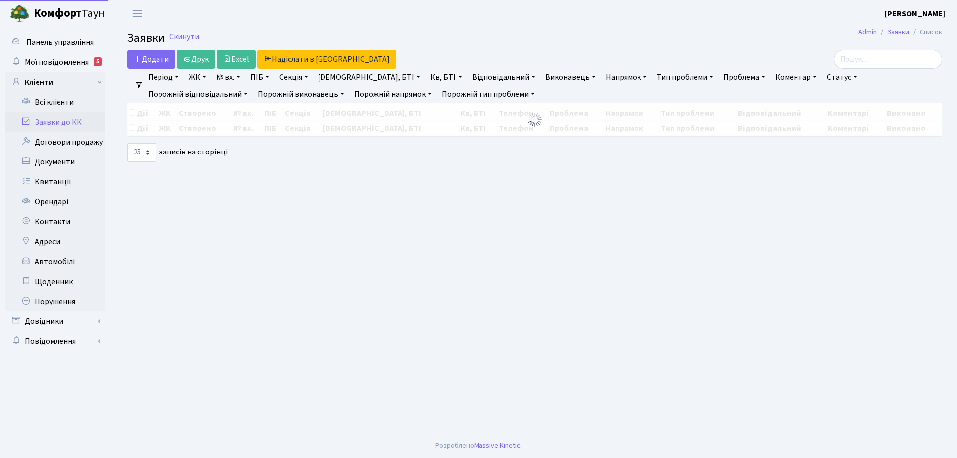
select select "25"
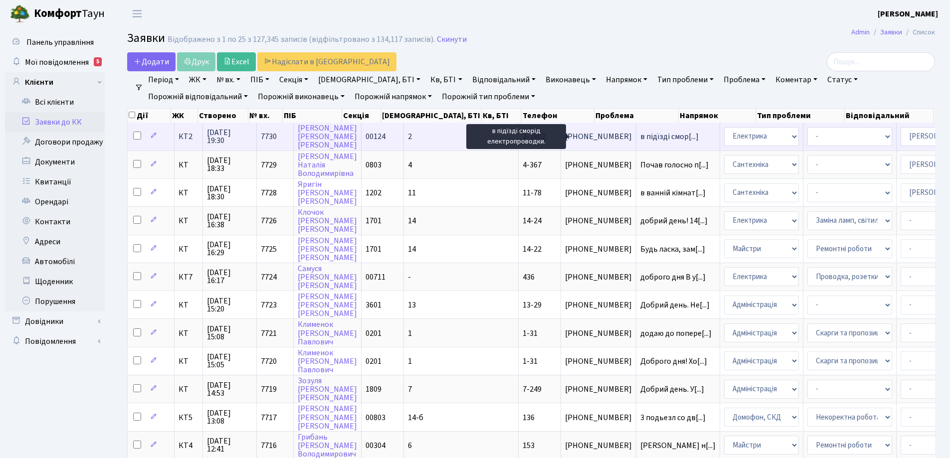
click at [640, 136] on span "в підїзді смор[...]" at bounding box center [669, 136] width 58 height 11
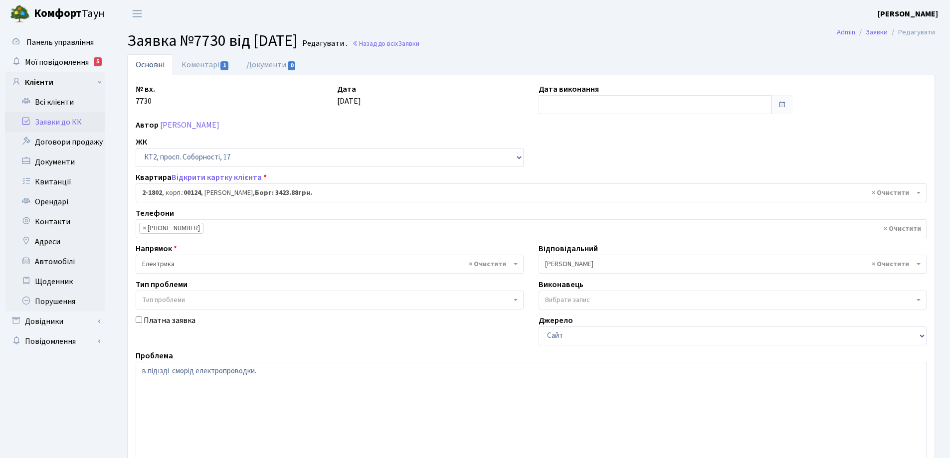
select select "13420"
click at [195, 66] on link "Коментарі 1" at bounding box center [205, 64] width 65 height 20
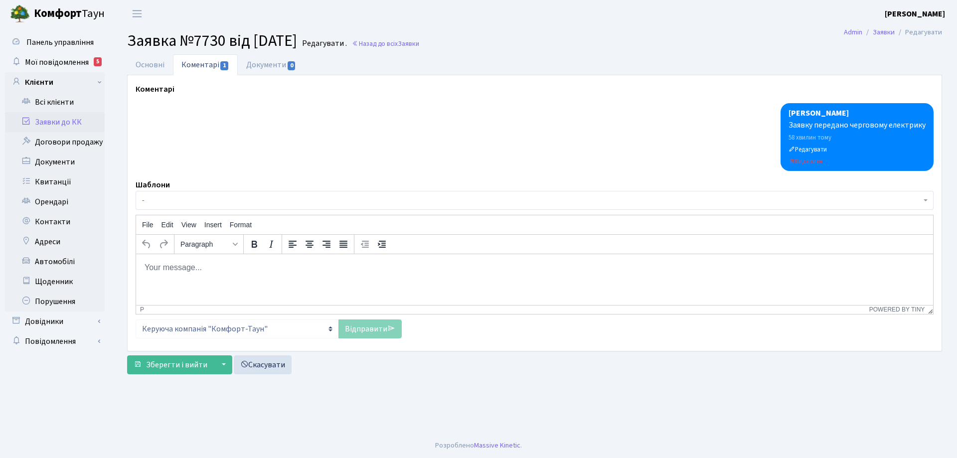
click at [159, 267] on body "Rich Text Area. Press ALT-0 for help." at bounding box center [534, 267] width 781 height 11
click at [246, 267] on p "Черговим електриком переірено всі електрощитові у підїзді" at bounding box center [534, 267] width 781 height 11
click at [373, 266] on p "Черговим електриком перевірено всі електрощитові у підїзді" at bounding box center [534, 267] width 781 height 11
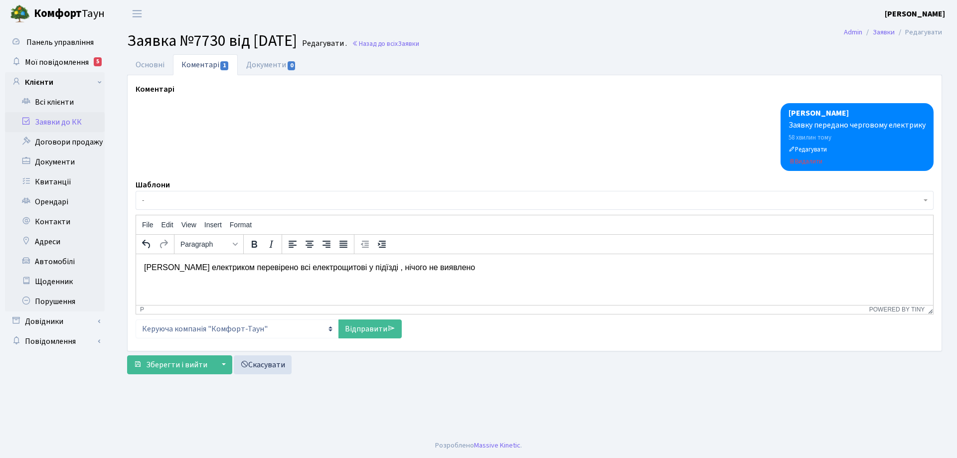
click at [454, 267] on p "Черговим електриком перевірено всі електрощитові у підїзді , нічого не виявлено" at bounding box center [534, 267] width 781 height 11
click at [360, 329] on link "Відправити" at bounding box center [369, 329] width 63 height 19
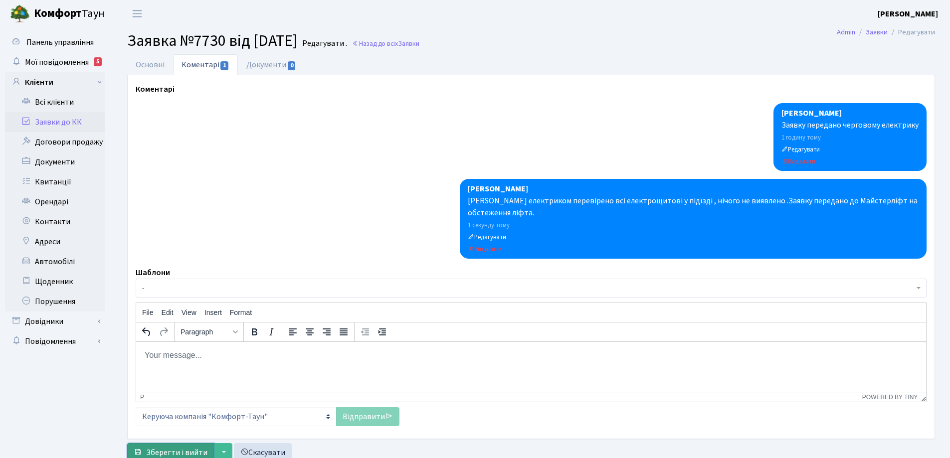
click at [201, 452] on span "Зберегти і вийти" at bounding box center [176, 452] width 61 height 11
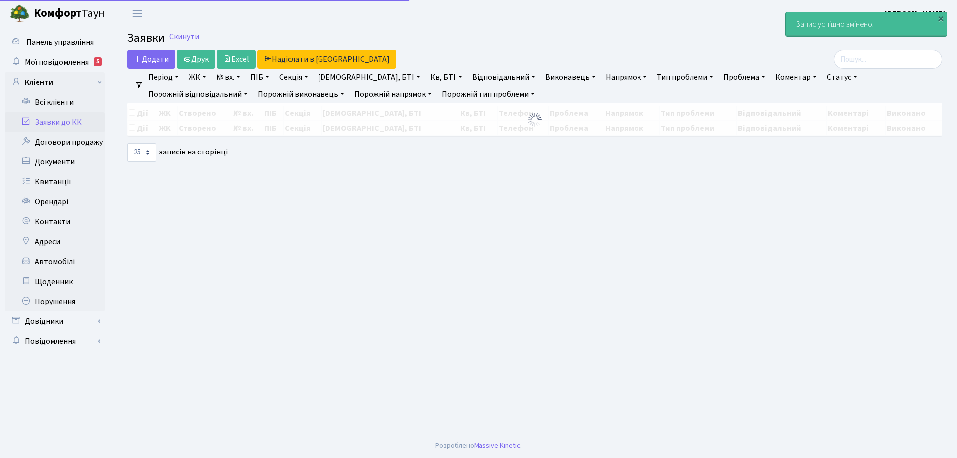
select select "25"
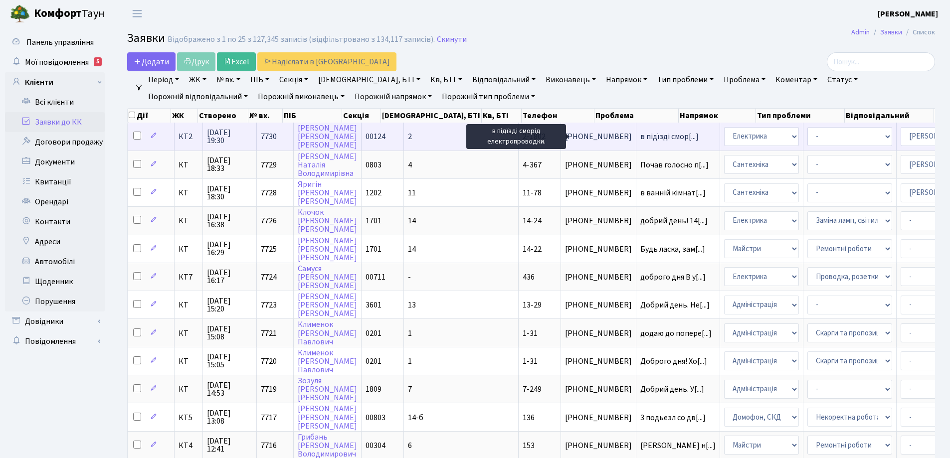
click at [640, 134] on span "в підїзді смор[...]" at bounding box center [669, 136] width 58 height 11
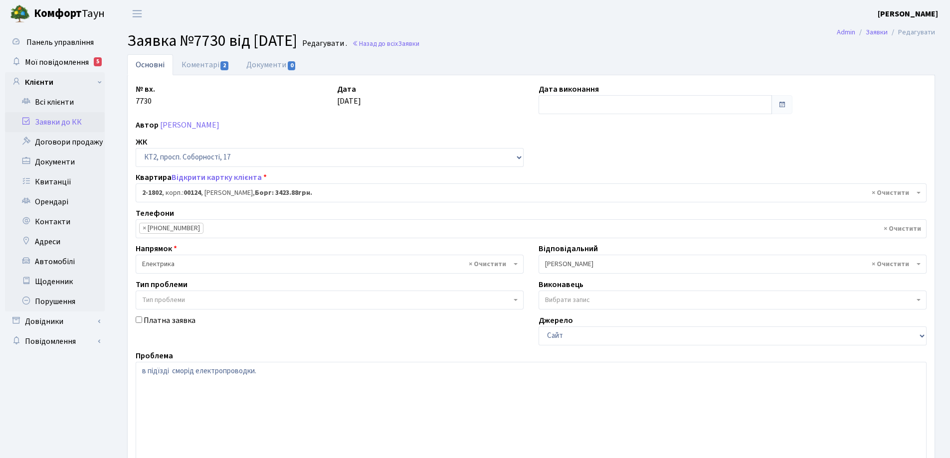
select select "13420"
click at [200, 63] on link "Коментарі 2" at bounding box center [205, 64] width 65 height 20
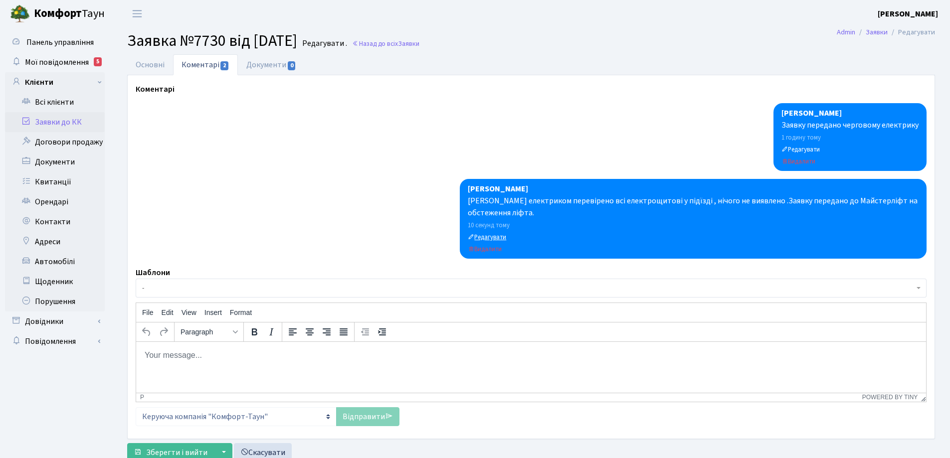
click at [501, 237] on small "Редагувати" at bounding box center [487, 237] width 38 height 9
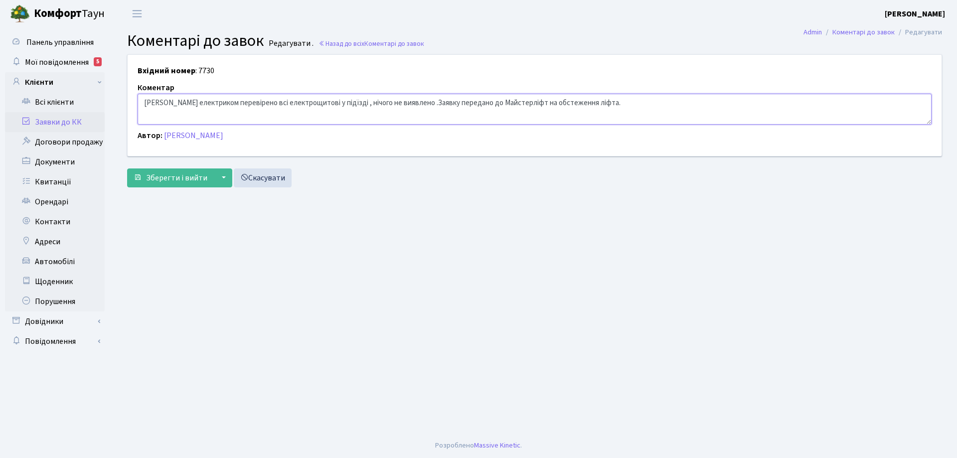
drag, startPoint x: 527, startPoint y: 103, endPoint x: 533, endPoint y: 101, distance: 6.2
click at [533, 101] on textarea "Черговим електриком перевірено всі електрощитові у підїзді , нічого не виявлено…" at bounding box center [535, 109] width 794 height 31
type textarea "[PERSON_NAME] електриком перевірено всі електрощитові у підїзді , нічого не вия…"
click at [198, 176] on span "Зберегти і вийти" at bounding box center [176, 177] width 61 height 11
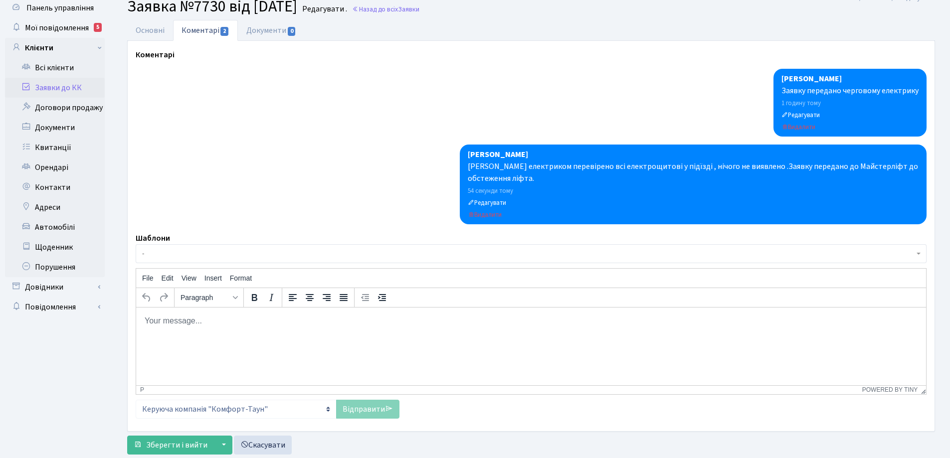
scroll to position [61, 0]
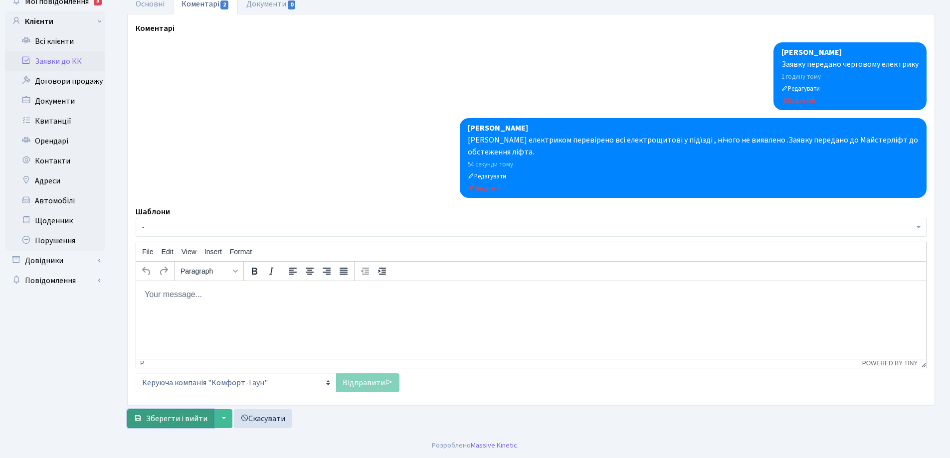
click at [162, 419] on span "Зберегти і вийти" at bounding box center [176, 418] width 61 height 11
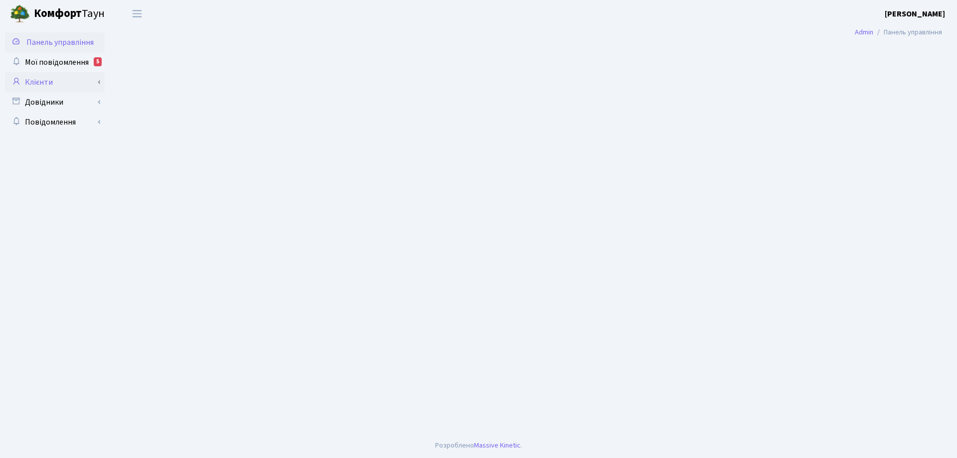
click at [39, 83] on link "Клієнти" at bounding box center [55, 82] width 100 height 20
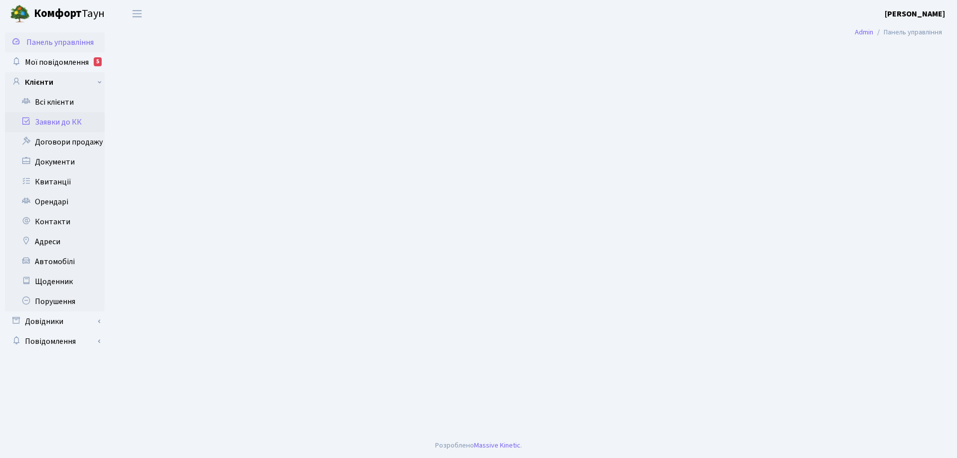
click at [64, 119] on link "Заявки до КК" at bounding box center [55, 122] width 100 height 20
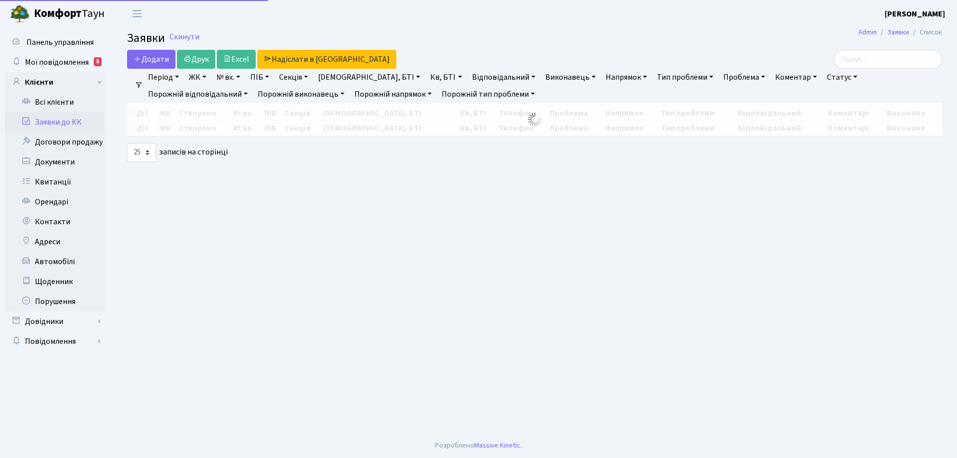
select select "25"
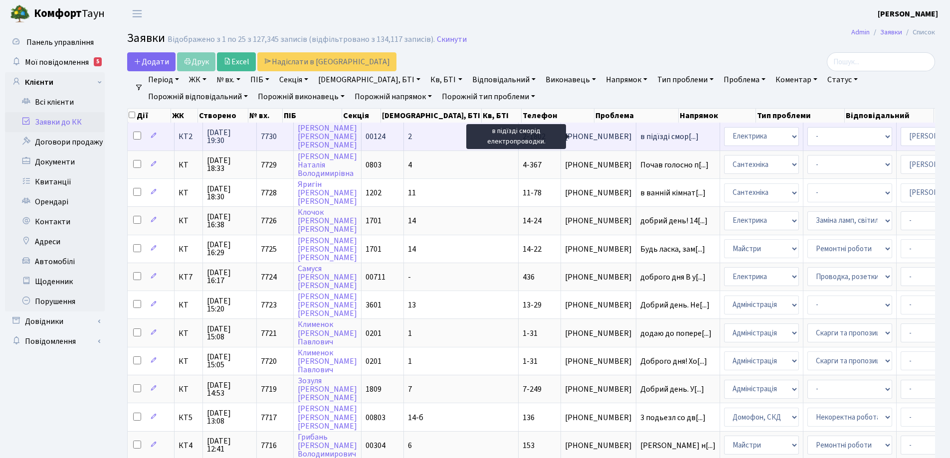
click at [640, 139] on span "в підїзді смор[...]" at bounding box center [669, 136] width 58 height 11
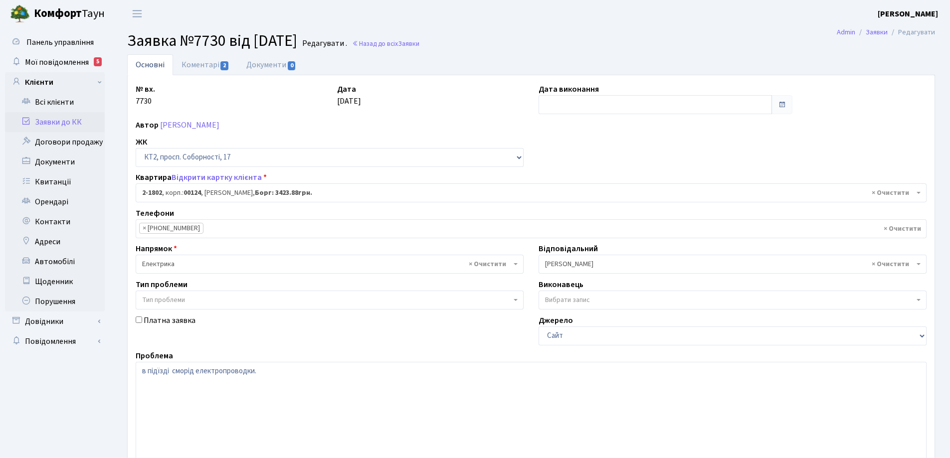
select select "13420"
click at [196, 68] on link "Коментарі 2" at bounding box center [205, 64] width 65 height 20
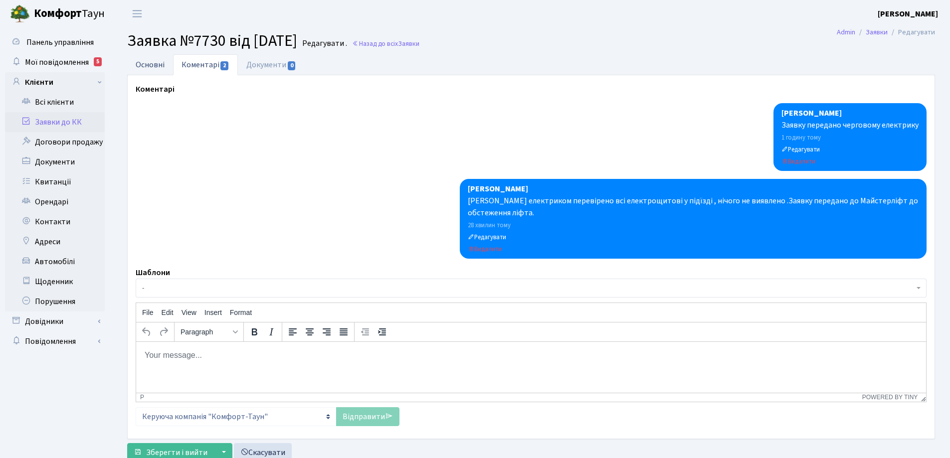
click at [151, 65] on link "Основні" at bounding box center [150, 64] width 46 height 20
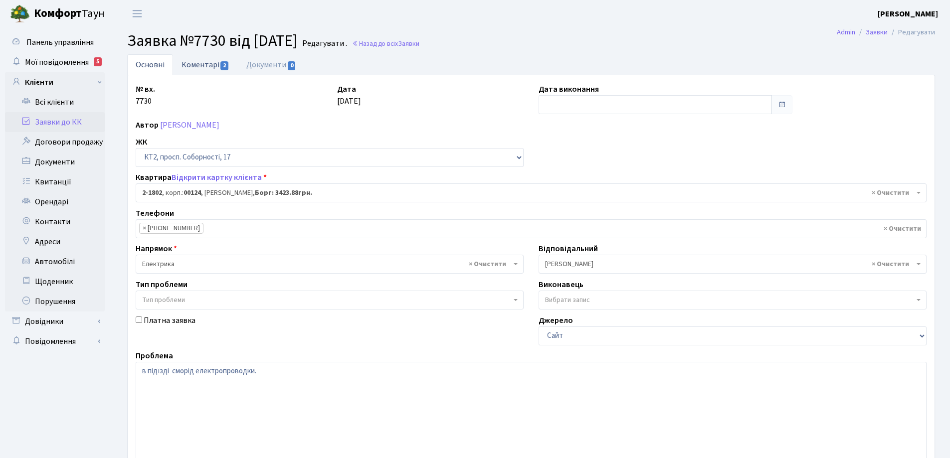
click at [193, 68] on link "Коментарі 2" at bounding box center [205, 64] width 65 height 20
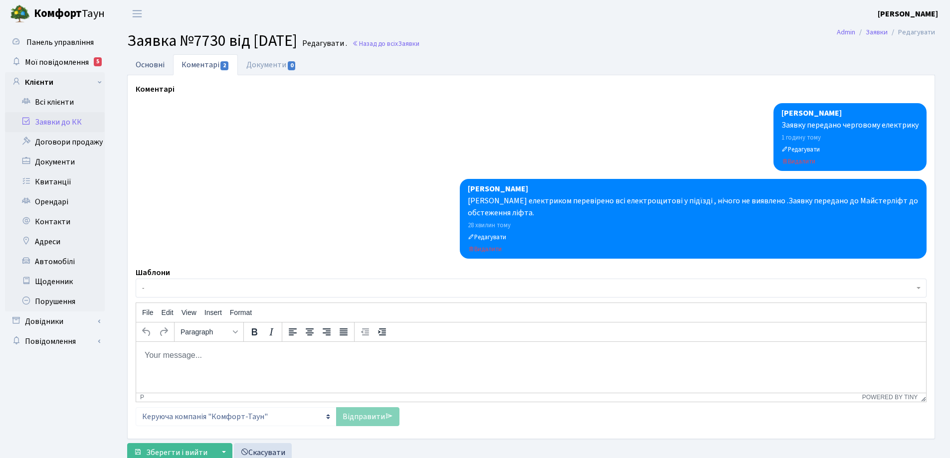
click at [154, 67] on link "Основні" at bounding box center [150, 64] width 46 height 20
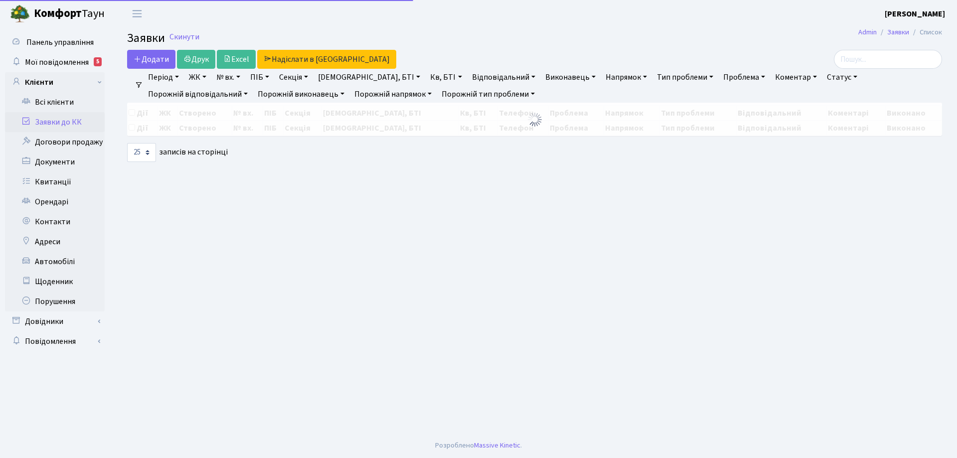
select select "25"
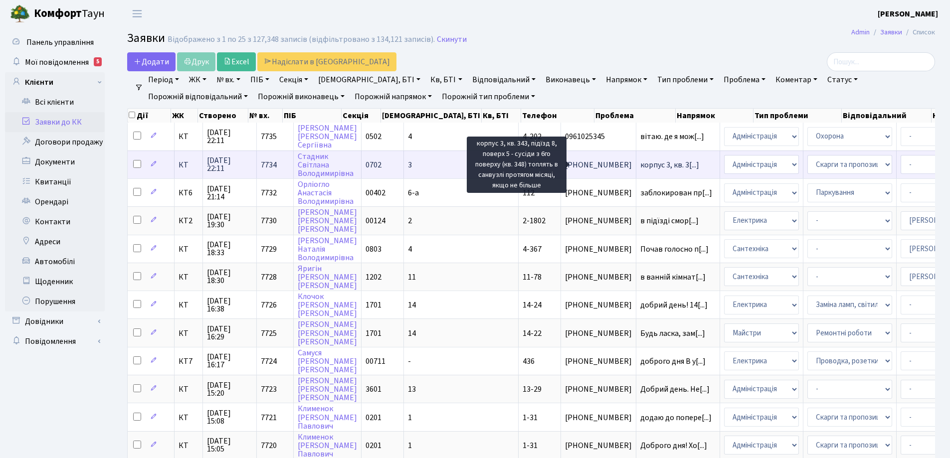
click at [640, 163] on span "корпус 3, кв. 3[...]" at bounding box center [669, 165] width 59 height 11
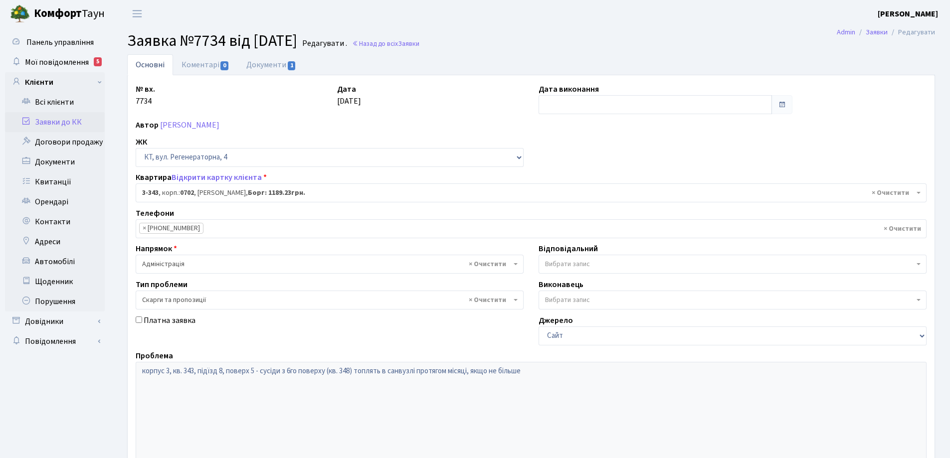
select select "1561"
select select "55"
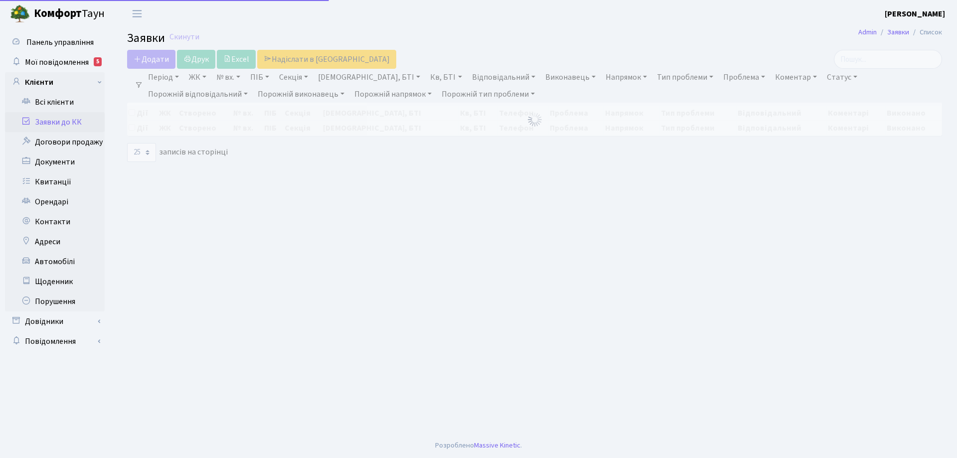
select select "25"
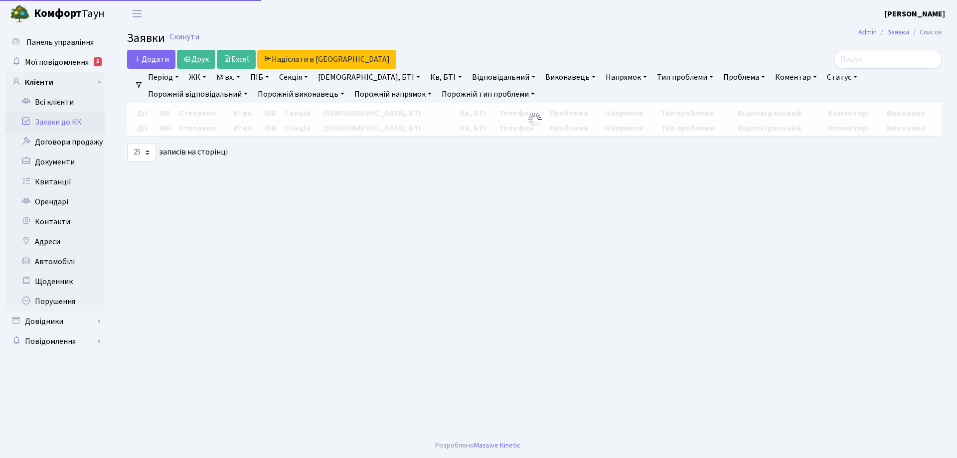
select select "25"
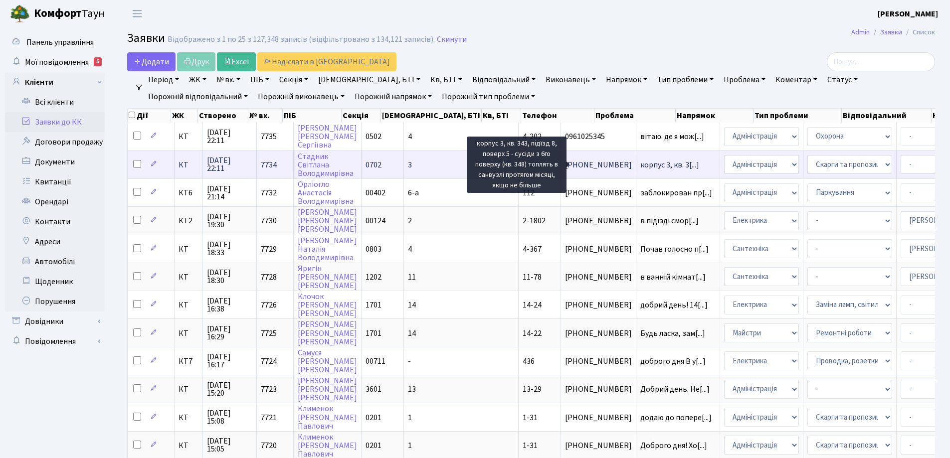
click at [640, 167] on span "корпус 3, кв. 3[...]" at bounding box center [669, 165] width 59 height 11
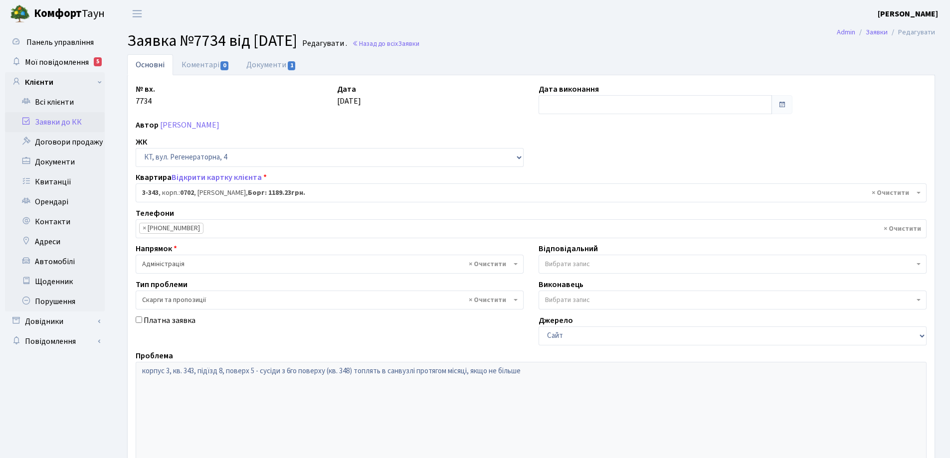
select select "1561"
select select "55"
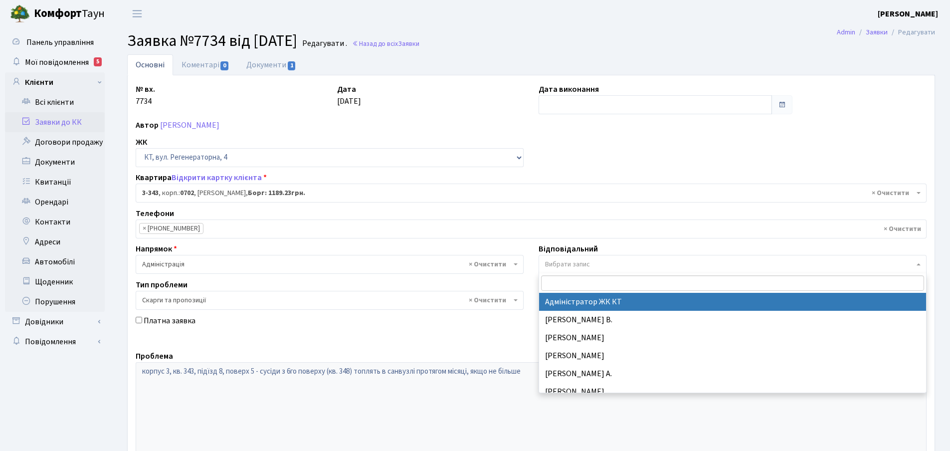
click at [917, 264] on b at bounding box center [918, 264] width 4 height 2
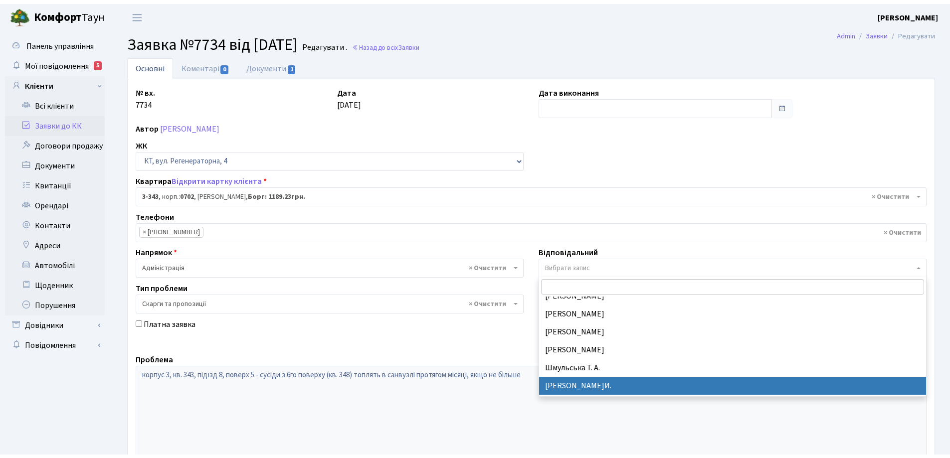
scroll to position [479, 0]
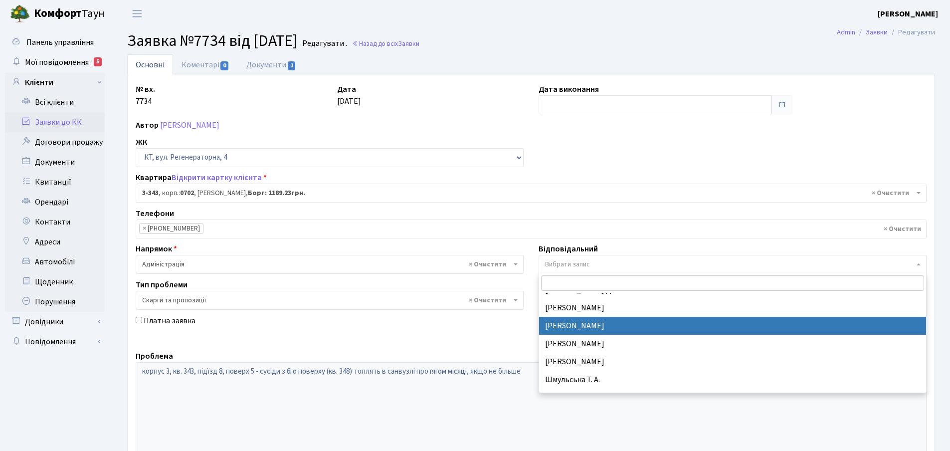
select select "67"
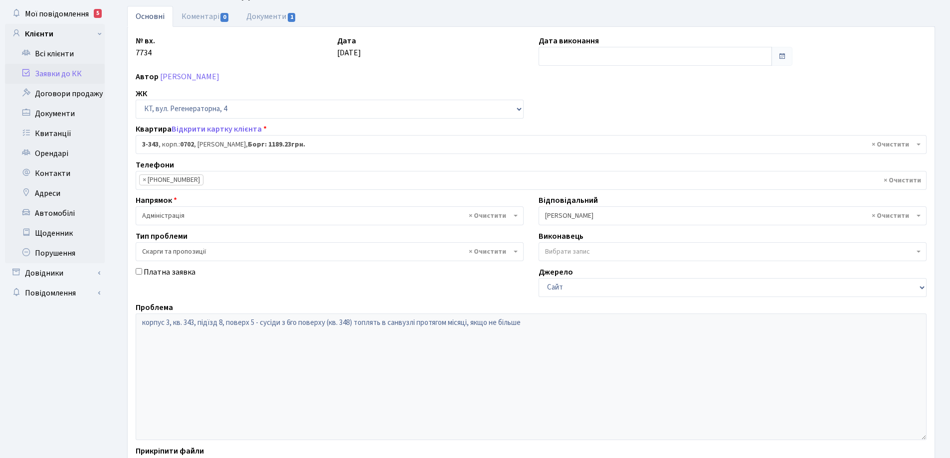
scroll to position [136, 0]
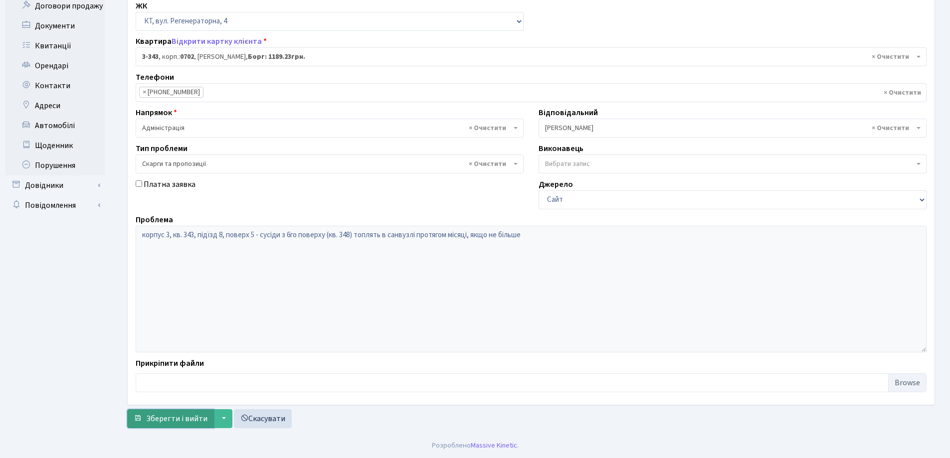
click at [184, 415] on span "Зберегти і вийти" at bounding box center [176, 418] width 61 height 11
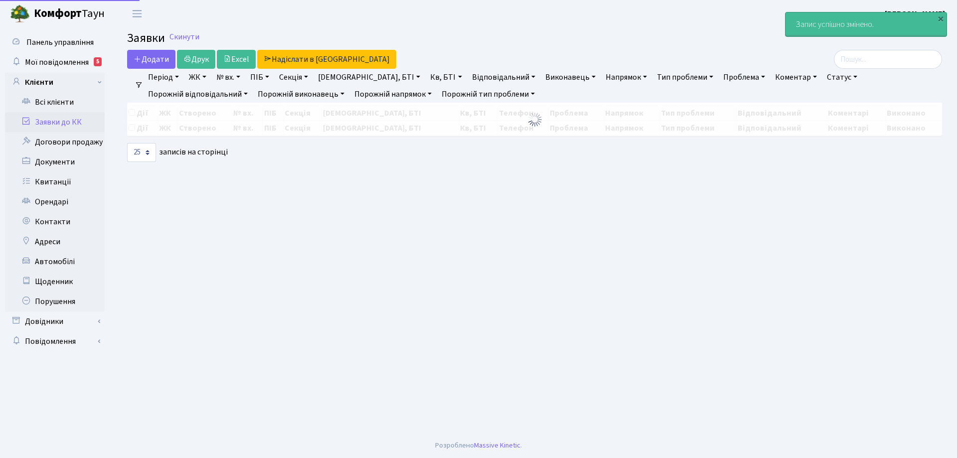
select select "25"
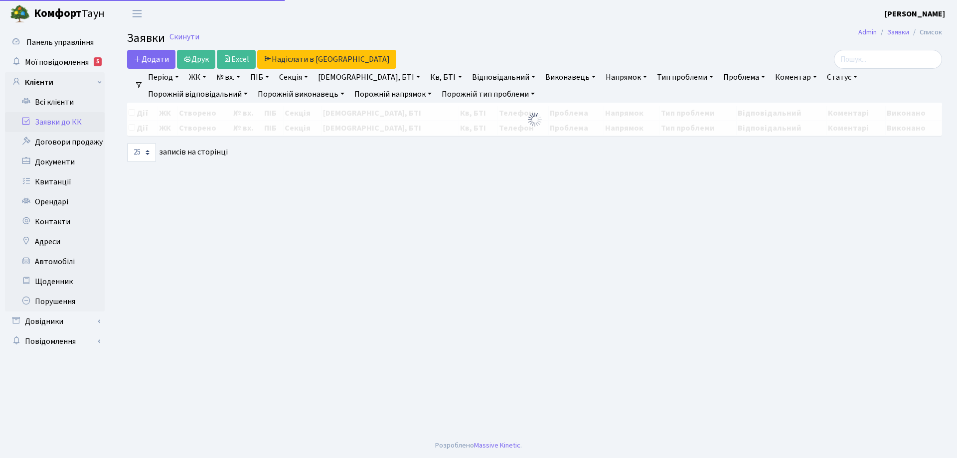
select select "25"
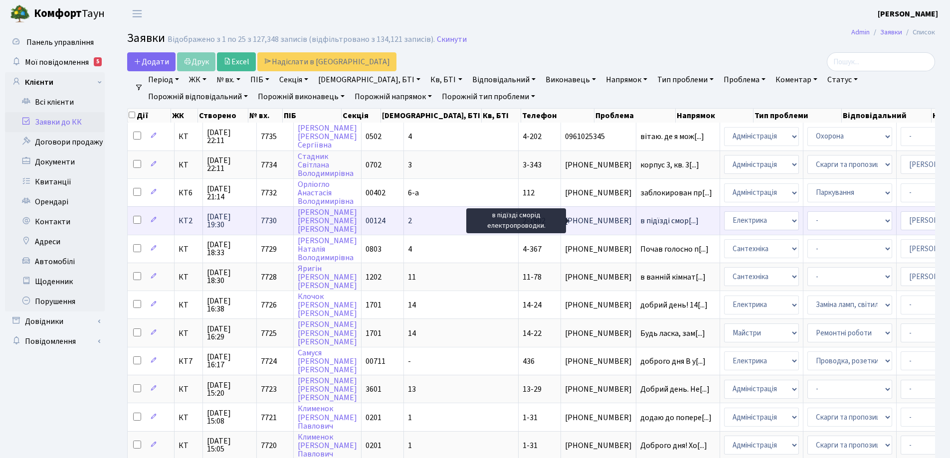
click at [640, 221] on span "в підїзді смор[...]" at bounding box center [669, 220] width 58 height 11
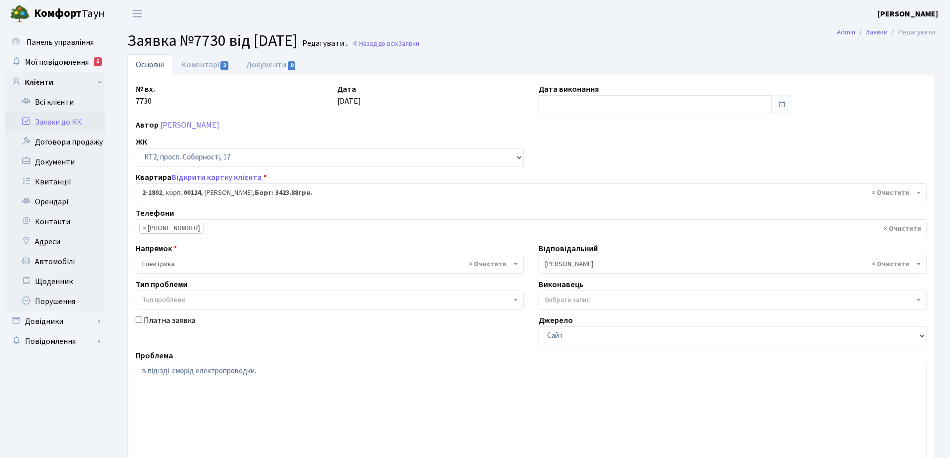
select select "13420"
click at [203, 68] on link "Коментарі 2" at bounding box center [205, 64] width 65 height 20
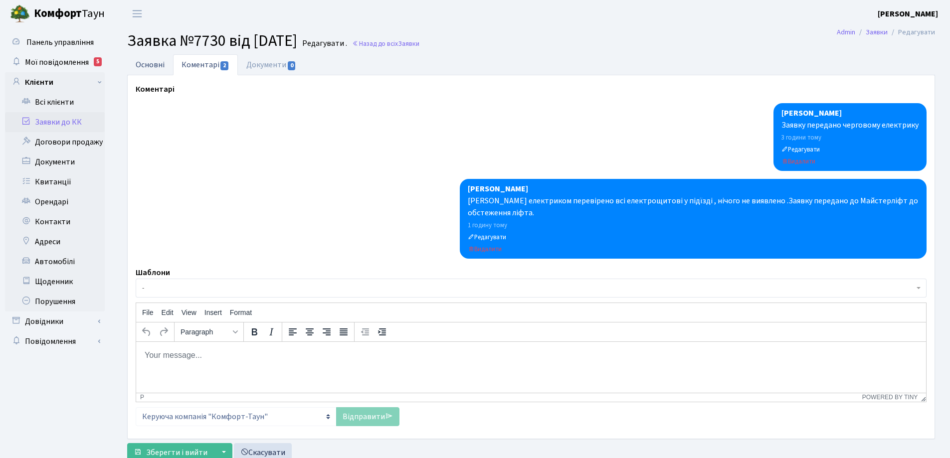
click at [157, 66] on link "Основні" at bounding box center [150, 64] width 46 height 20
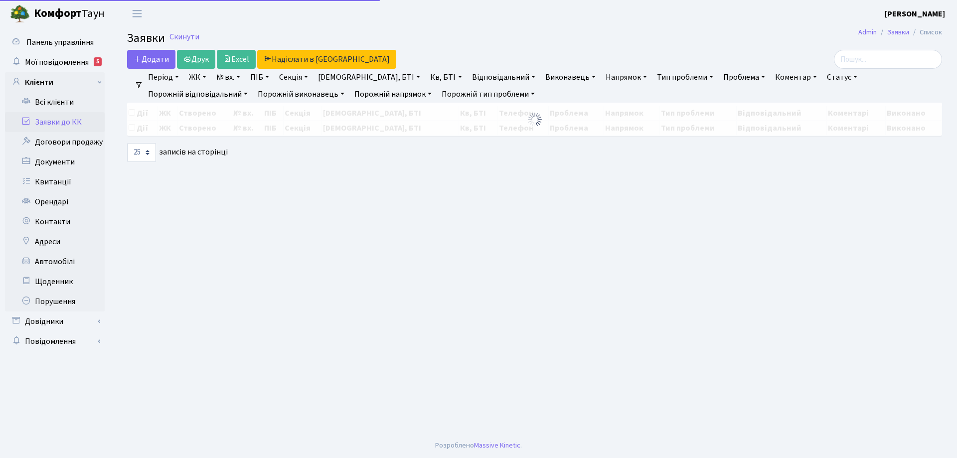
select select "25"
